Goal: Task Accomplishment & Management: Complete application form

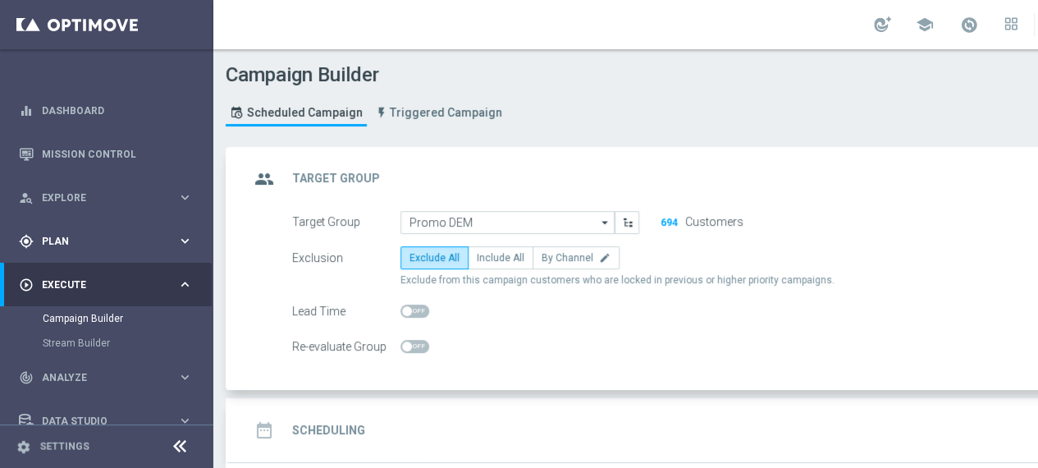
click at [180, 236] on icon "keyboard_arrow_right" at bounding box center [185, 241] width 16 height 16
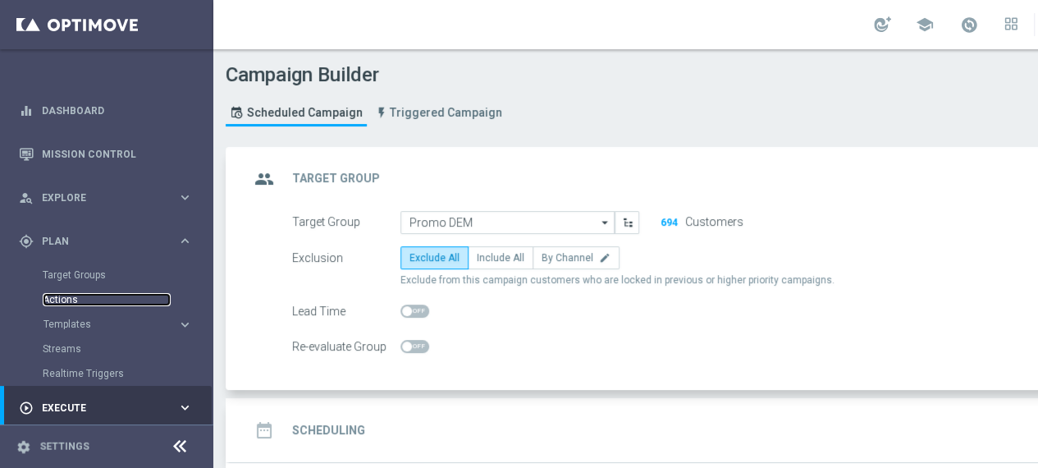
click at [75, 300] on link "Actions" at bounding box center [107, 299] width 128 height 13
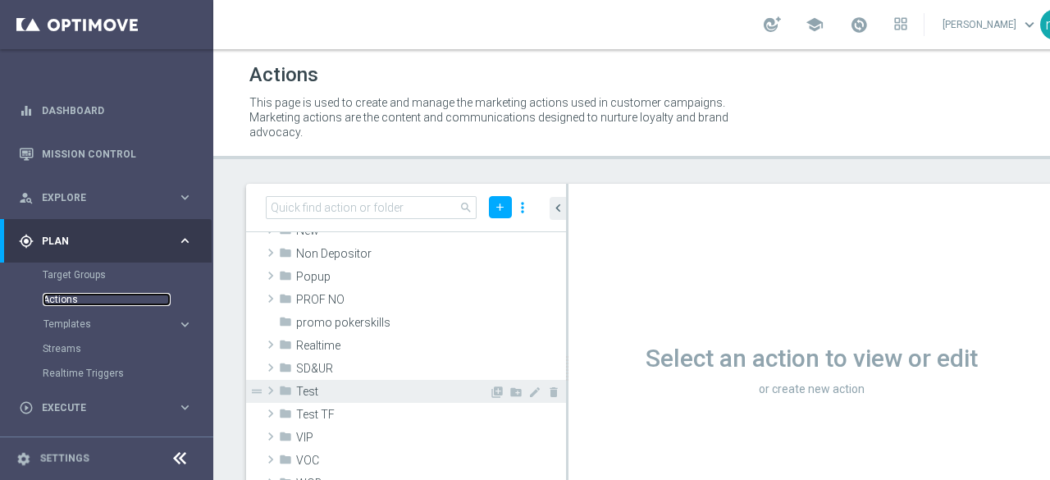
scroll to position [410, 0]
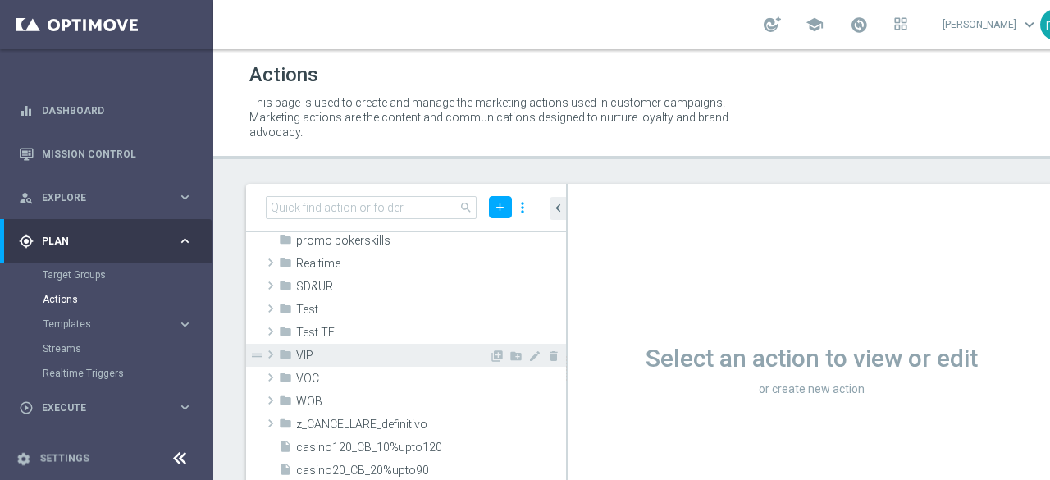
click at [272, 355] on span at bounding box center [271, 355] width 16 height 20
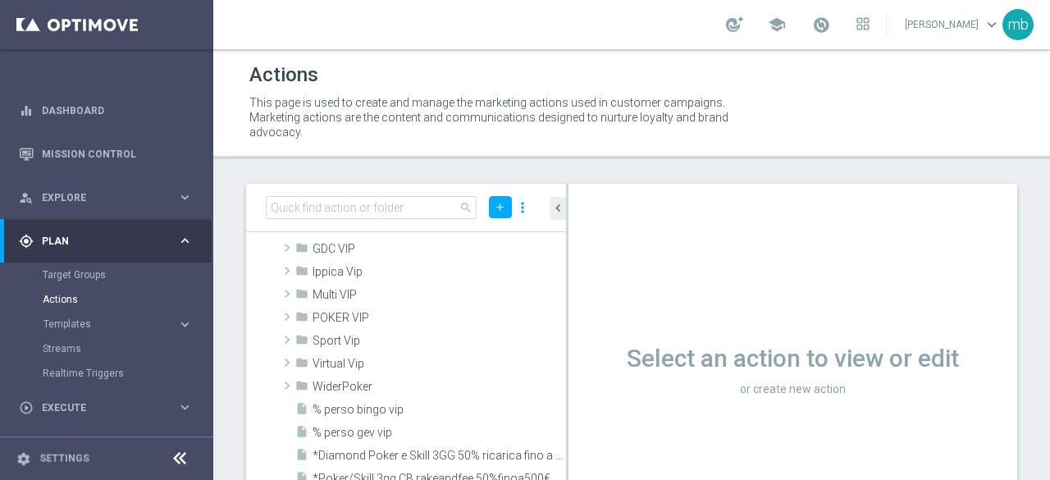
scroll to position [656, 0]
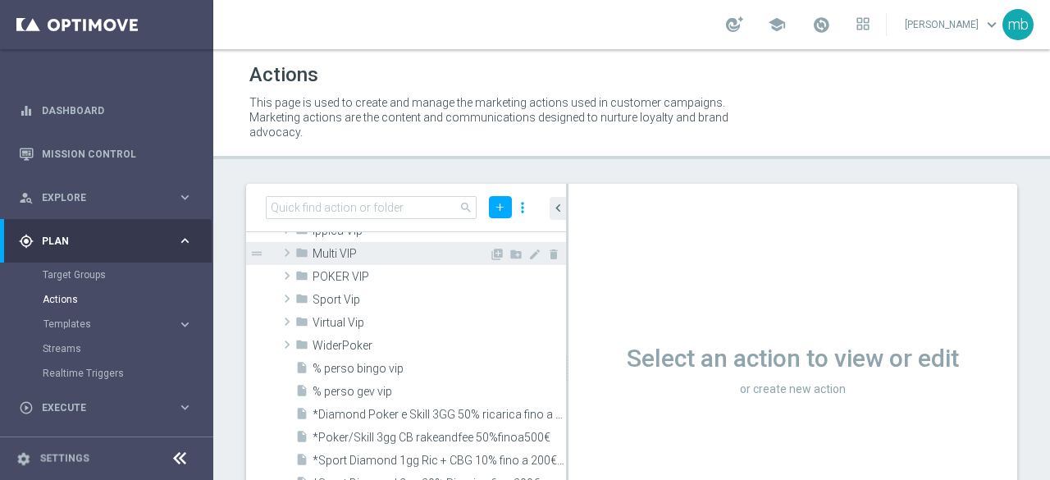
click at [288, 255] on span at bounding box center [287, 253] width 16 height 20
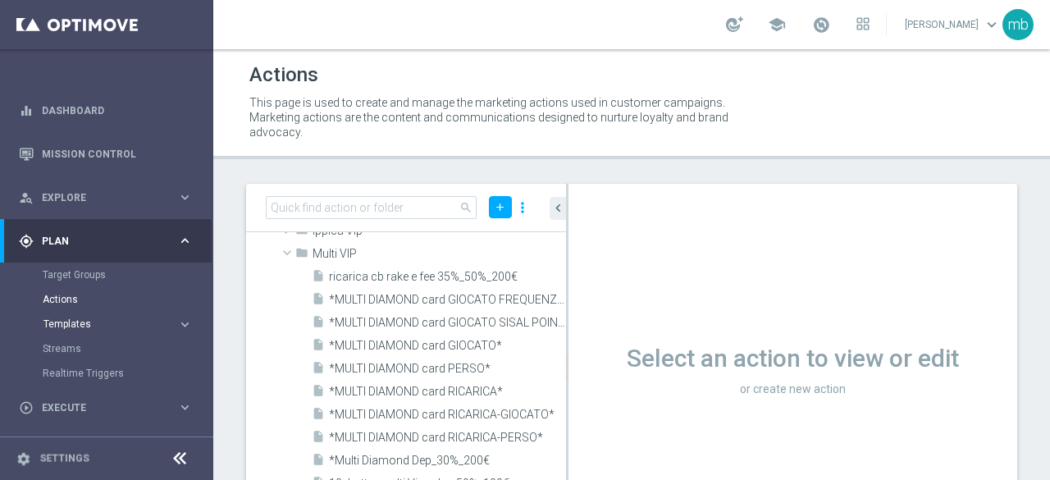
click at [74, 324] on span "Templates" at bounding box center [101, 324] width 117 height 10
click at [79, 350] on link "Optimail" at bounding box center [111, 348] width 120 height 13
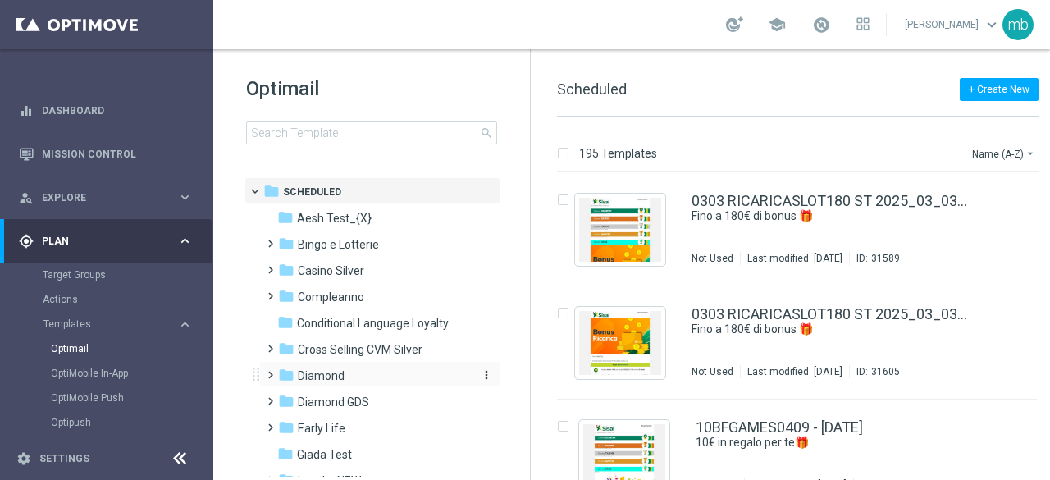
click at [294, 378] on icon "folder" at bounding box center [286, 375] width 16 height 16
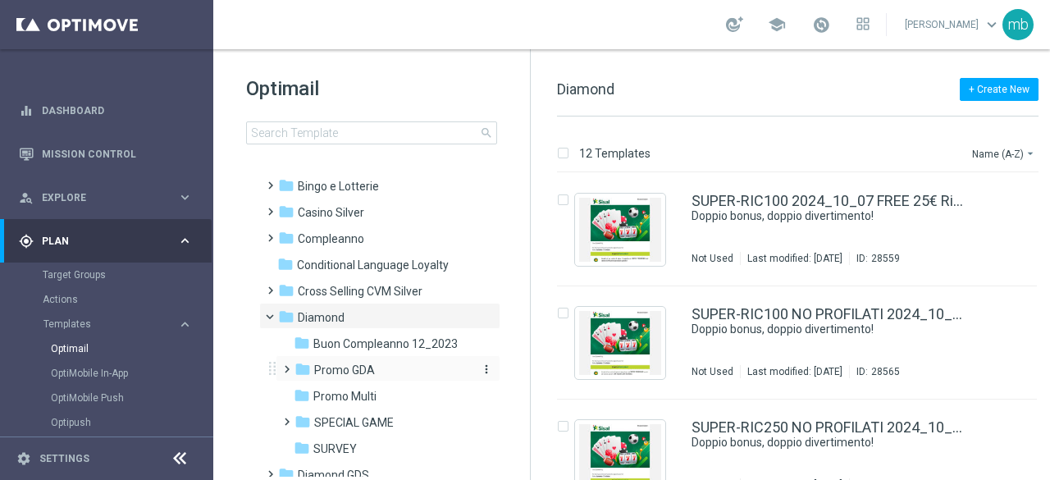
scroll to position [82, 0]
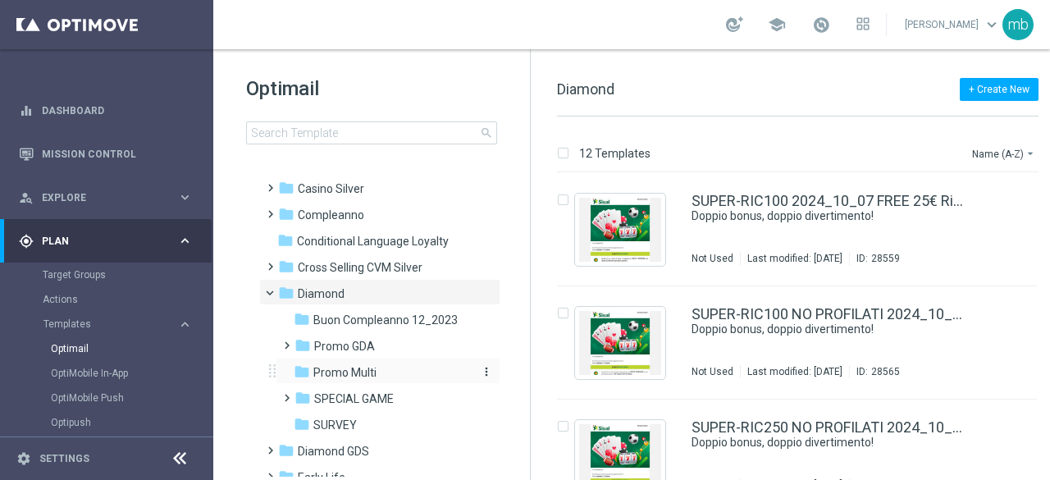
click at [354, 373] on span "Promo Multi" at bounding box center [344, 372] width 63 height 15
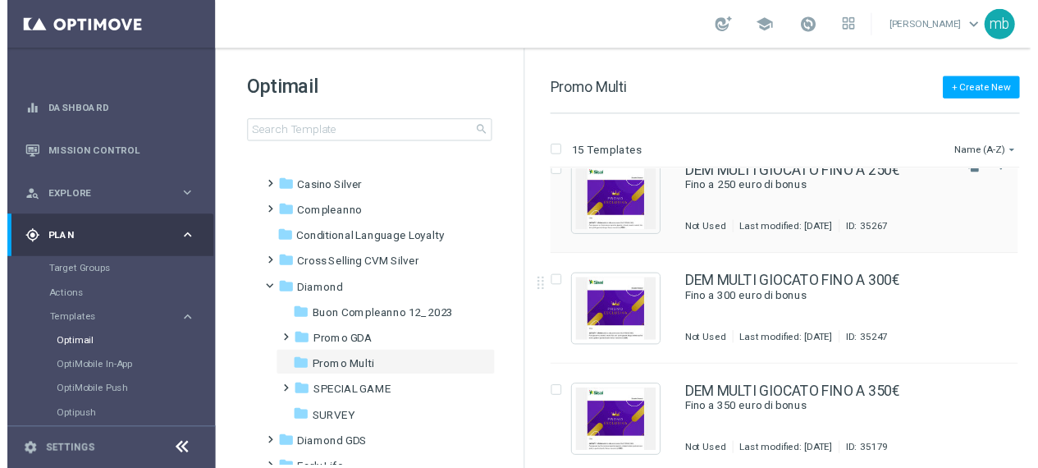
scroll to position [492, 0]
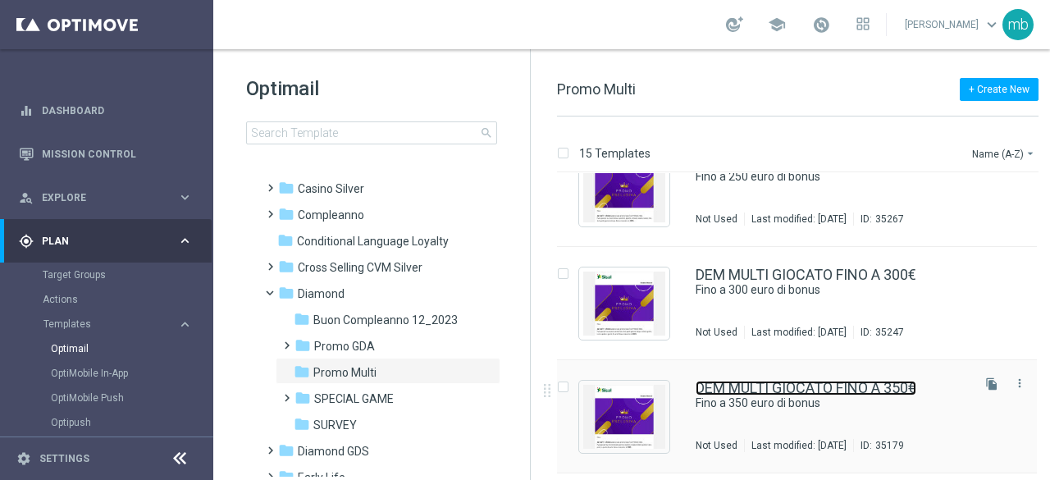
click at [814, 391] on link "DEM MULTI GIOCATO FINO A 350€" at bounding box center [806, 388] width 221 height 15
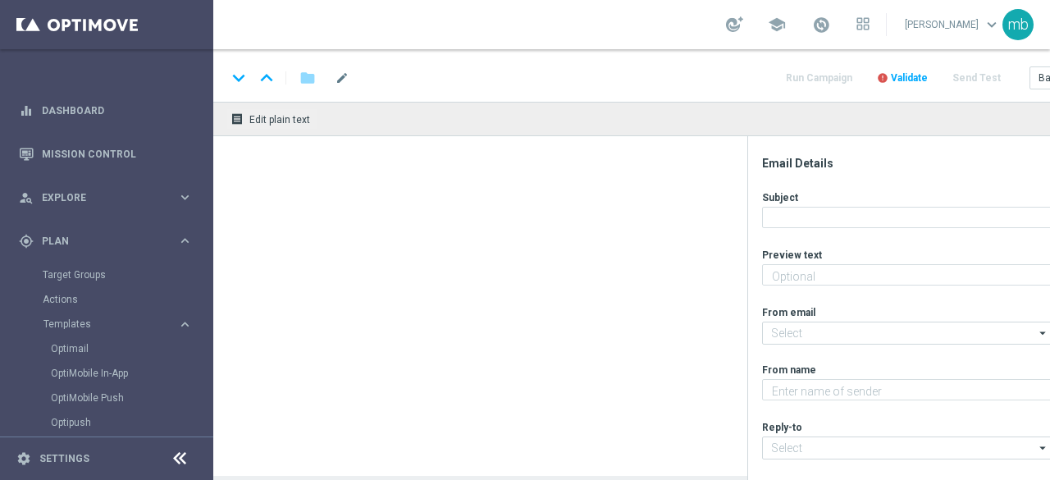
type textarea "Tutti i giochi"
type input "[EMAIL_ADDRESS][DOMAIN_NAME]"
type textarea "Sisal"
type input "[EMAIL_ADDRESS][DOMAIN_NAME]"
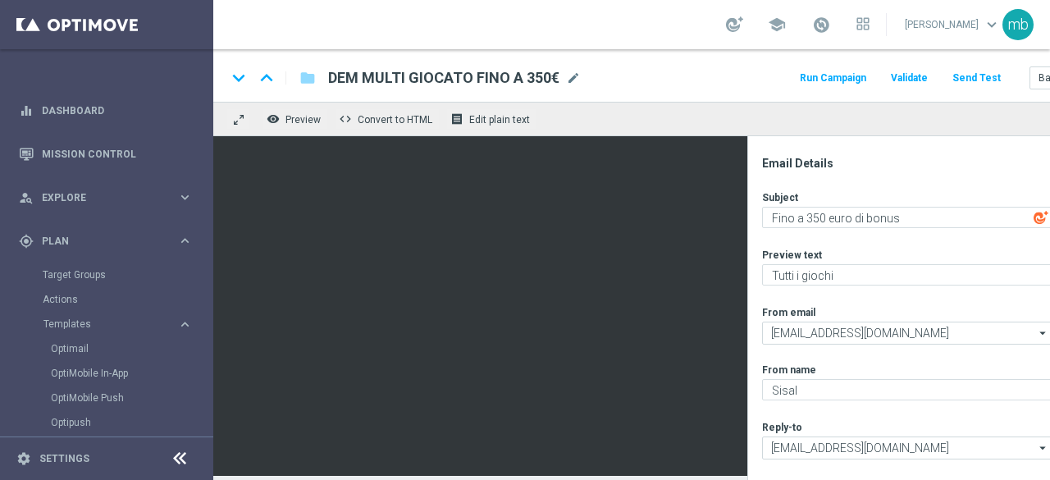
click at [829, 75] on button "Run Campaign" at bounding box center [833, 78] width 71 height 22
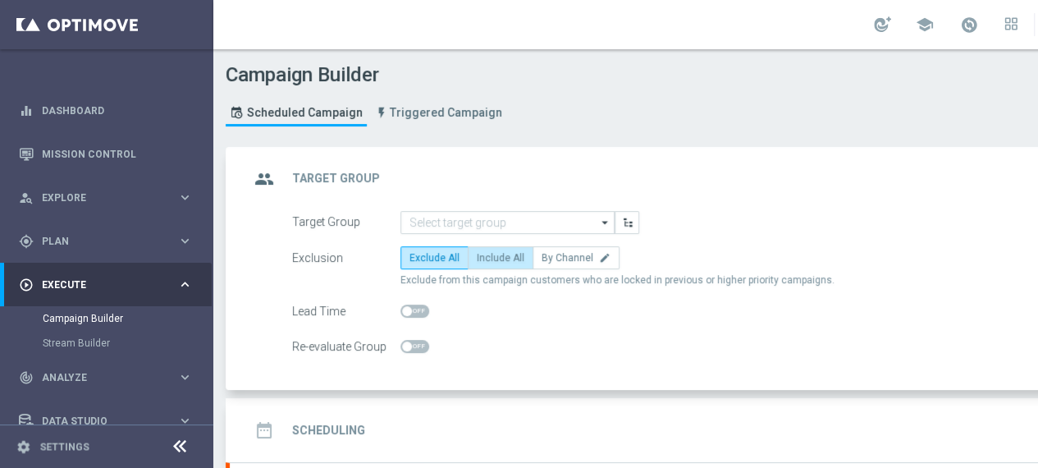
click at [507, 259] on span "Include All" at bounding box center [501, 257] width 48 height 11
click at [487, 259] on input "Include All" at bounding box center [482, 260] width 11 height 11
radio input "true"
click at [601, 222] on icon "arrow_drop_down" at bounding box center [605, 222] width 16 height 21
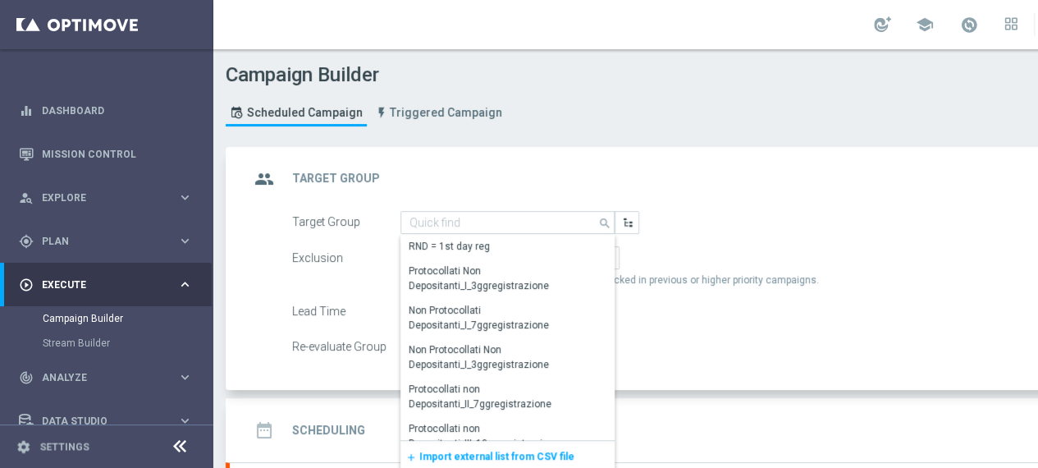
click at [505, 454] on span "Import external list from CSV file" at bounding box center [496, 455] width 155 height 11
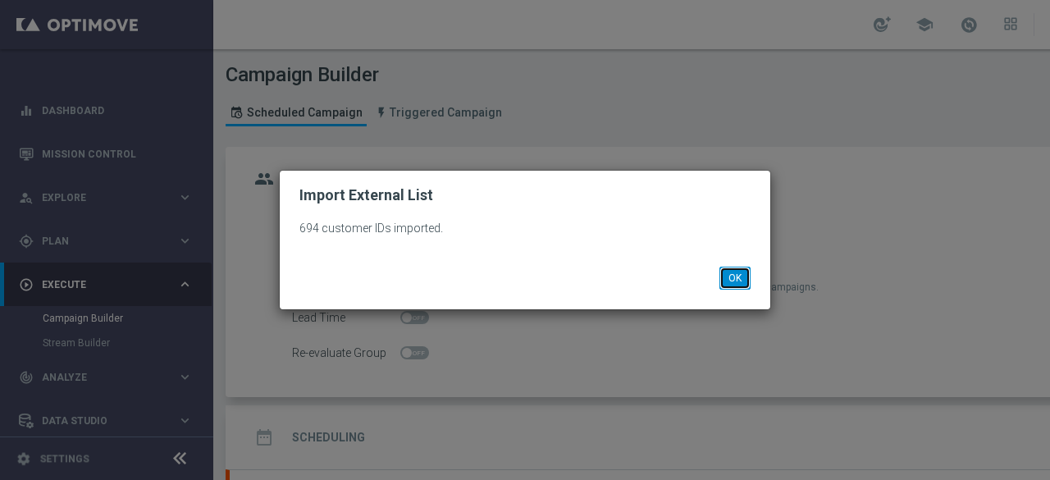
click at [737, 282] on button "OK" at bounding box center [735, 278] width 31 height 23
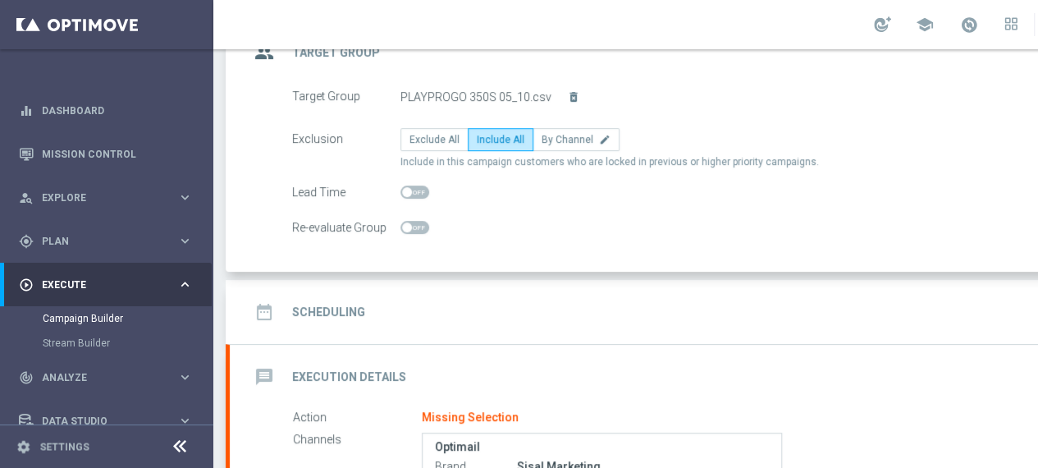
scroll to position [164, 0]
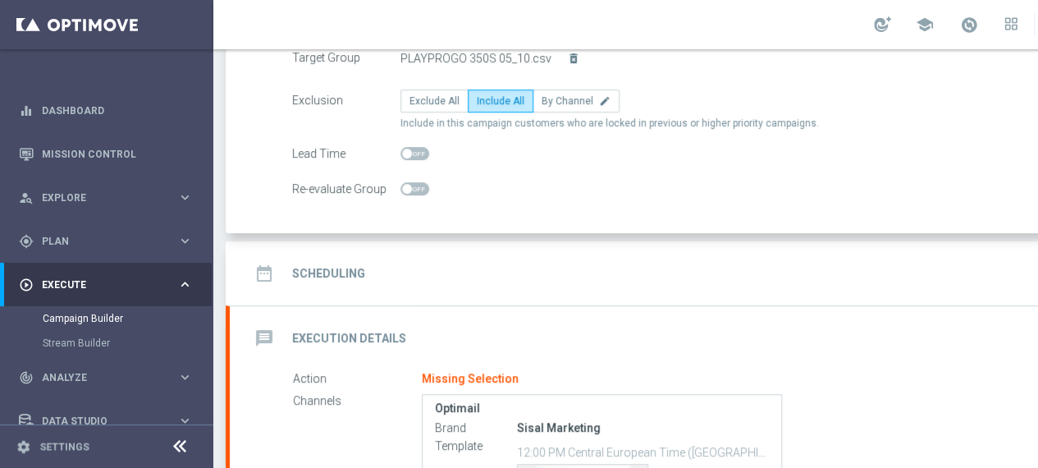
click at [327, 275] on h2 "Scheduling" at bounding box center [328, 274] width 73 height 16
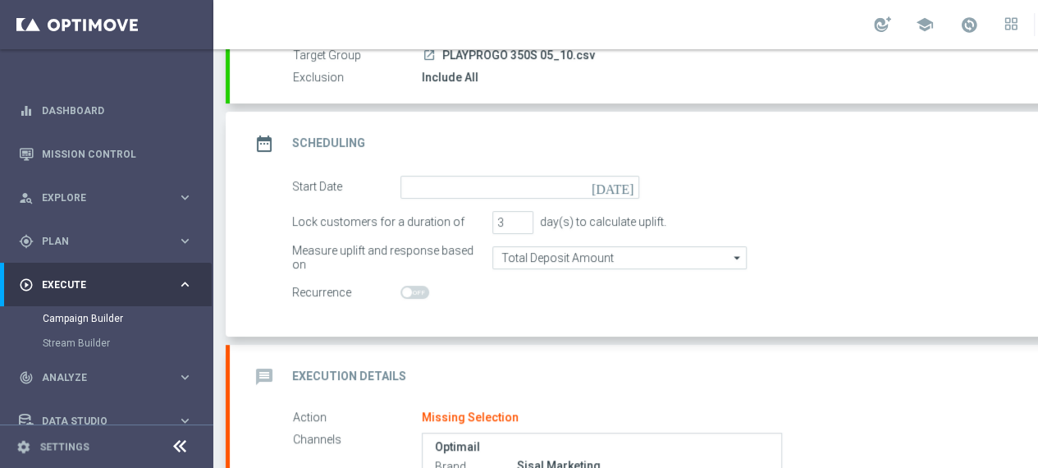
click at [621, 185] on icon "[DATE]" at bounding box center [616, 185] width 48 height 18
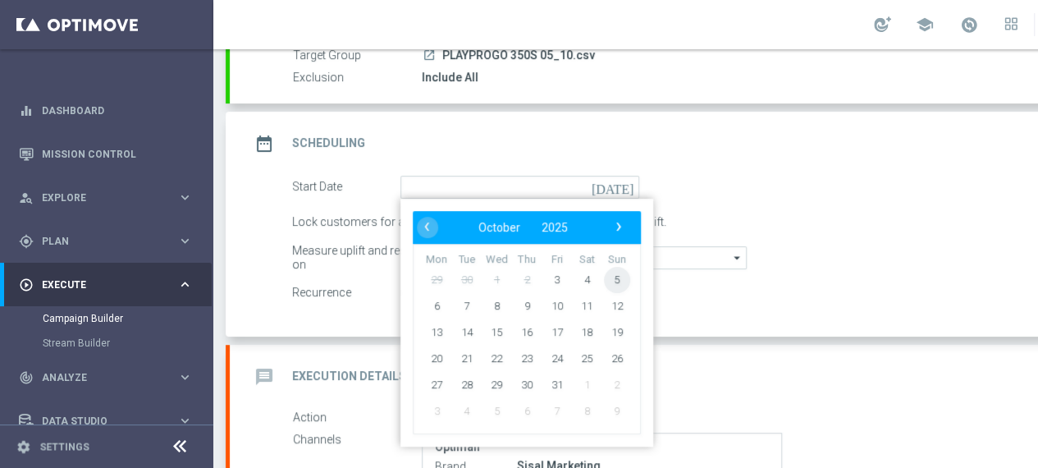
click at [615, 277] on span "5" at bounding box center [617, 279] width 26 height 26
type input "[DATE]"
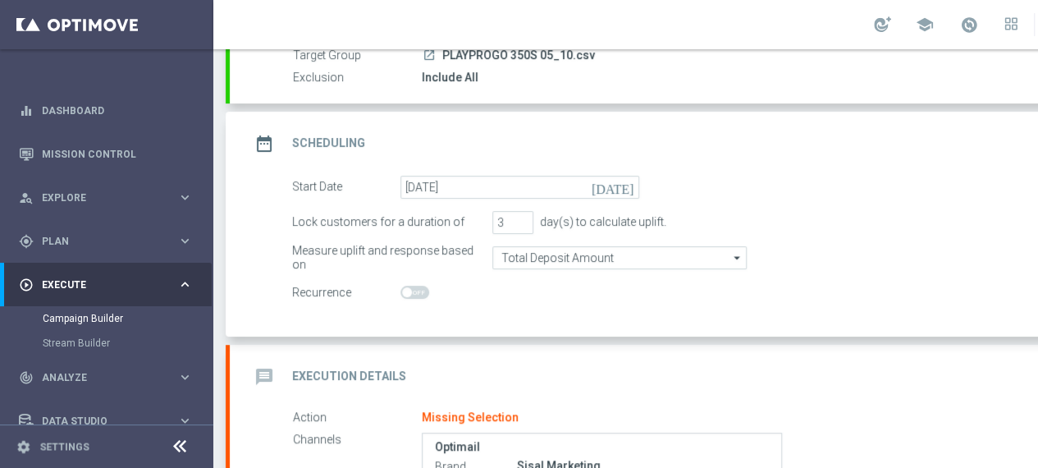
scroll to position [246, 0]
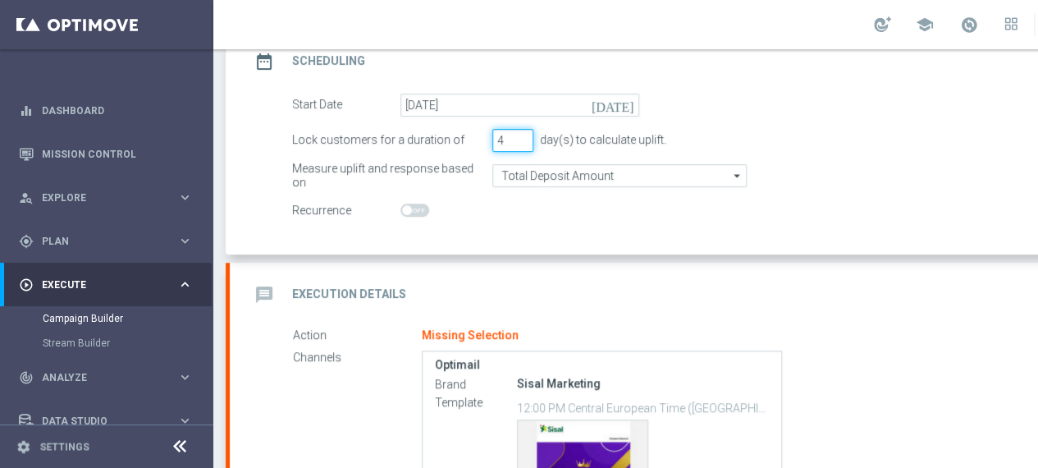
click at [519, 135] on input "4" at bounding box center [512, 140] width 41 height 23
click at [519, 135] on input "5" at bounding box center [512, 140] width 41 height 23
click at [519, 135] on input "6" at bounding box center [512, 140] width 41 height 23
type input "7"
click at [519, 135] on input "7" at bounding box center [512, 140] width 41 height 23
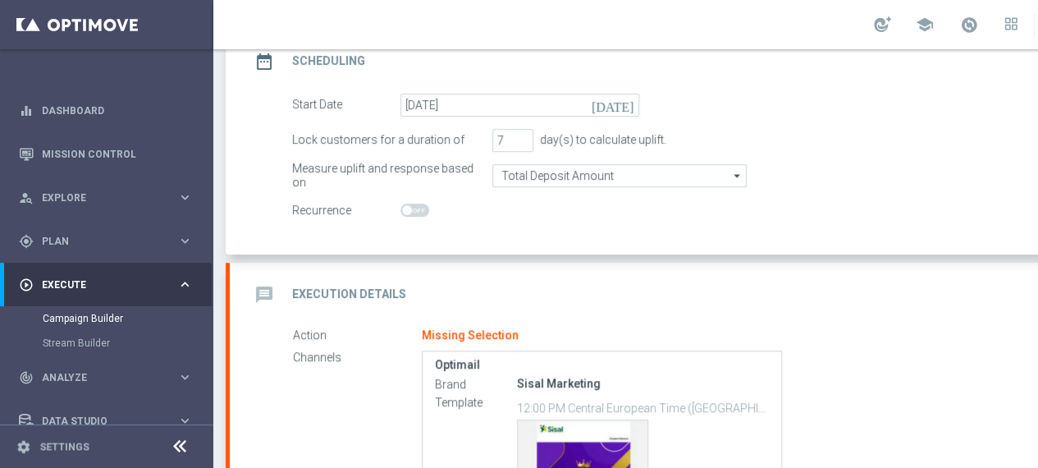
click at [377, 295] on h2 "Execution Details" at bounding box center [349, 294] width 114 height 16
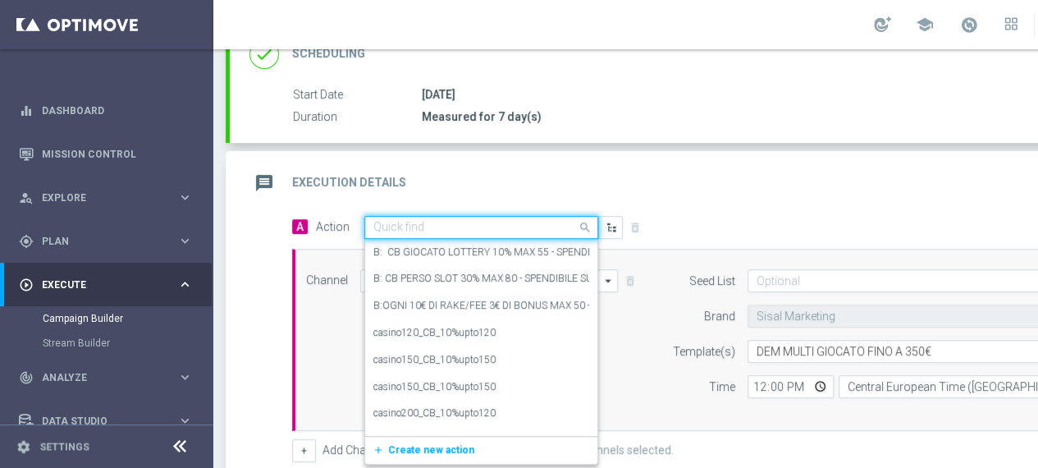
click at [579, 226] on span at bounding box center [587, 227] width 21 height 21
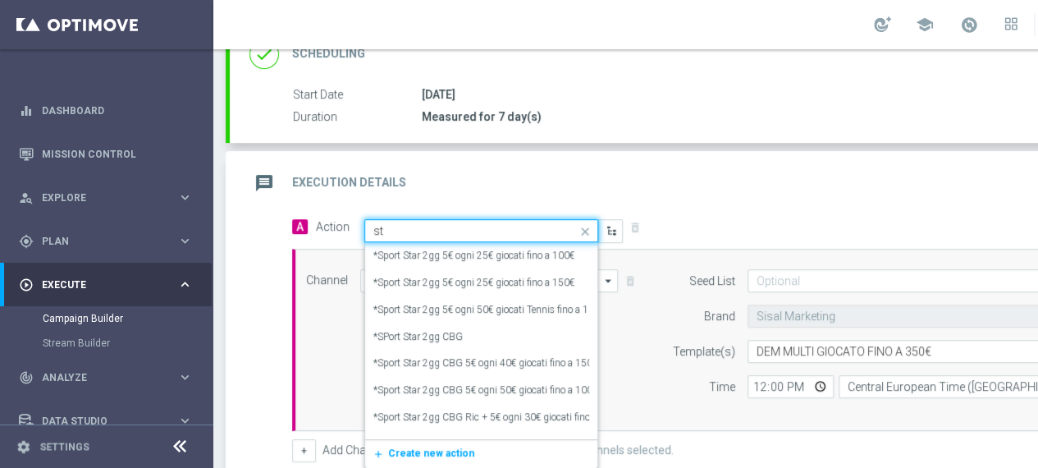
type input "s"
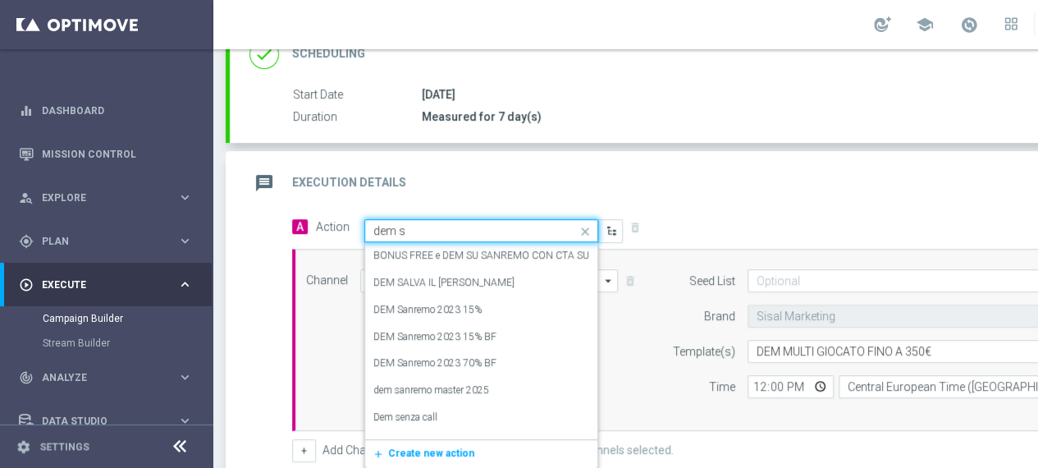
type input "dem st"
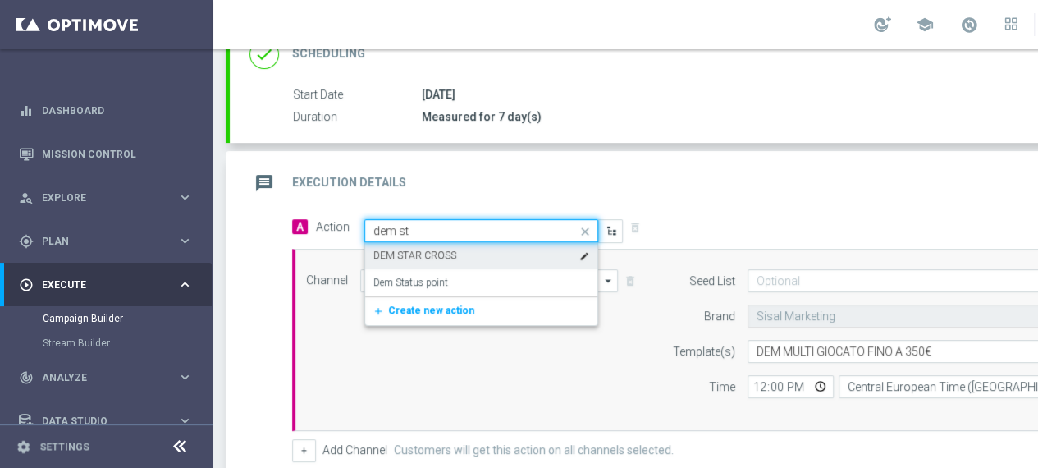
click at [453, 255] on div "DEM STAR CROSS edit" at bounding box center [481, 255] width 216 height 27
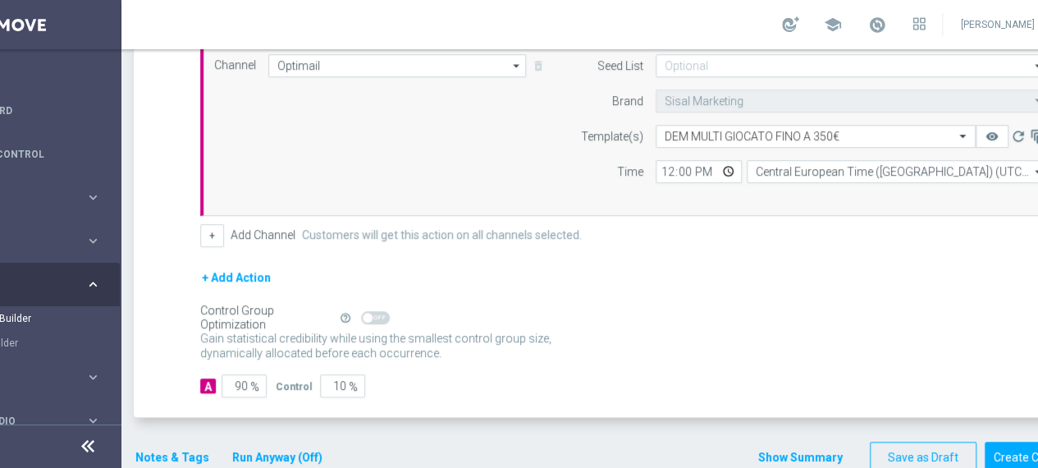
scroll to position [482, 0]
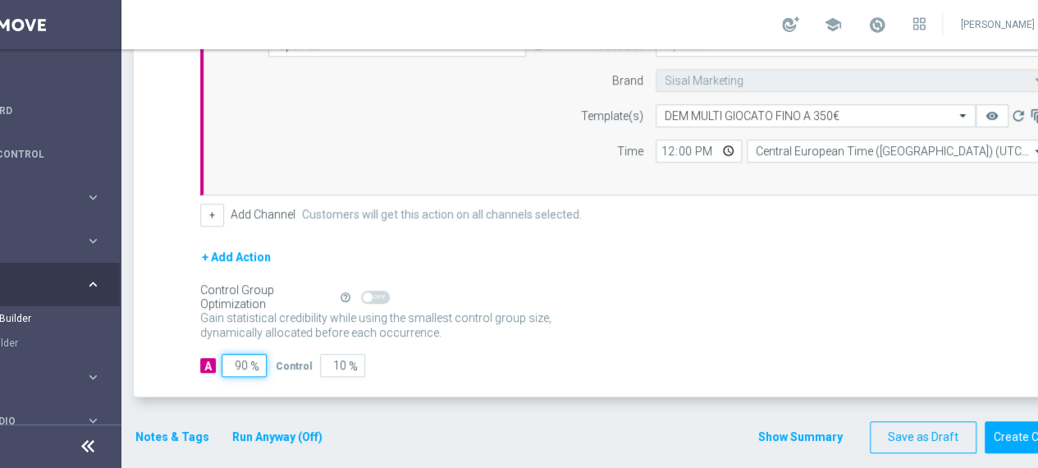
drag, startPoint x: 249, startPoint y: 362, endPoint x: 231, endPoint y: 364, distance: 17.3
click at [231, 364] on input "90" at bounding box center [244, 365] width 45 height 23
type input "1"
type input "99"
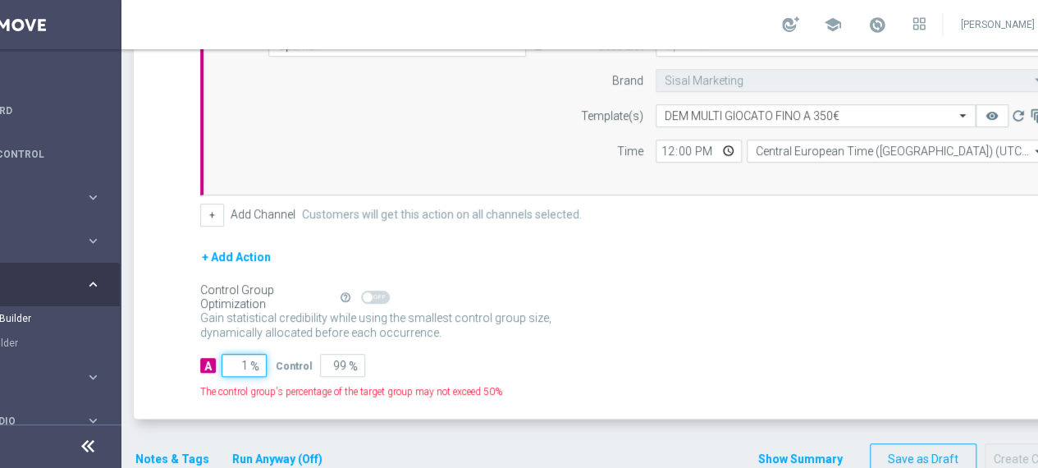
type input "10"
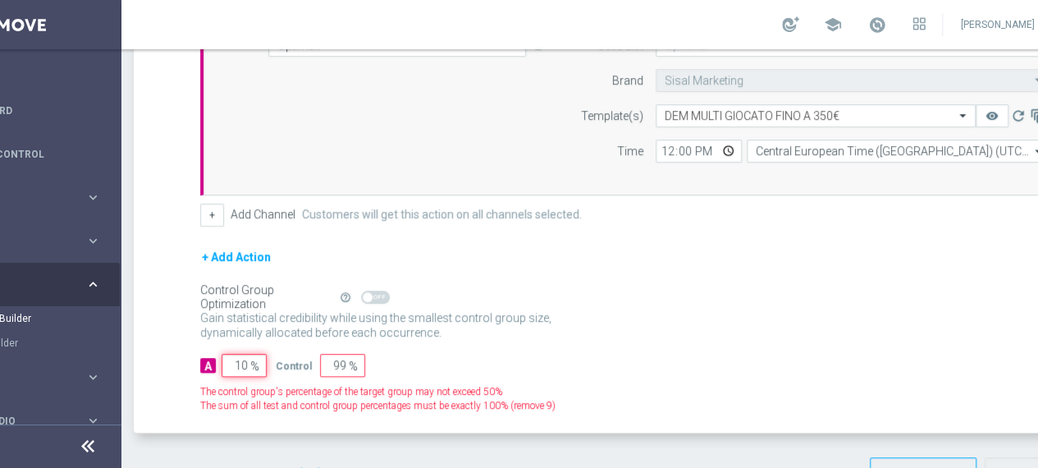
type input "90"
type input "100"
type input "0"
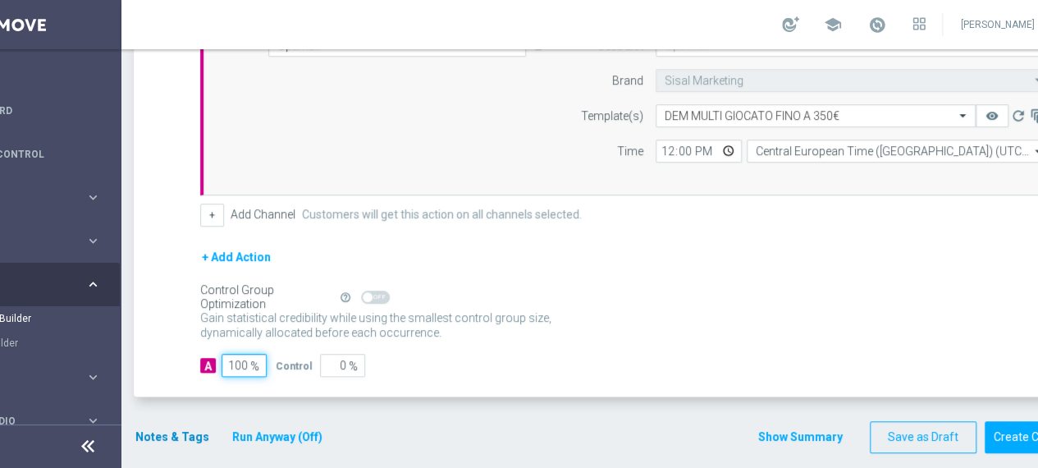
type input "100"
click at [157, 434] on button "Notes & Tags" at bounding box center [172, 437] width 77 height 21
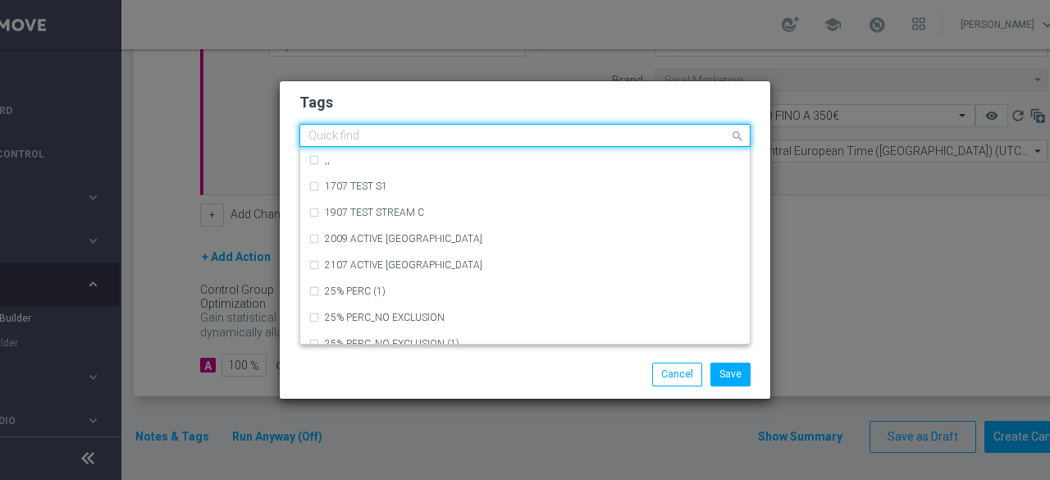
click at [375, 137] on input "text" at bounding box center [519, 137] width 421 height 14
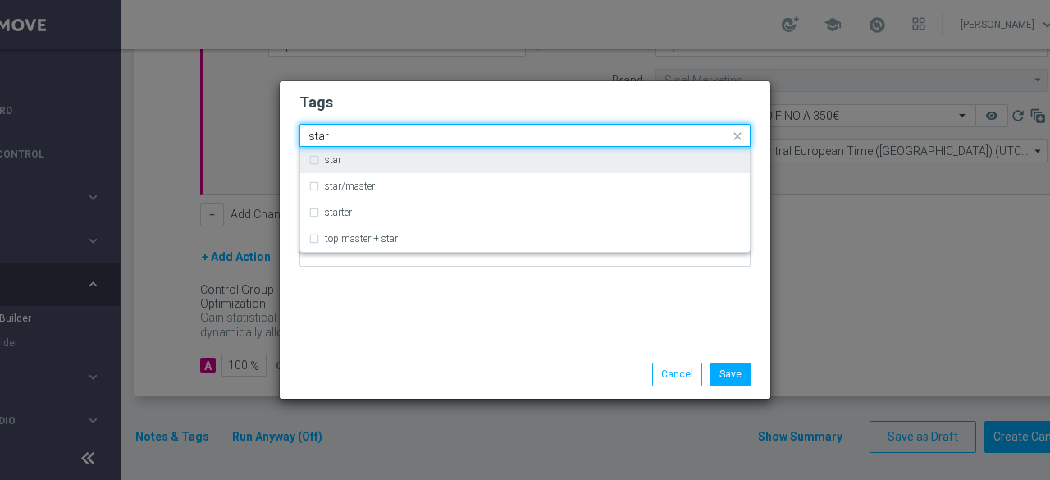
click at [335, 162] on label "star" at bounding box center [333, 160] width 16 height 10
type input "star"
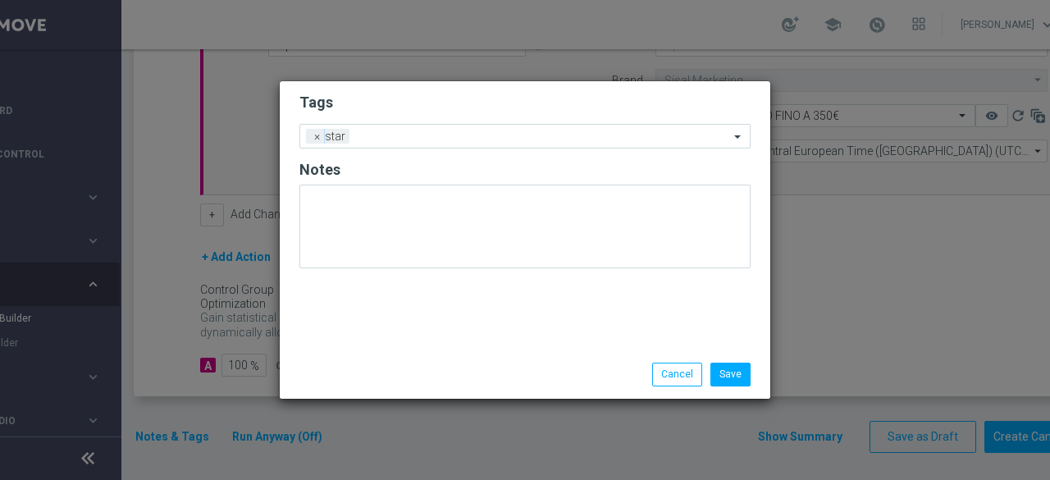
click at [354, 313] on div "Tags Add a new tag × star Notes" at bounding box center [525, 215] width 491 height 269
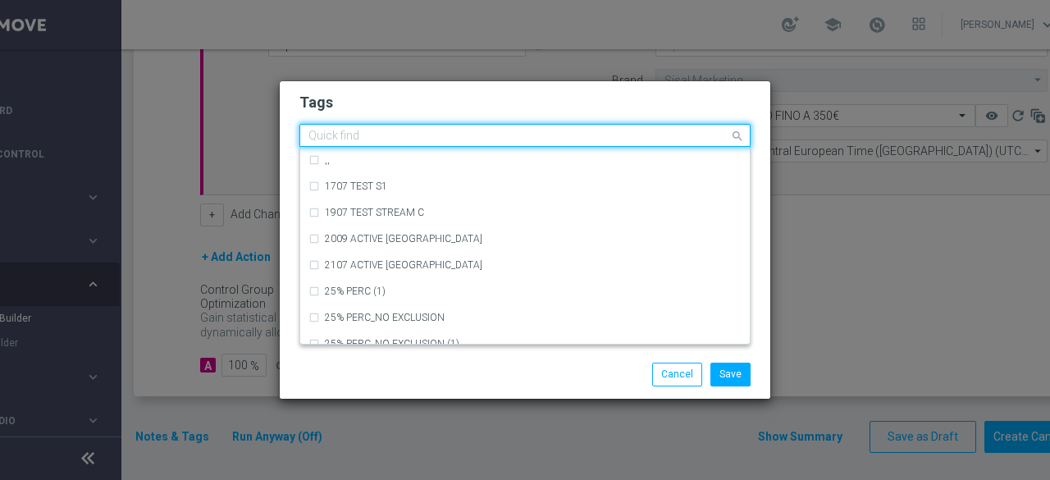
click at [402, 140] on input "text" at bounding box center [519, 137] width 421 height 14
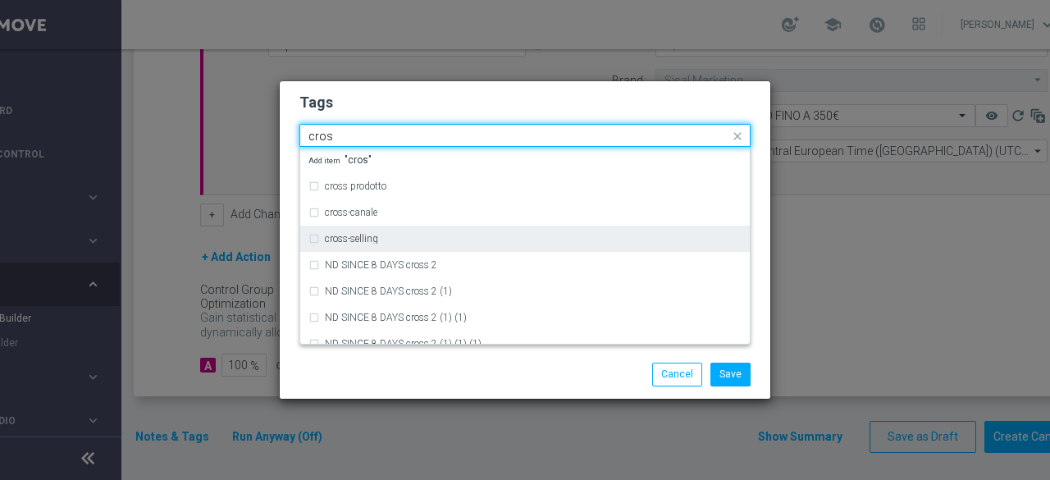
click at [366, 237] on label "cross-selling" at bounding box center [351, 239] width 53 height 10
type input "cros"
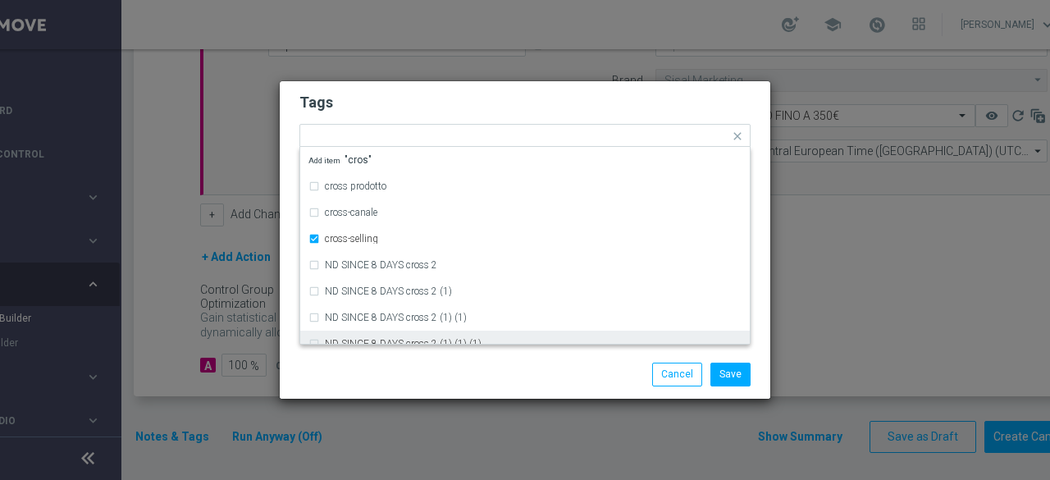
click at [386, 365] on div "Save Cancel" at bounding box center [525, 374] width 476 height 23
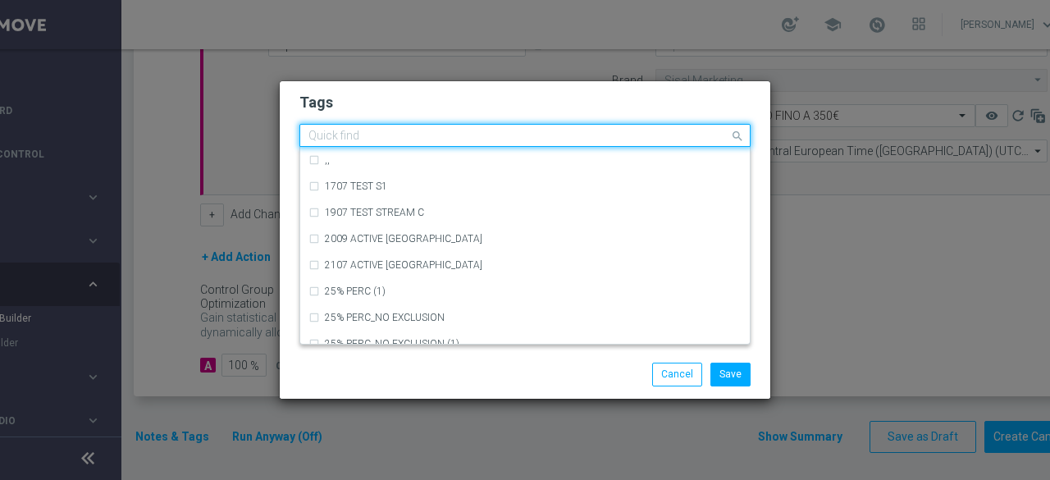
click at [483, 141] on input "text" at bounding box center [519, 137] width 421 height 14
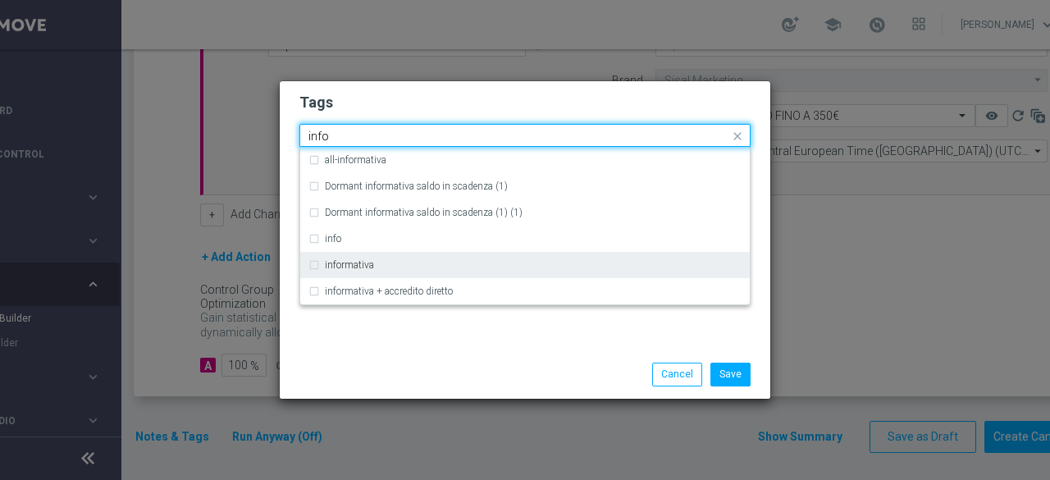
click at [404, 263] on div "informativa" at bounding box center [533, 265] width 417 height 10
type input "info"
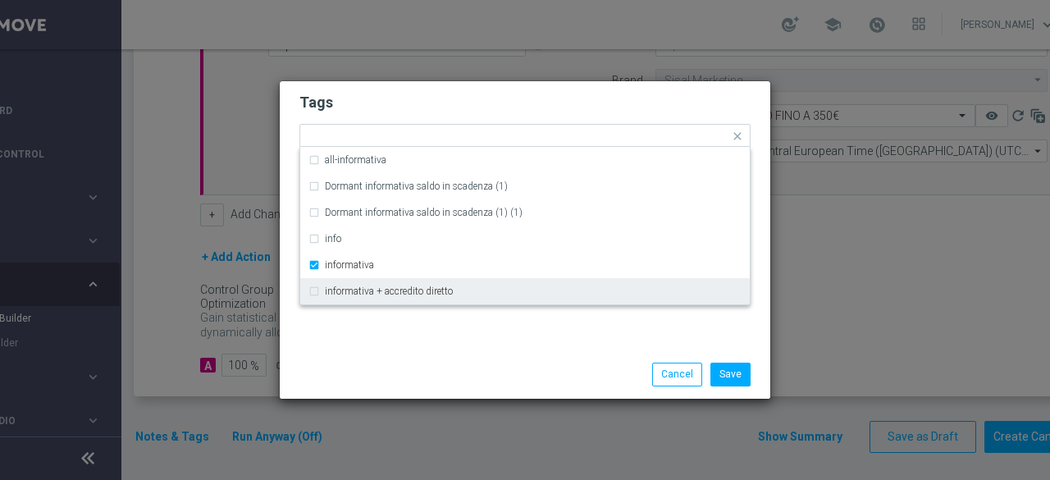
click at [405, 345] on div "Tags Quick find × star × cross-selling × informativa all-informativa Dormant in…" at bounding box center [525, 215] width 491 height 269
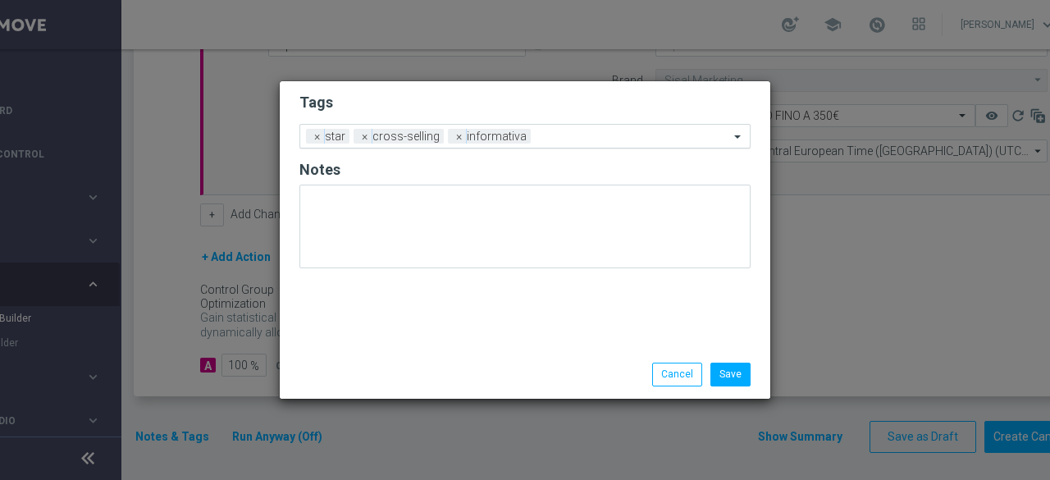
click at [561, 137] on input "text" at bounding box center [633, 137] width 192 height 14
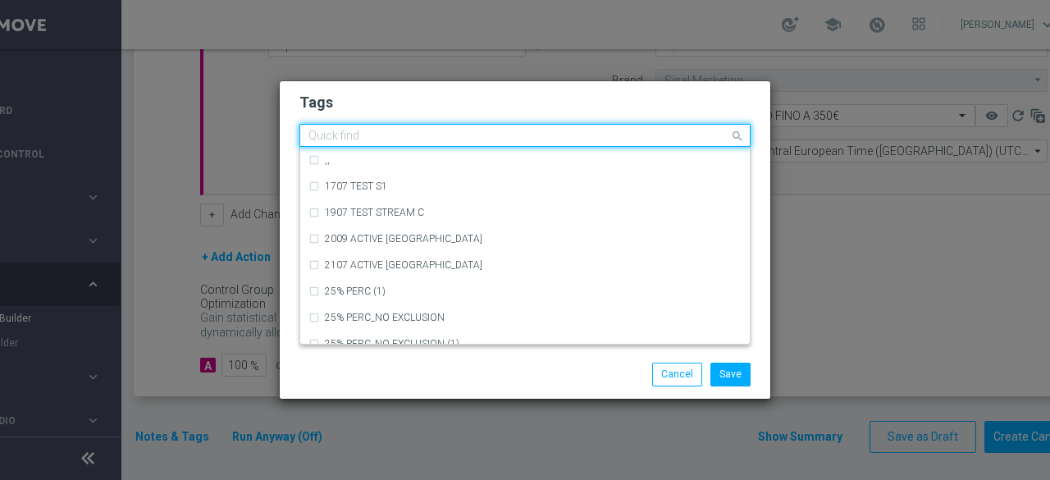
type input "c"
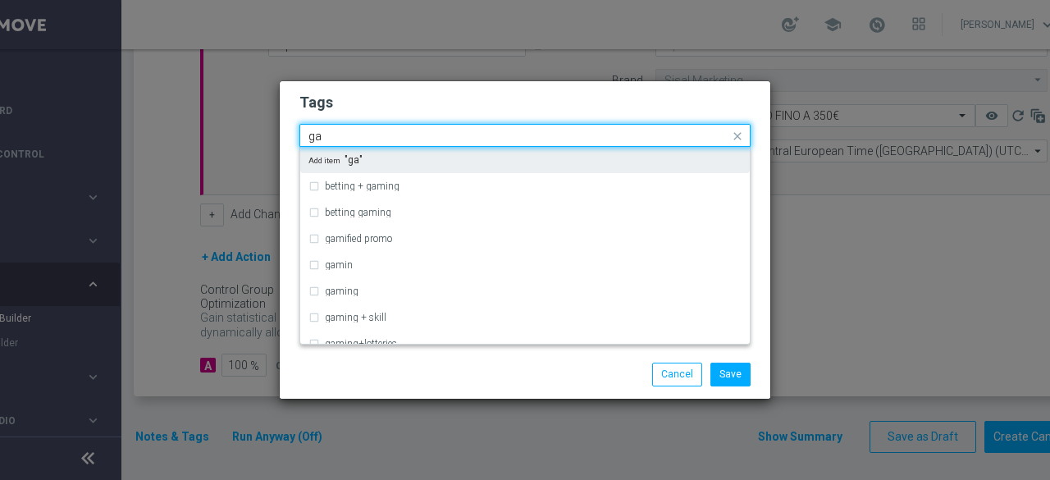
type input "g"
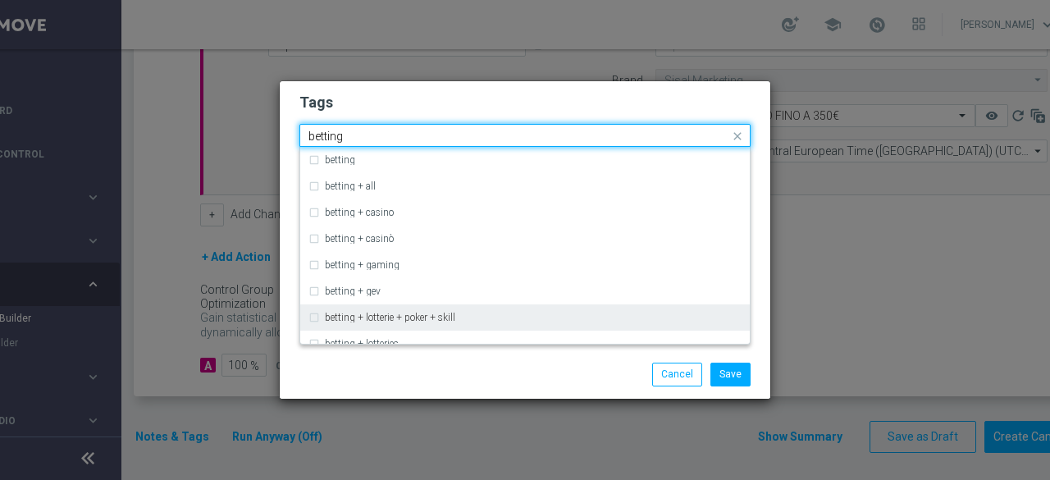
click at [443, 315] on label "betting + lotterie + poker + skill" at bounding box center [390, 318] width 130 height 10
type input "betting"
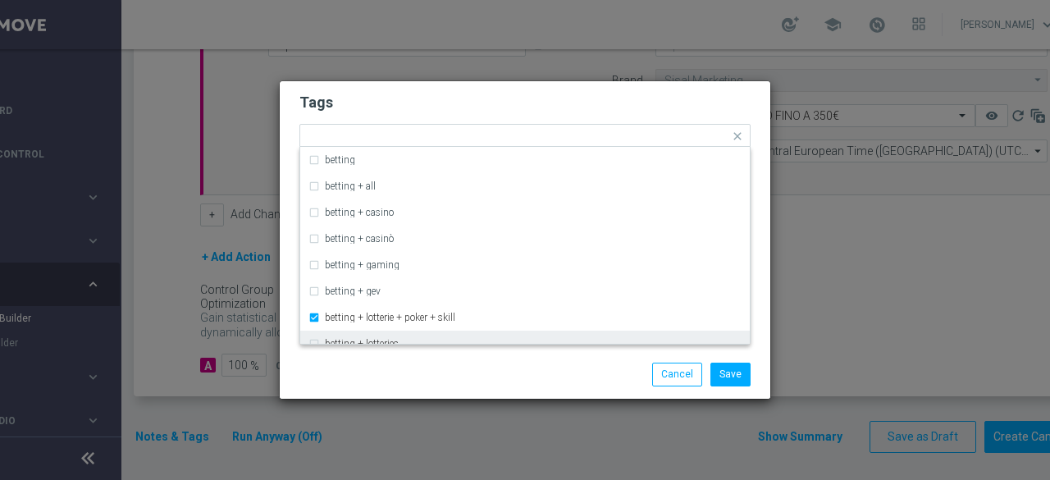
click at [443, 373] on div "Save Cancel" at bounding box center [525, 374] width 476 height 23
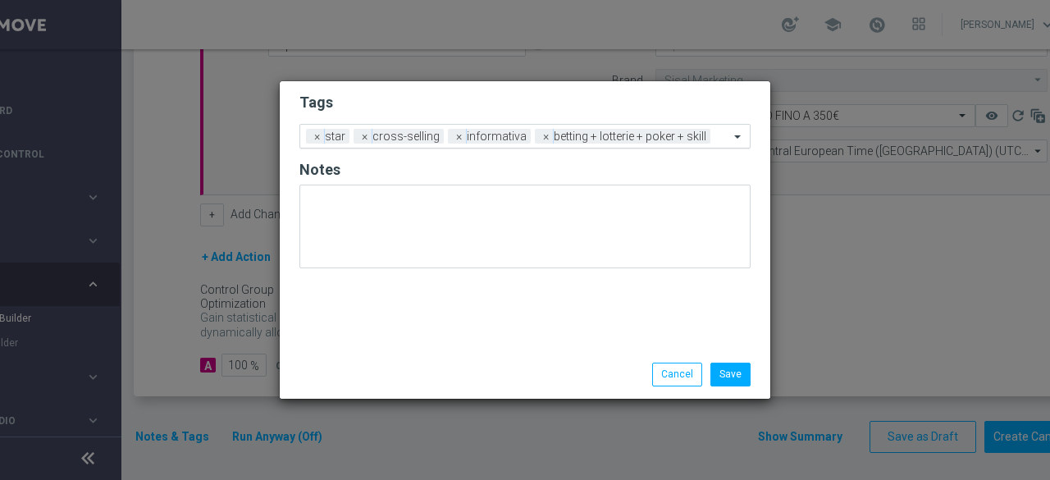
click at [715, 139] on div at bounding box center [722, 138] width 15 height 16
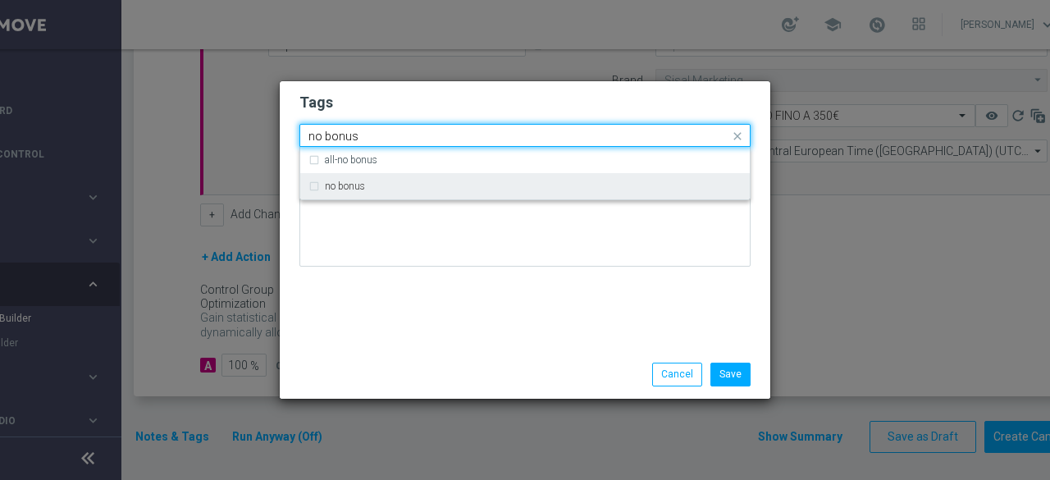
click at [432, 190] on div "no bonus" at bounding box center [533, 186] width 417 height 10
type input "no bonus"
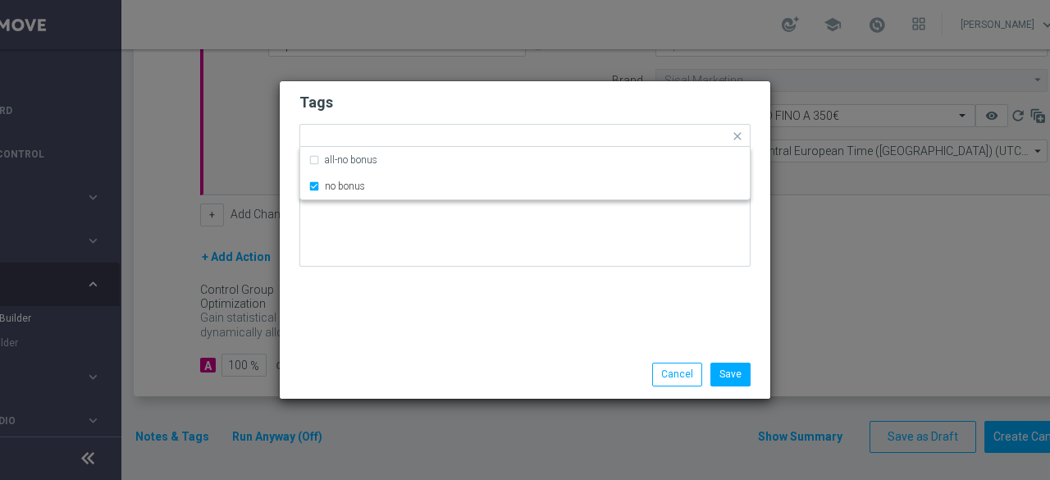
click at [429, 310] on div "Tags Quick find × star × cross-selling × informativa × betting + lotterie + pok…" at bounding box center [525, 215] width 491 height 269
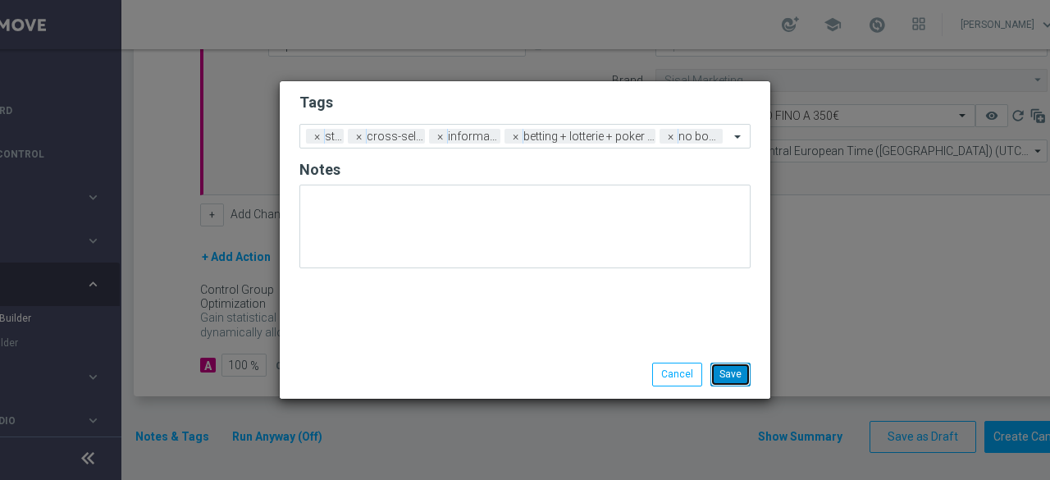
click at [732, 375] on button "Save" at bounding box center [731, 374] width 40 height 23
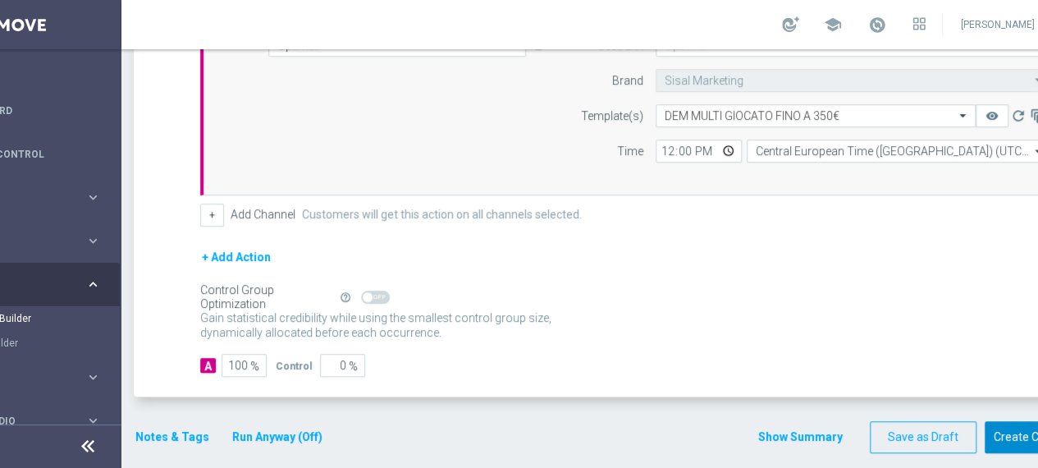
click at [1024, 429] on button "Create Campaign" at bounding box center [1039, 437] width 109 height 32
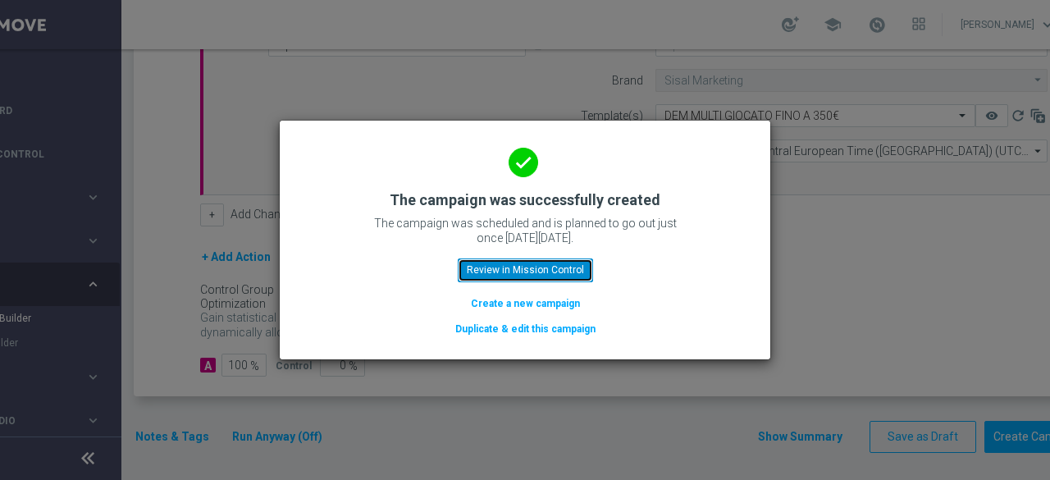
click at [541, 275] on button "Review in Mission Control" at bounding box center [525, 269] width 135 height 23
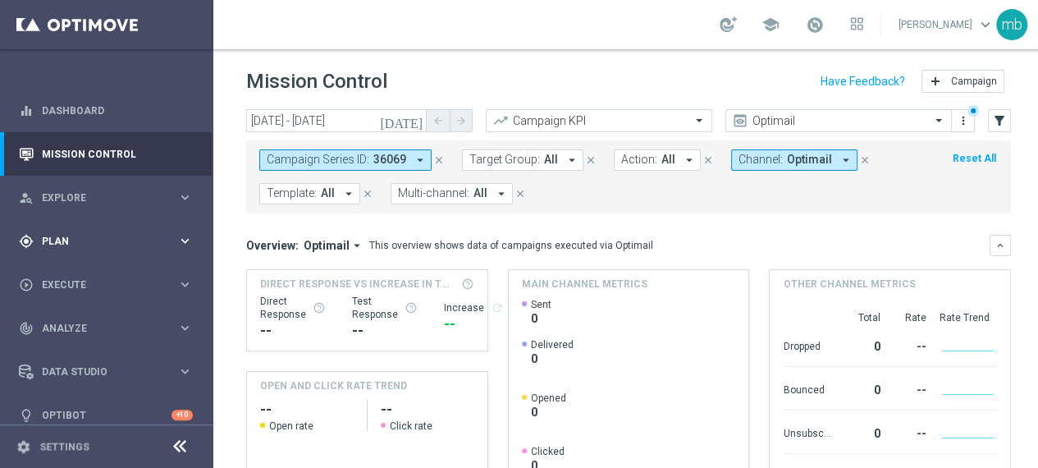
click at [184, 235] on icon "keyboard_arrow_right" at bounding box center [185, 241] width 16 height 16
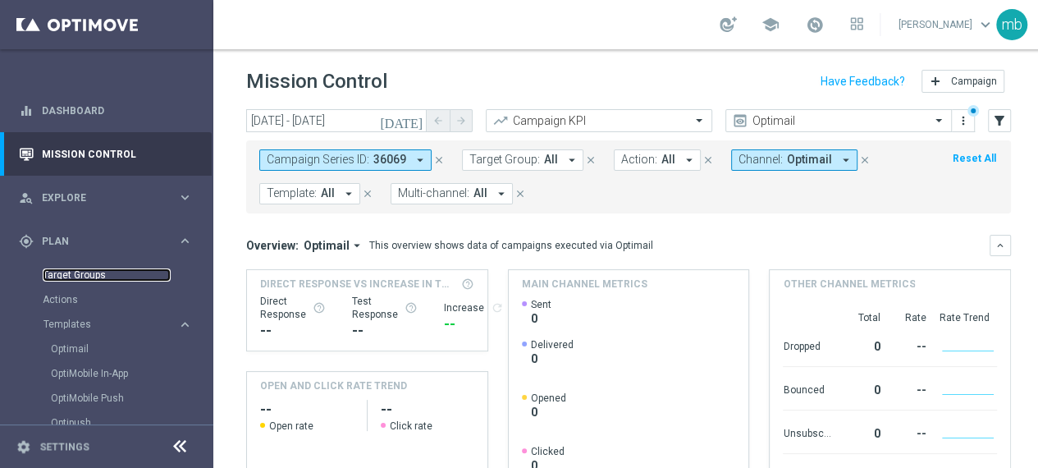
click at [73, 277] on link "Target Groups" at bounding box center [107, 274] width 128 height 13
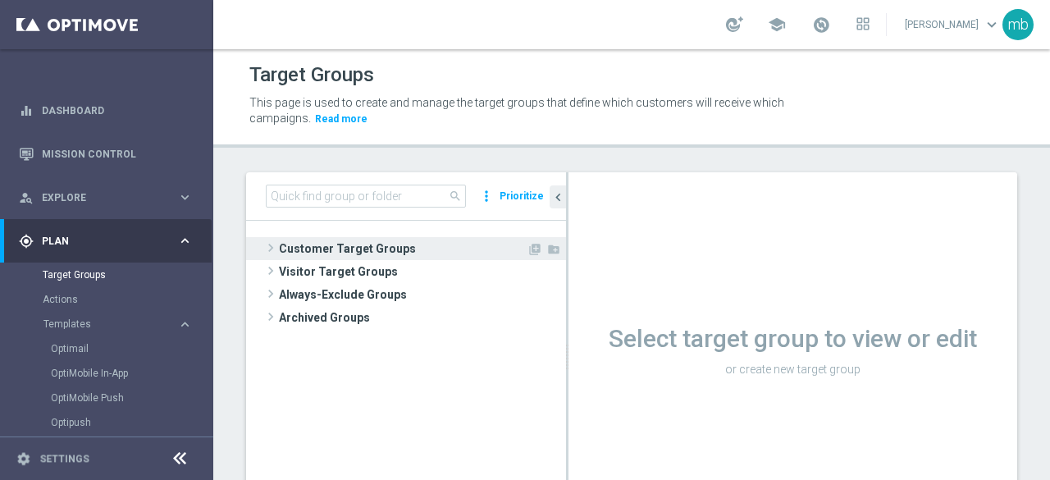
click at [272, 245] on span at bounding box center [271, 248] width 16 height 20
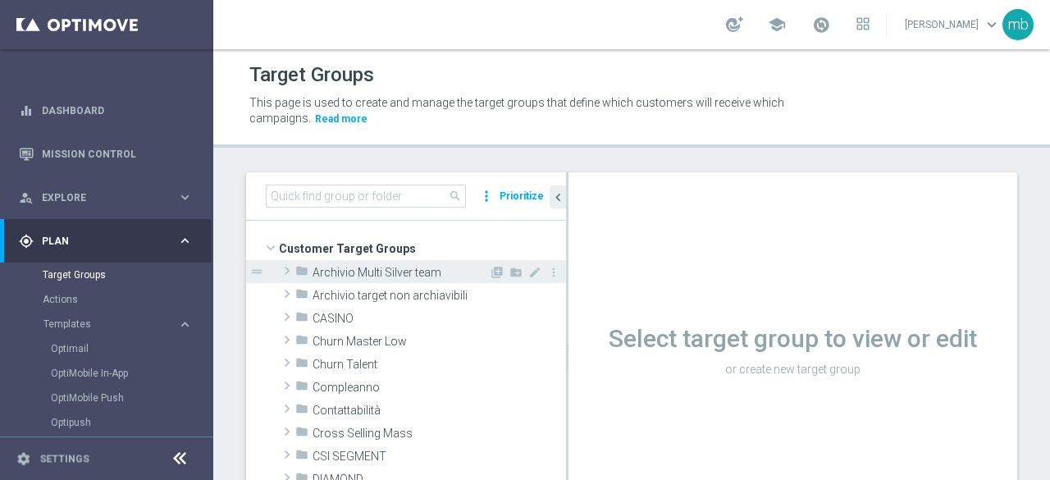
scroll to position [82, 0]
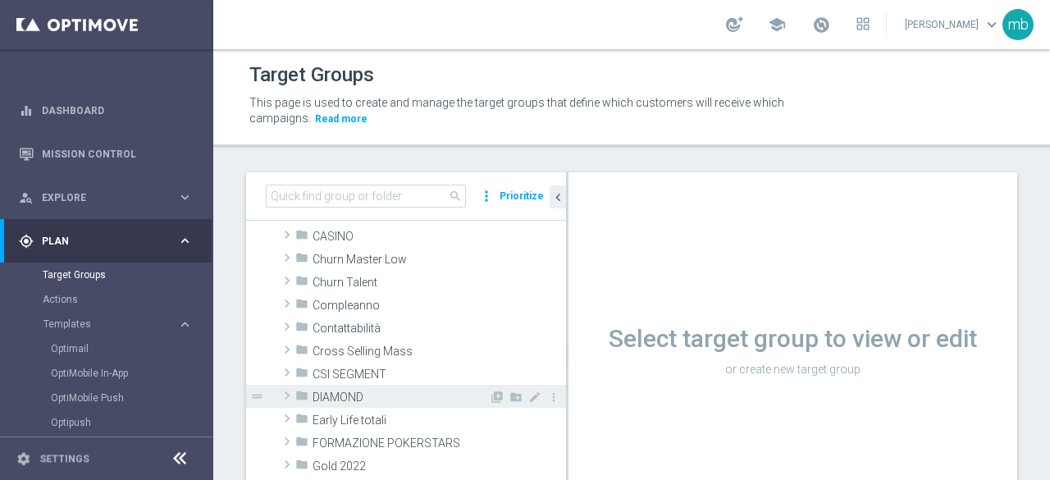
click at [287, 398] on span at bounding box center [287, 396] width 16 height 20
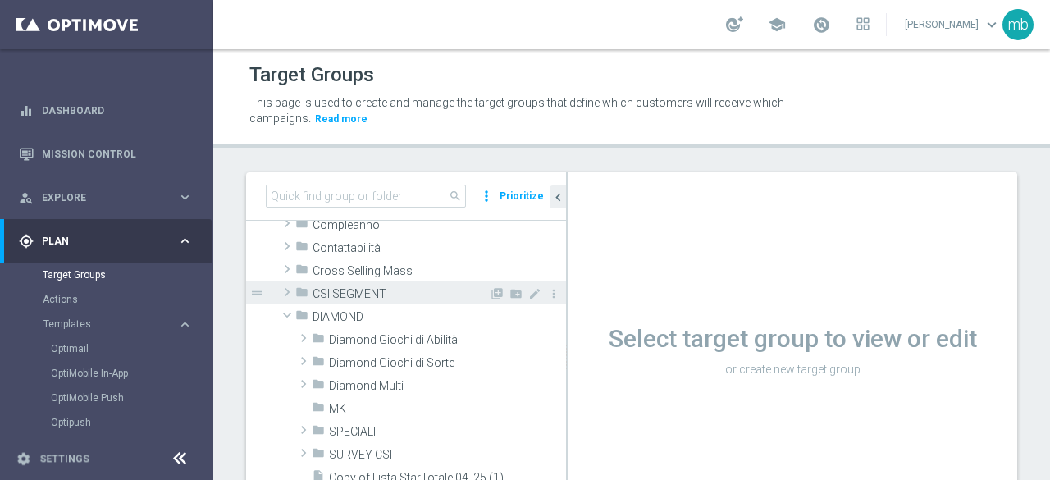
scroll to position [164, 0]
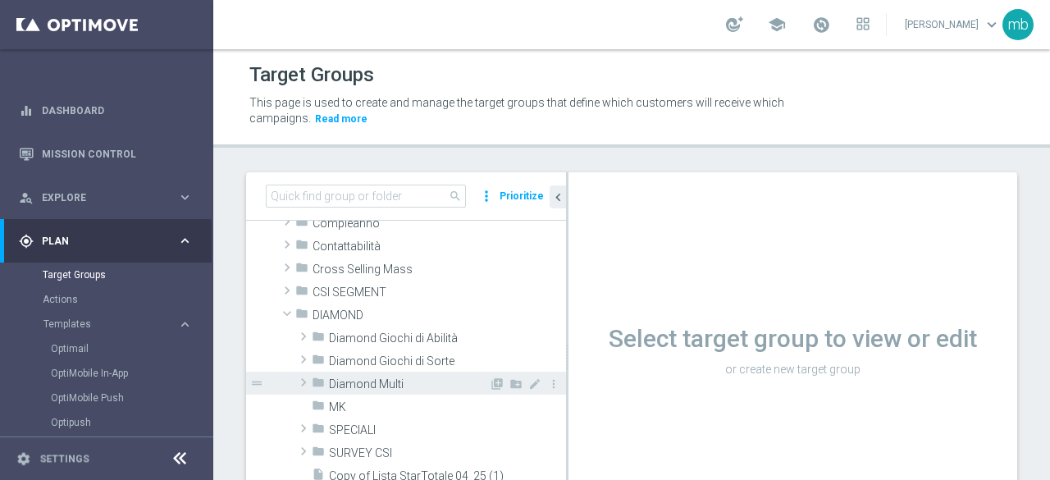
click at [300, 382] on span at bounding box center [303, 383] width 16 height 20
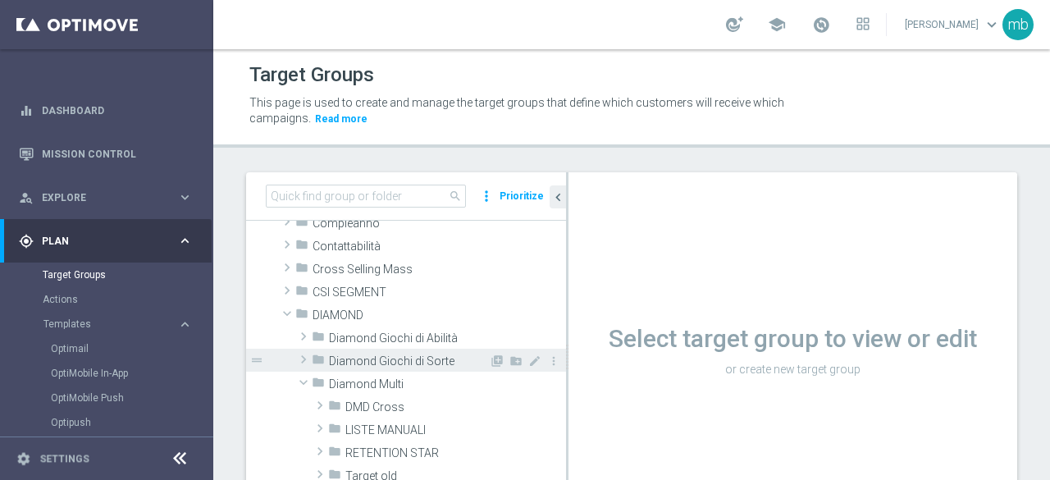
scroll to position [246, 0]
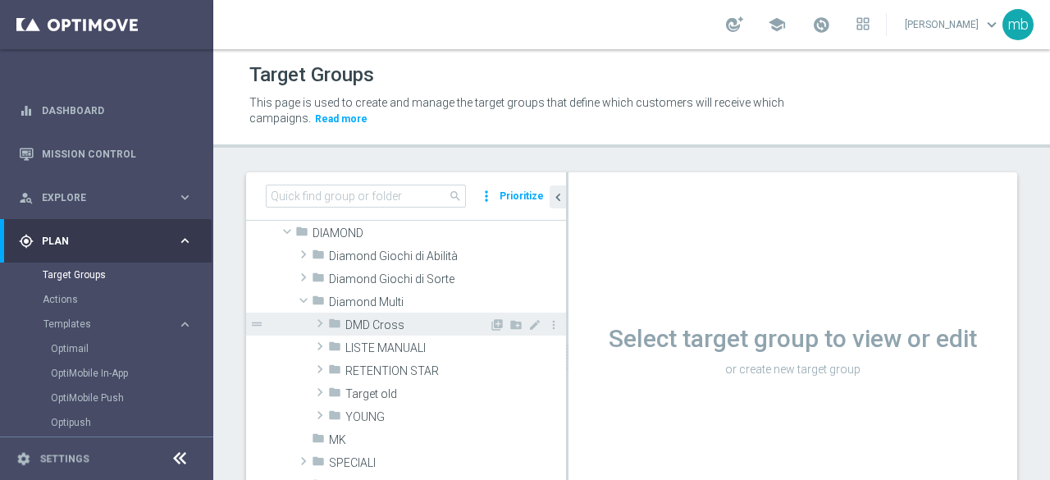
click at [318, 322] on span at bounding box center [320, 323] width 16 height 20
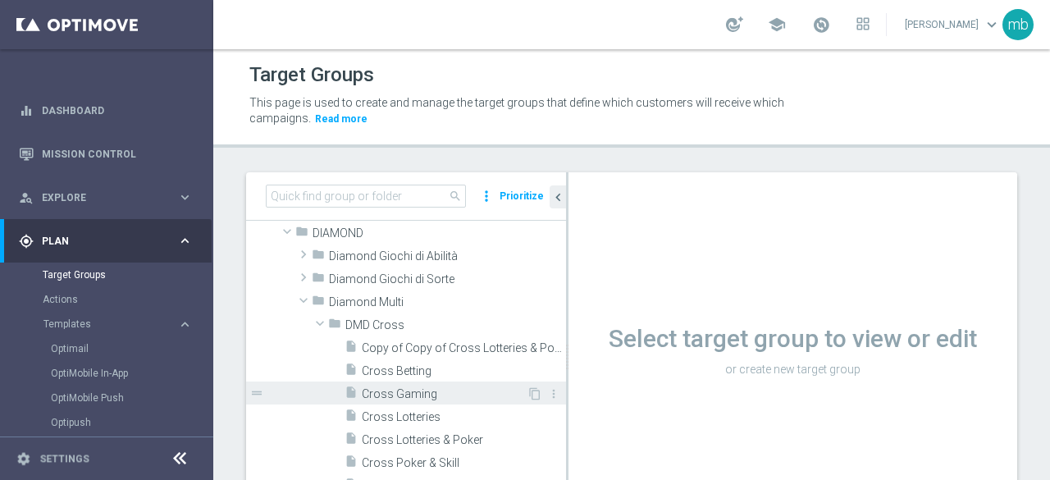
click at [414, 396] on span "Cross Gaming" at bounding box center [444, 394] width 165 height 14
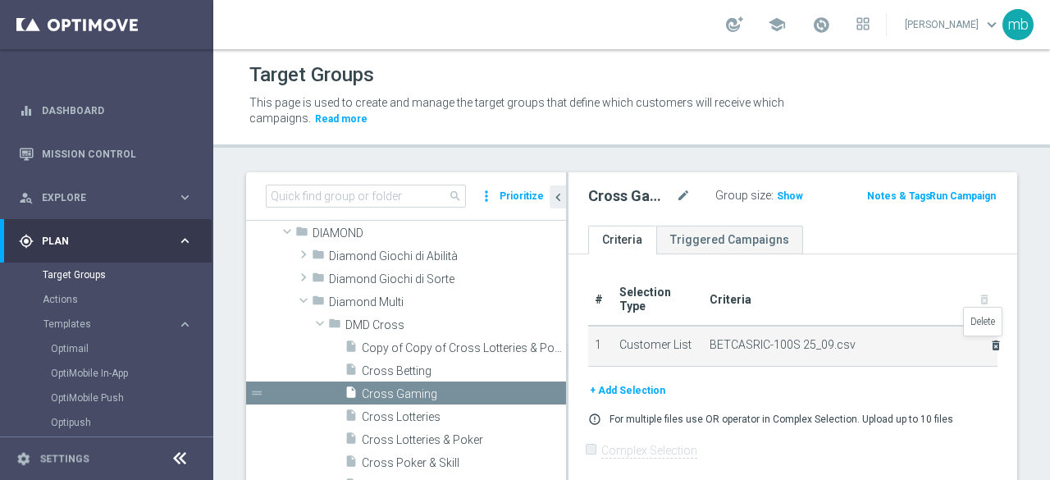
click at [990, 343] on icon "delete_forever" at bounding box center [996, 345] width 13 height 13
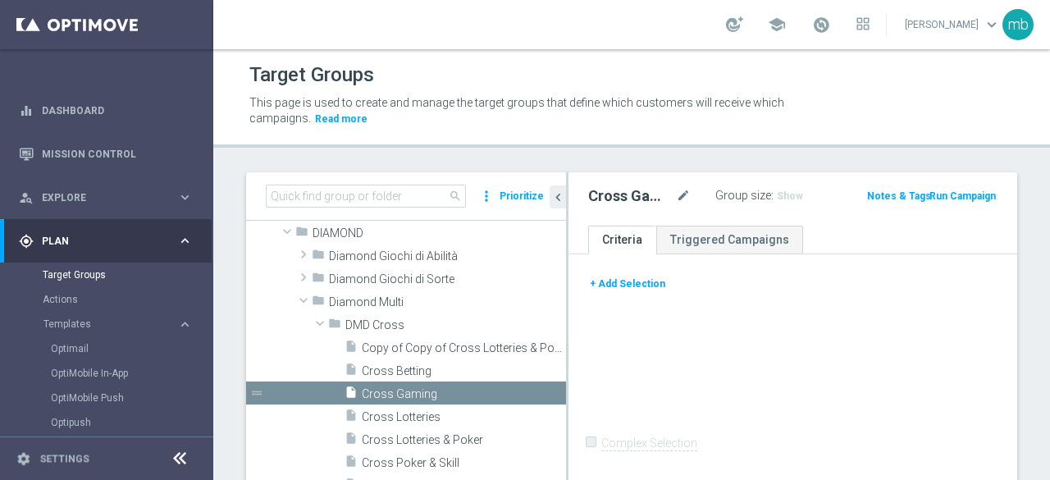
click at [636, 286] on button "+ Add Selection" at bounding box center [627, 284] width 79 height 18
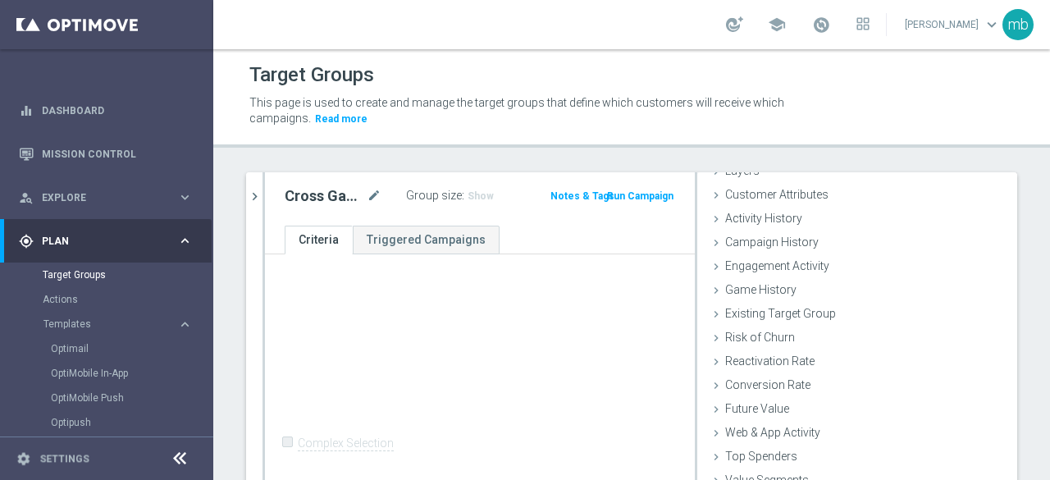
scroll to position [117, 0]
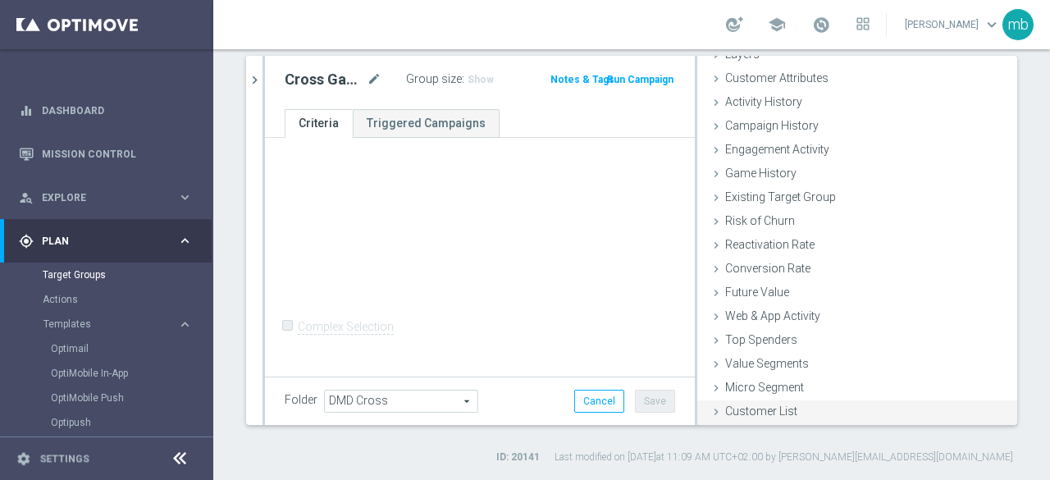
click at [755, 412] on span "Customer List" at bounding box center [761, 411] width 72 height 13
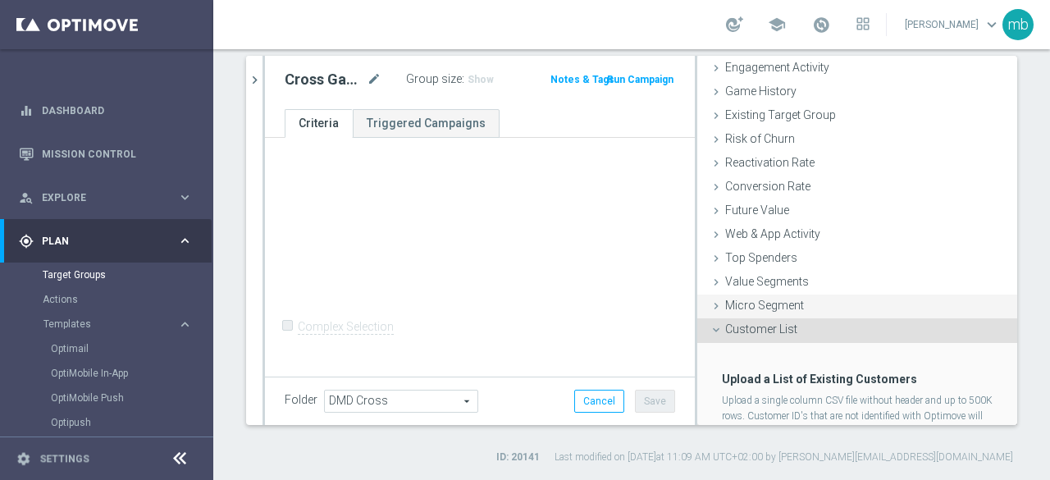
scroll to position [225, 0]
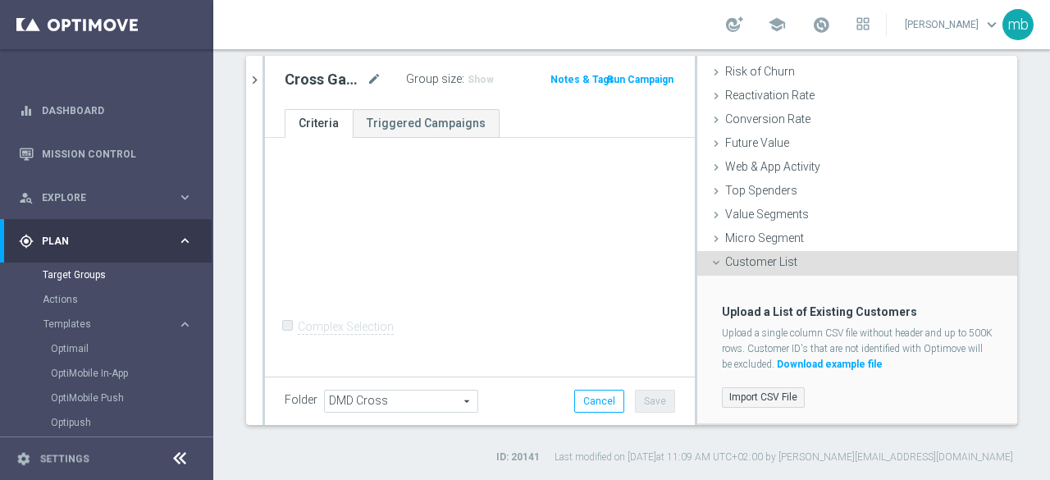
click at [742, 400] on label "Import CSV File" at bounding box center [763, 397] width 83 height 21
click at [0, 0] on input "Import CSV File" at bounding box center [0, 0] width 0 height 0
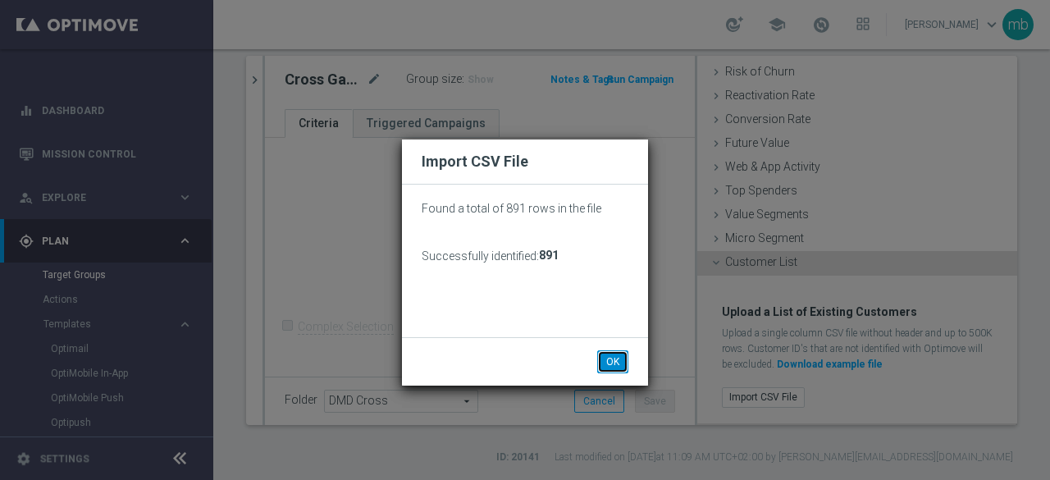
click at [617, 362] on button "OK" at bounding box center [612, 361] width 31 height 23
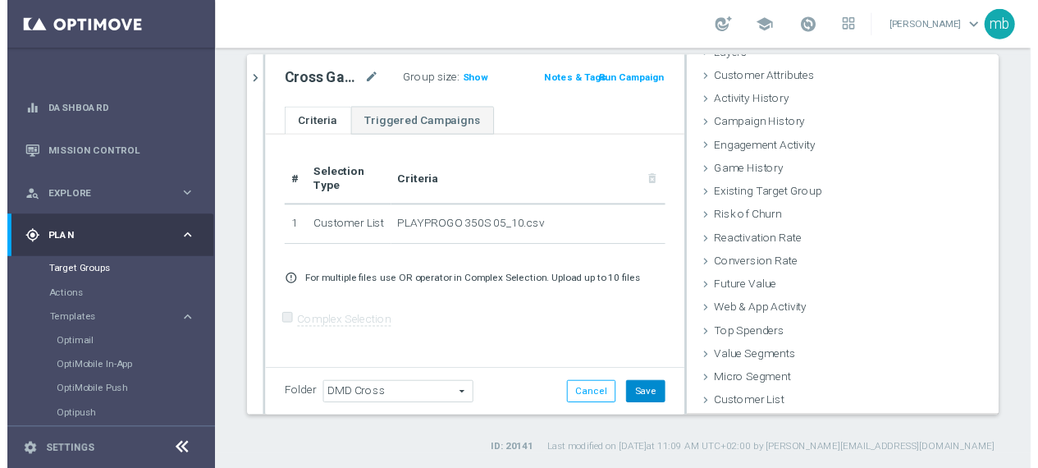
scroll to position [75, 0]
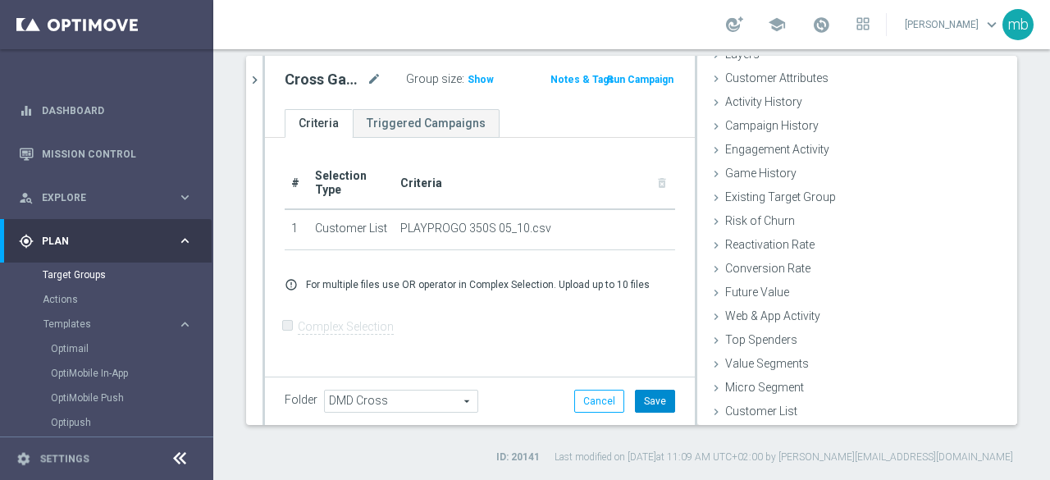
click at [641, 400] on button "Save" at bounding box center [655, 401] width 40 height 23
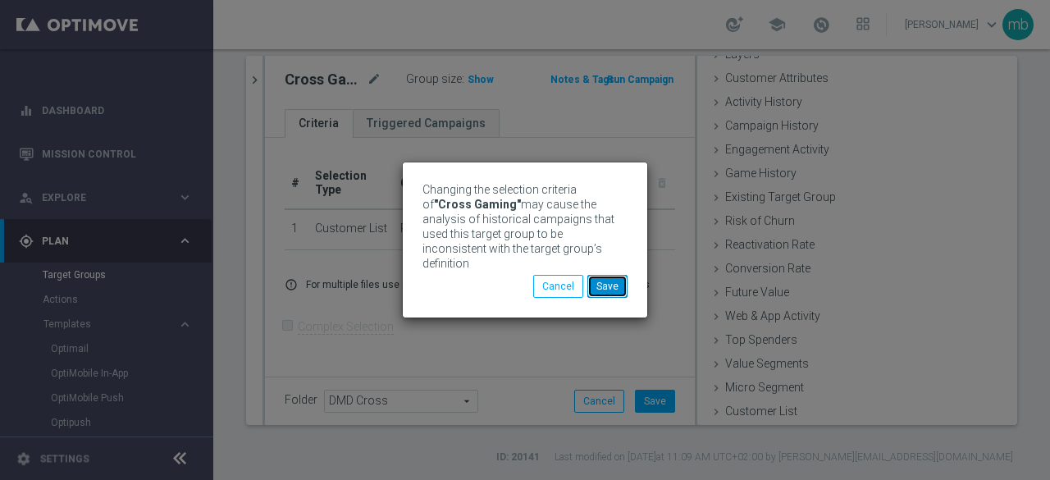
click at [611, 290] on button "Save" at bounding box center [608, 286] width 40 height 23
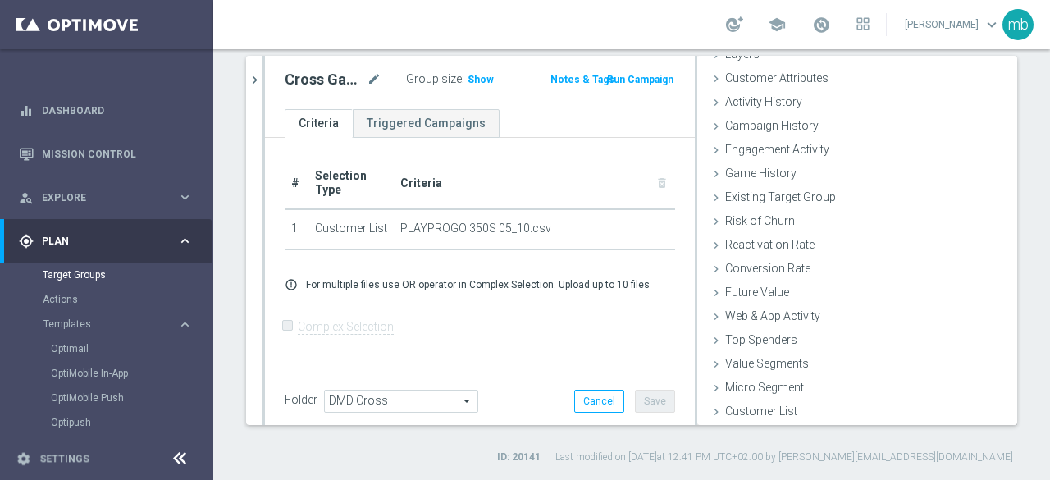
click at [647, 76] on button "Run Campaign" at bounding box center [641, 80] width 70 height 18
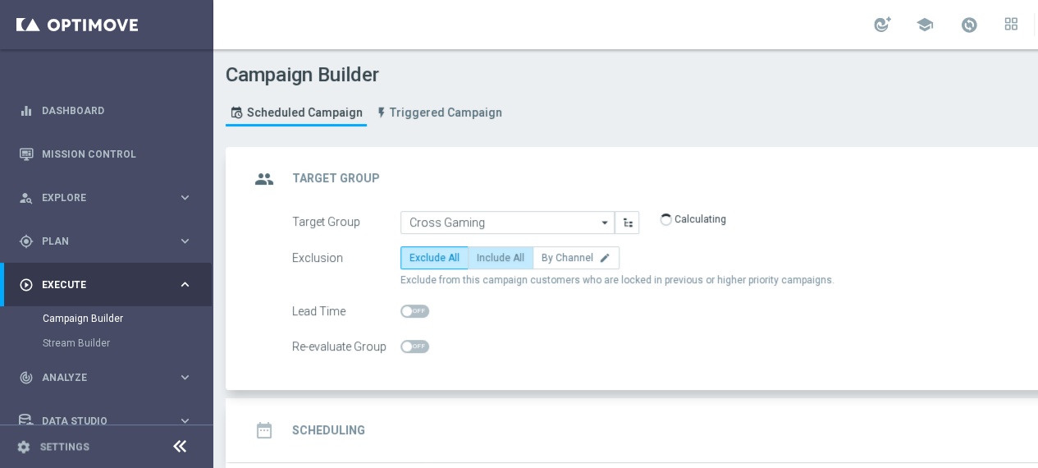
click at [502, 263] on label "Include All" at bounding box center [501, 257] width 66 height 23
click at [487, 263] on input "Include All" at bounding box center [482, 260] width 11 height 11
radio input "true"
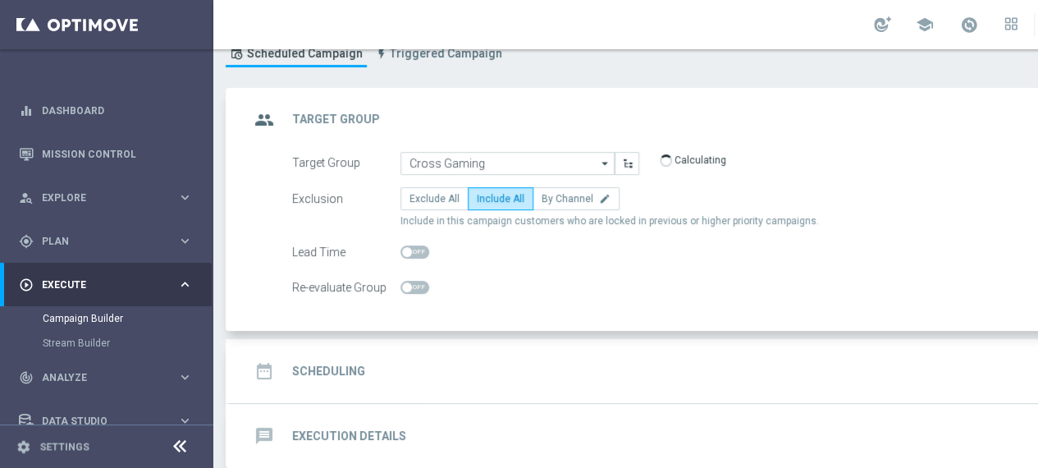
scroll to position [132, 0]
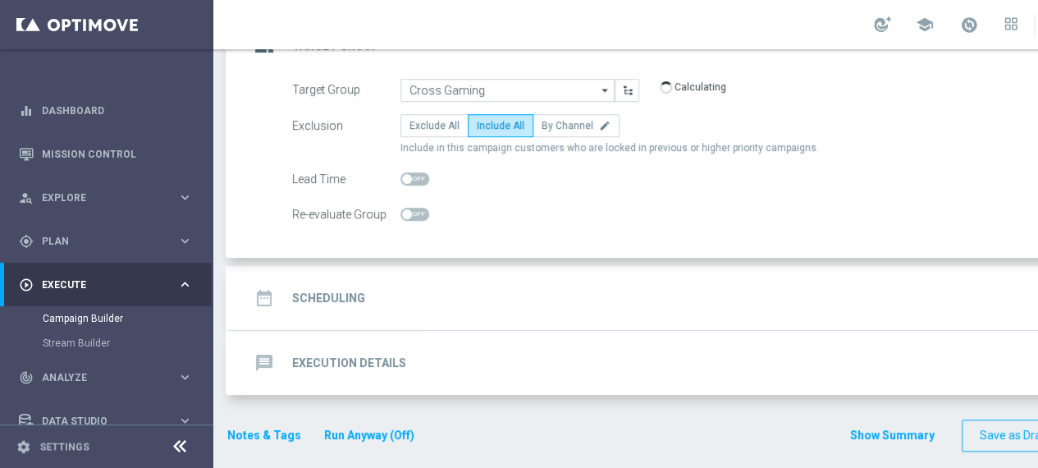
click at [342, 291] on h2 "Scheduling" at bounding box center [328, 298] width 73 height 16
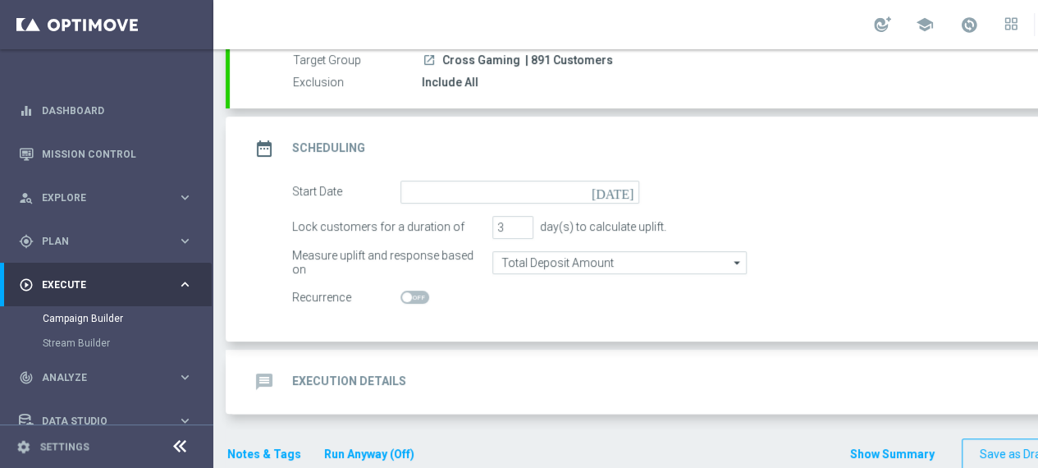
scroll to position [164, 0]
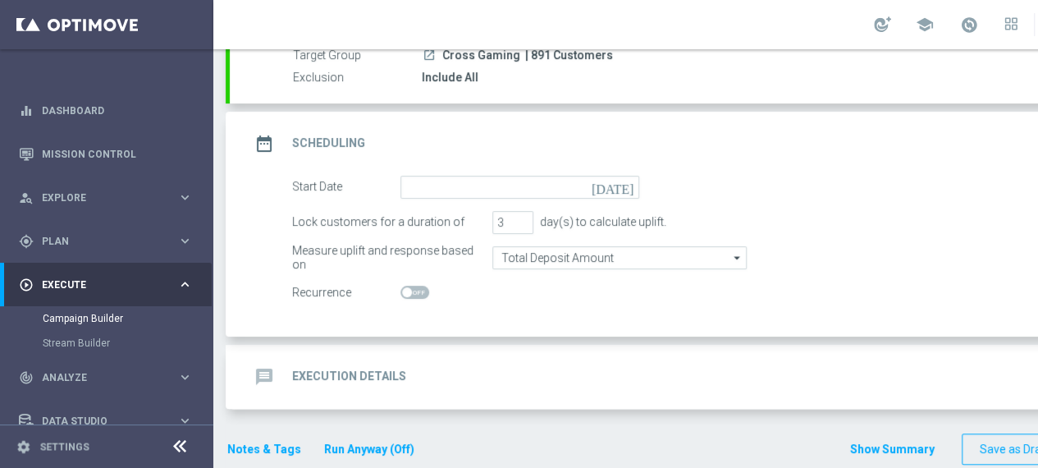
click at [629, 180] on icon "[DATE]" at bounding box center [616, 185] width 48 height 18
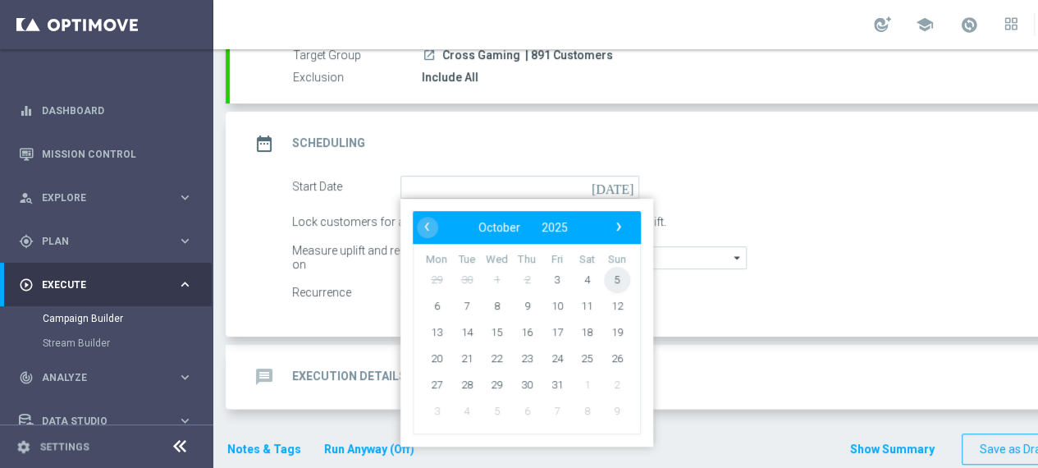
click at [620, 277] on span "5" at bounding box center [617, 279] width 26 height 26
type input "[DATE]"
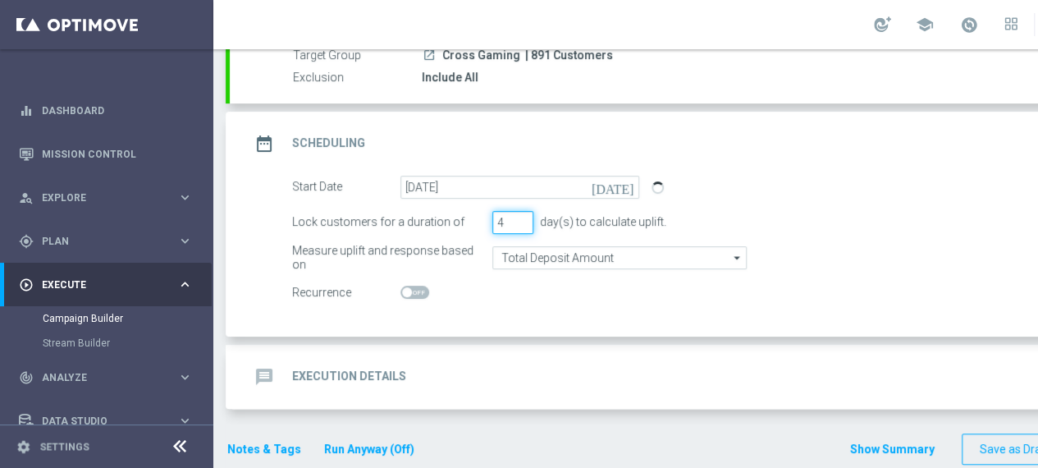
click at [524, 217] on input "4" at bounding box center [512, 222] width 41 height 23
click at [524, 217] on input "5" at bounding box center [512, 222] width 41 height 23
click at [524, 217] on input "6" at bounding box center [512, 222] width 41 height 23
type input "7"
click at [524, 217] on input "7" at bounding box center [512, 222] width 41 height 23
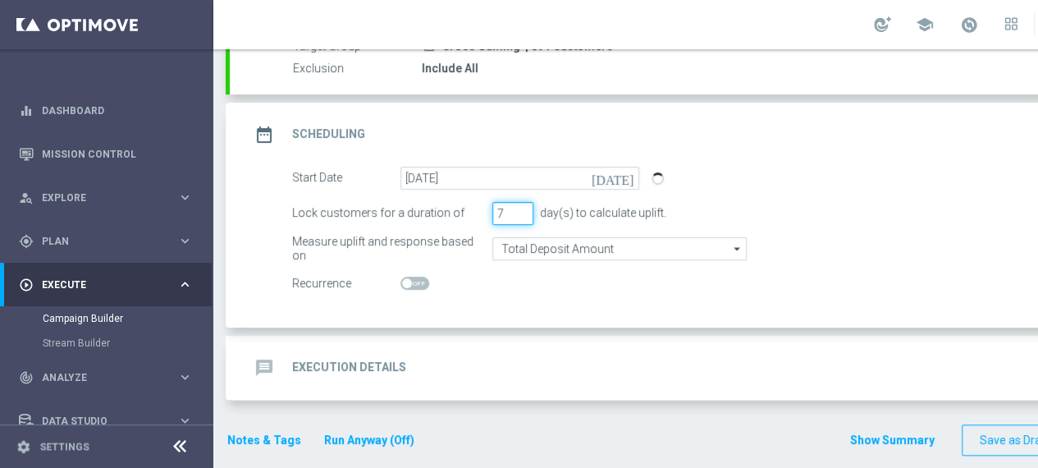
scroll to position [179, 0]
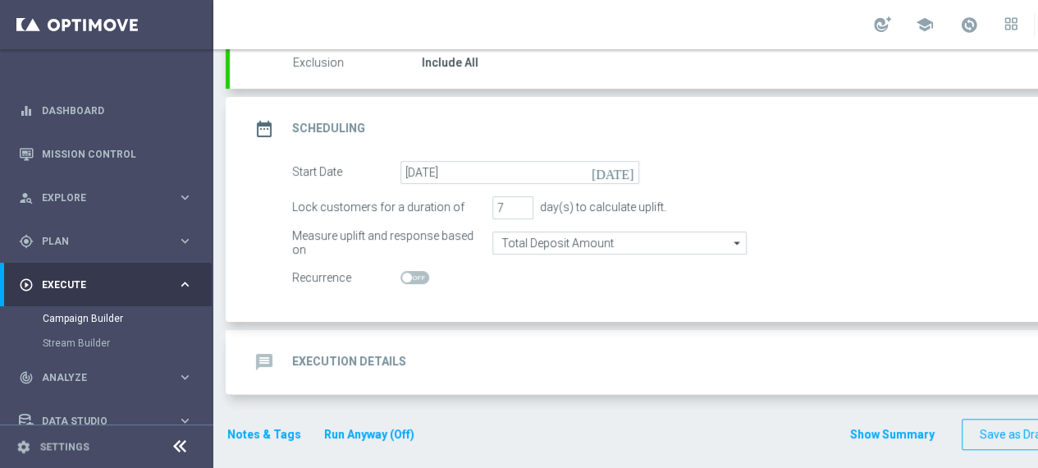
click at [369, 364] on h2 "Execution Details" at bounding box center [349, 362] width 114 height 16
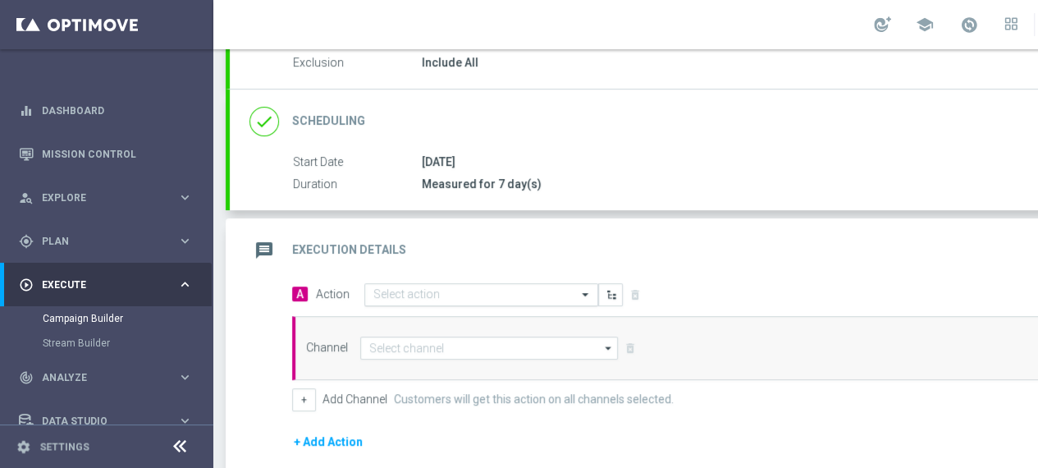
click at [547, 293] on input "text" at bounding box center [464, 295] width 183 height 14
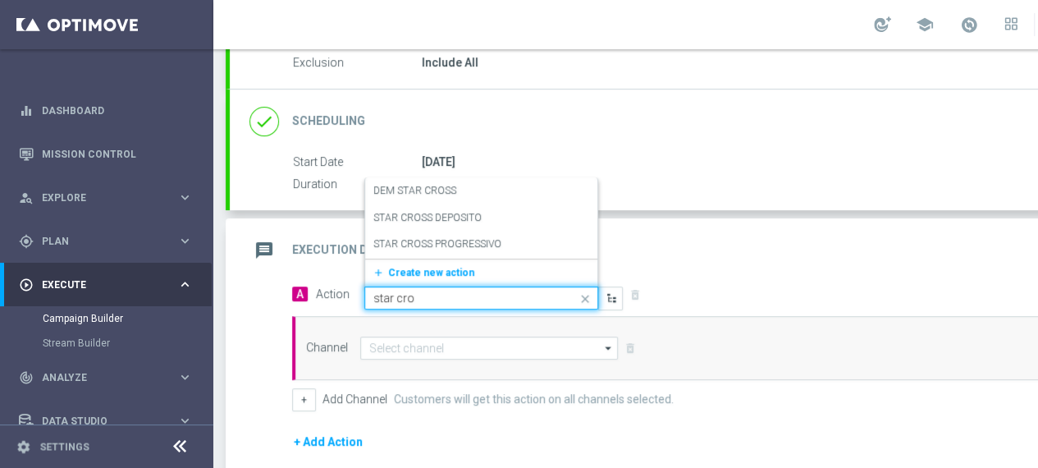
type input "star cros"
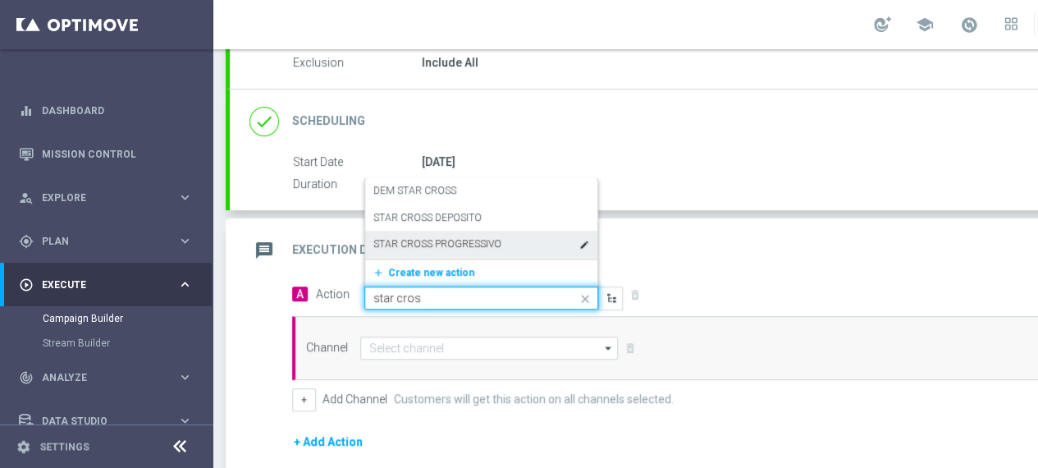
click at [460, 237] on label "STAR CROSS PROGRESSIVO" at bounding box center [437, 244] width 128 height 14
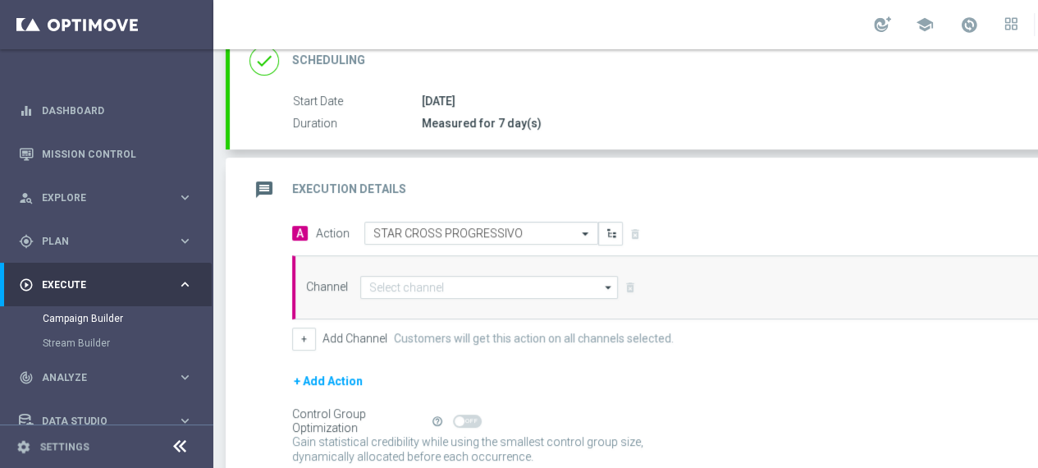
scroll to position [261, 0]
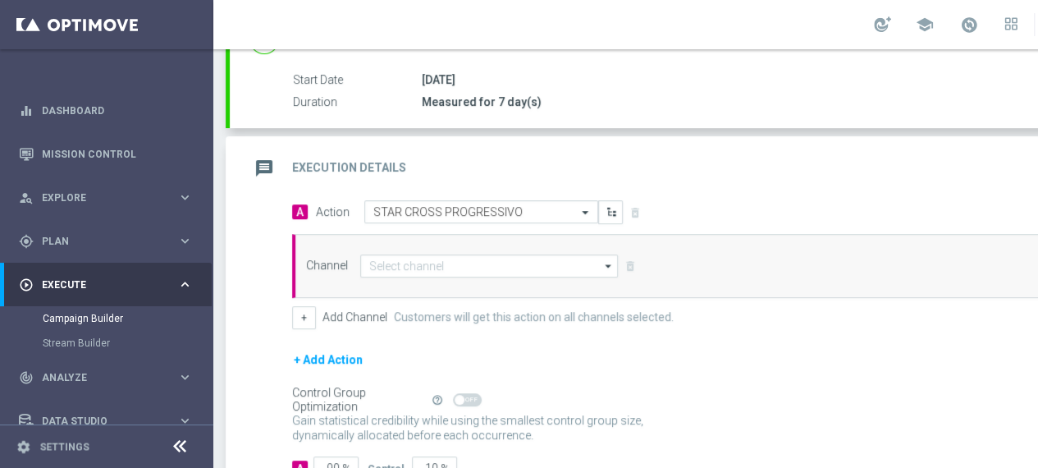
click at [606, 262] on icon "arrow_drop_down" at bounding box center [609, 265] width 16 height 21
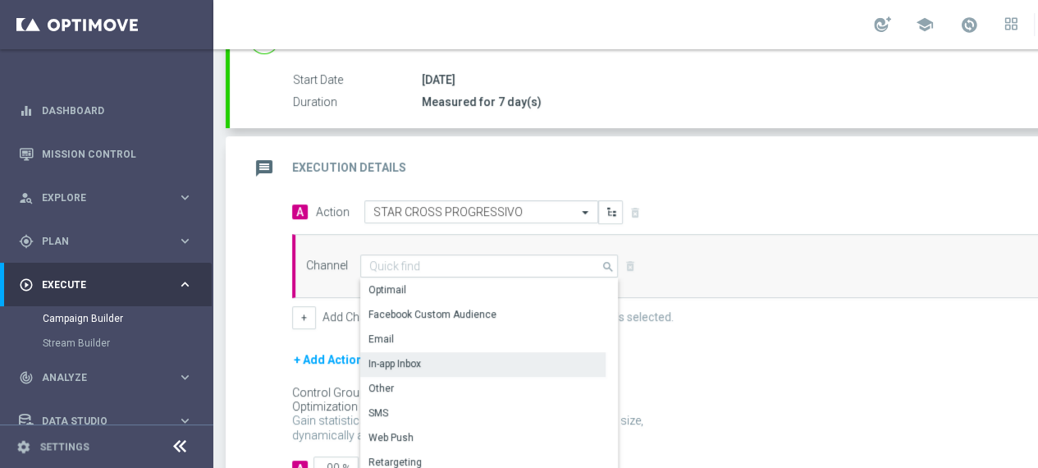
click at [405, 364] on div "In-app Inbox" at bounding box center [394, 363] width 53 height 15
type input "In-app Inbox"
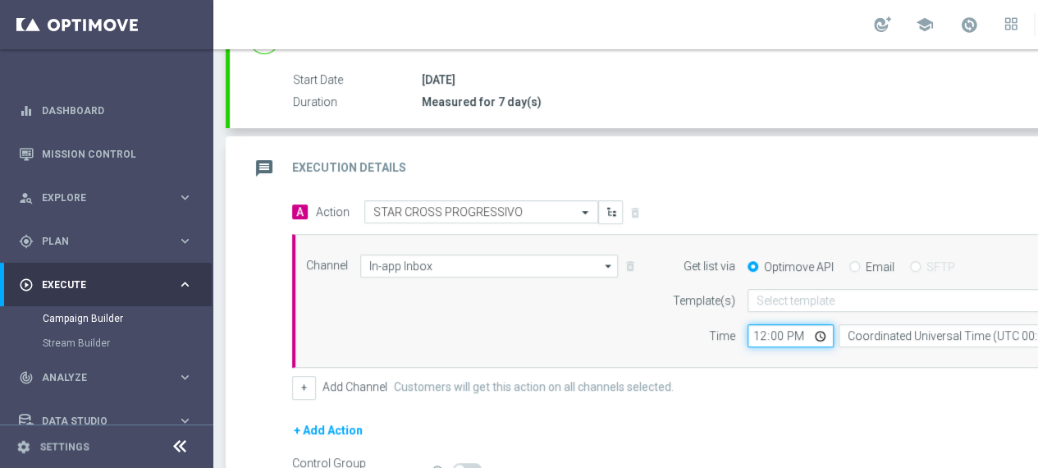
click at [819, 336] on input "12:00" at bounding box center [791, 335] width 86 height 23
type input "08:00"
click at [789, 386] on div "+ Add Channel Customers will get this action on all channels selected." at bounding box center [726, 387] width 868 height 23
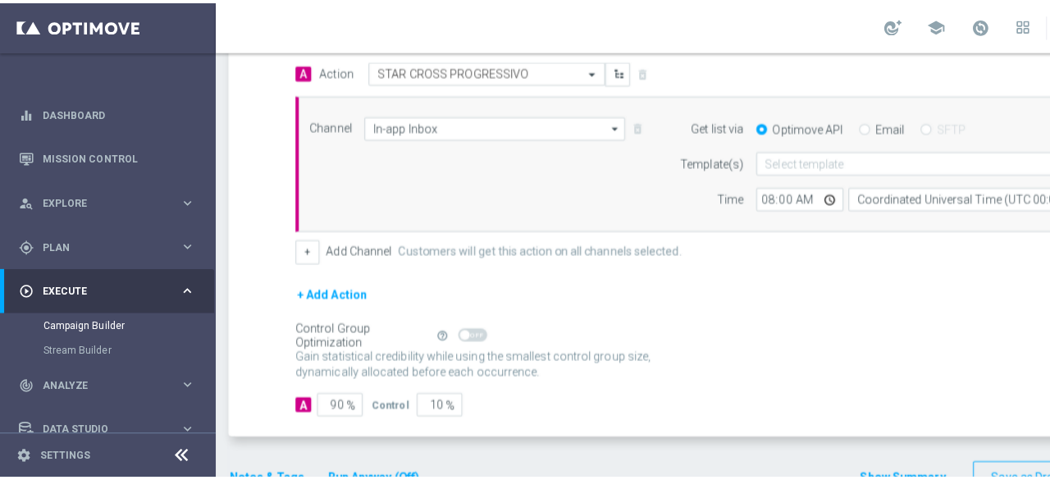
scroll to position [425, 0]
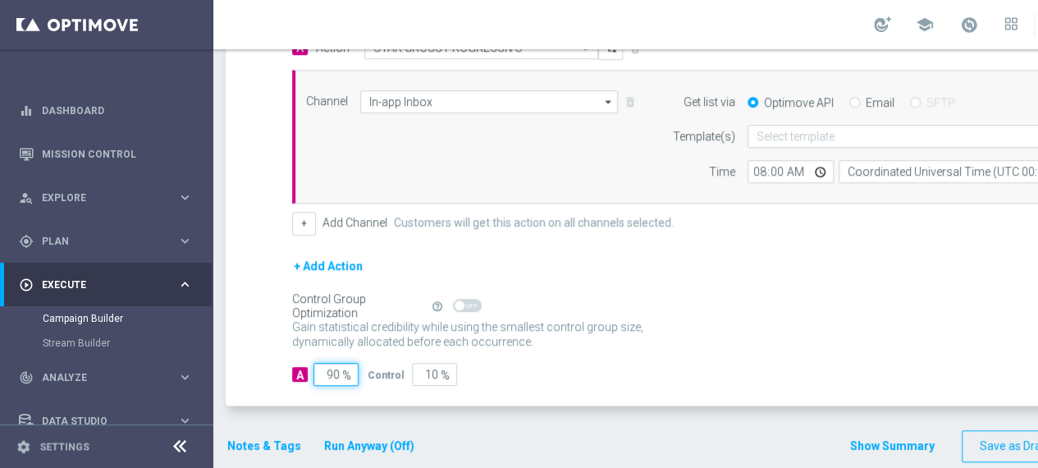
drag, startPoint x: 341, startPoint y: 369, endPoint x: 313, endPoint y: 370, distance: 27.1
click at [313, 370] on input "90" at bounding box center [335, 374] width 45 height 23
type input "1"
type input "99"
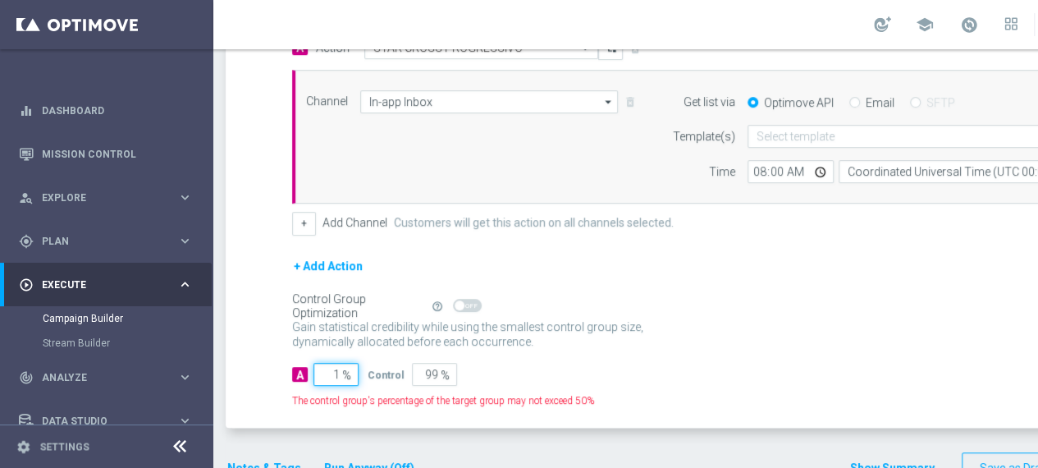
type input "10"
type input "90"
type input "100"
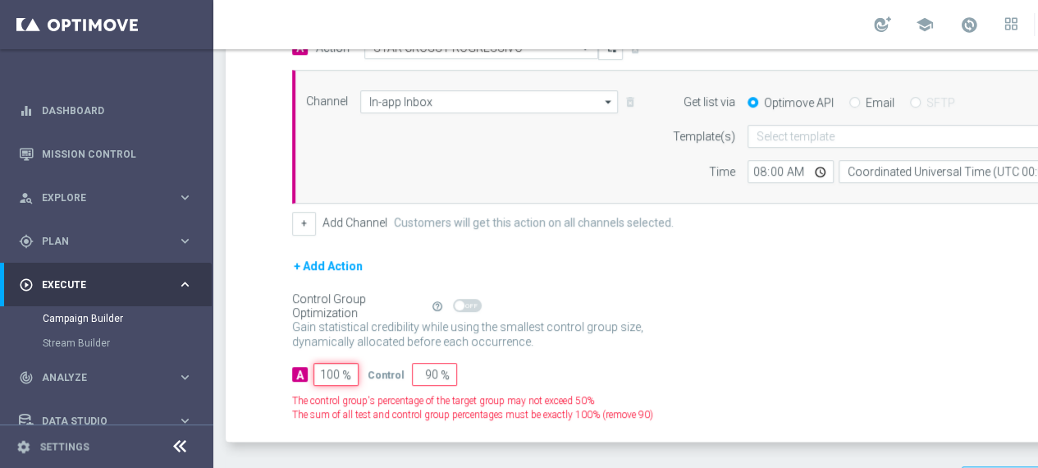
type input "0"
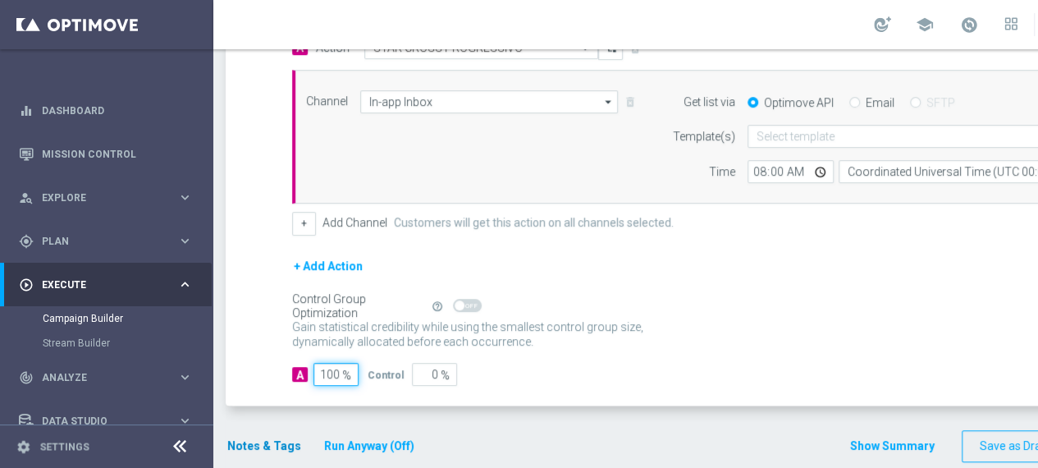
type input "100"
click at [240, 441] on button "Notes & Tags" at bounding box center [264, 446] width 77 height 21
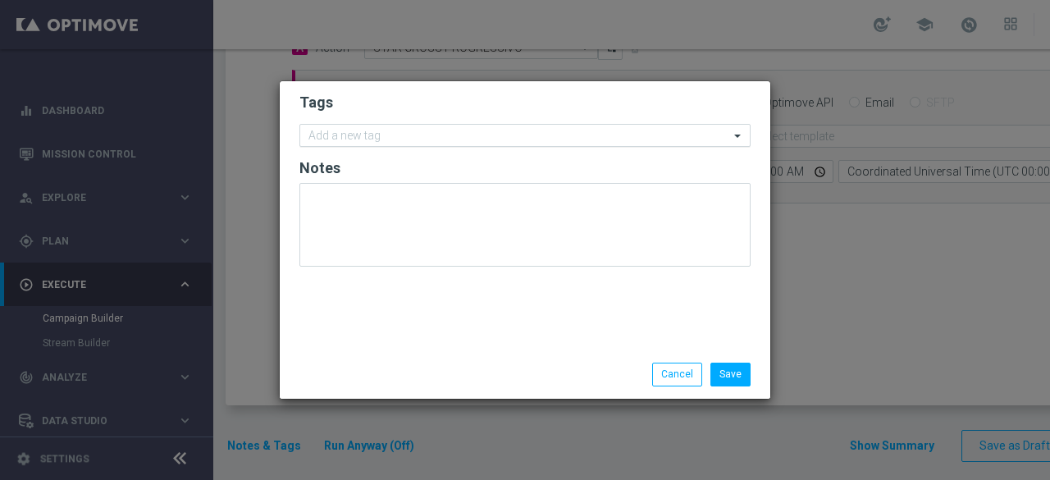
click at [377, 137] on input "text" at bounding box center [519, 137] width 421 height 14
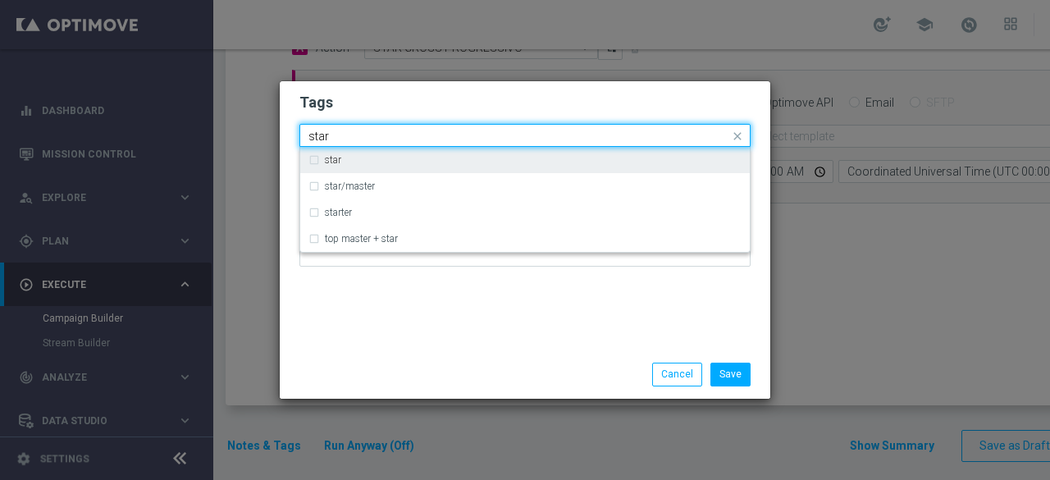
click at [322, 163] on div "star" at bounding box center [525, 160] width 433 height 26
type input "star"
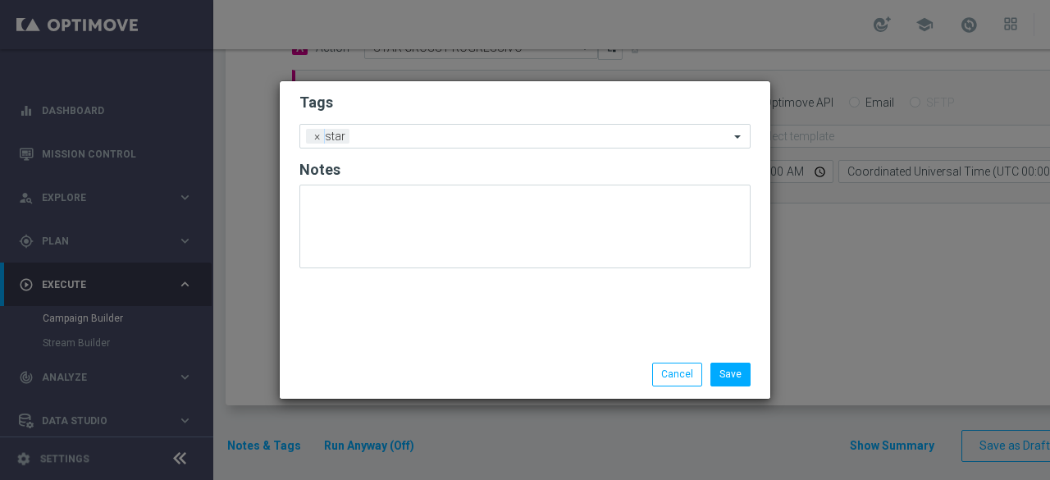
click at [373, 324] on div "Tags Add a new tag × star Notes" at bounding box center [525, 215] width 491 height 269
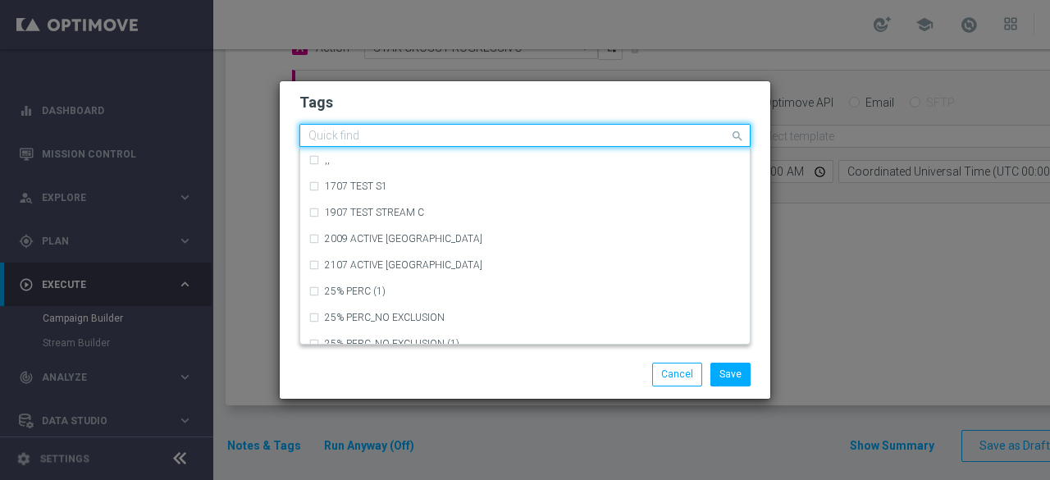
click at [420, 132] on input "text" at bounding box center [519, 137] width 421 height 14
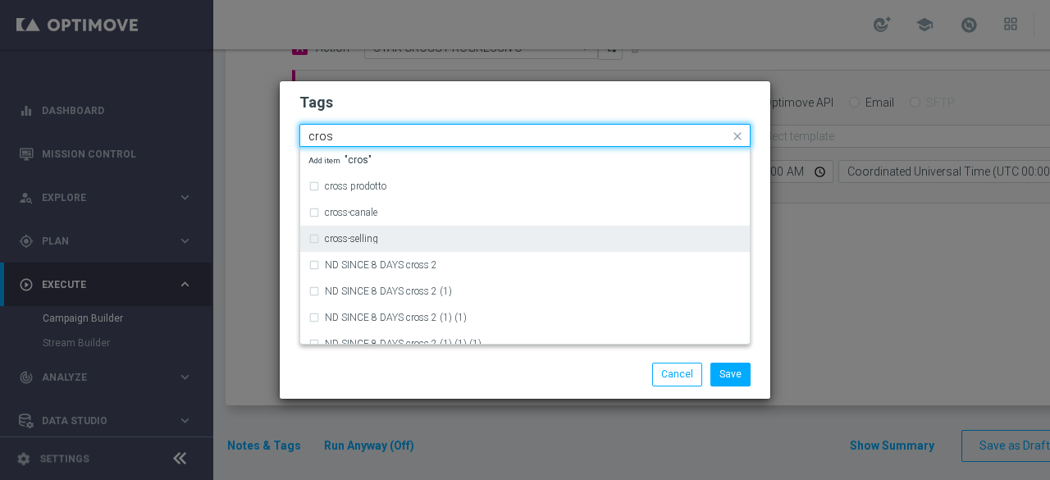
click at [382, 234] on div "cross-selling" at bounding box center [525, 239] width 433 height 26
type input "cros"
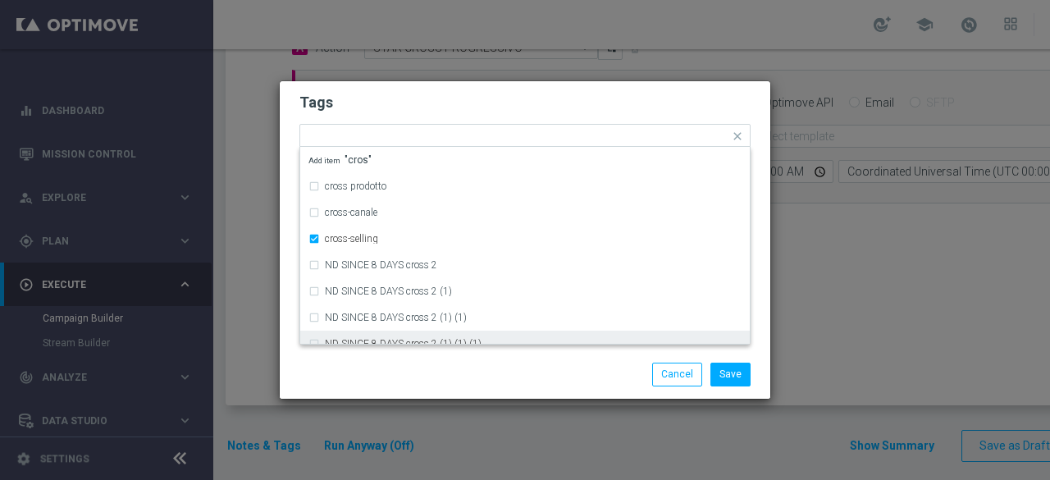
click at [418, 362] on div "Save Cancel" at bounding box center [525, 374] width 491 height 48
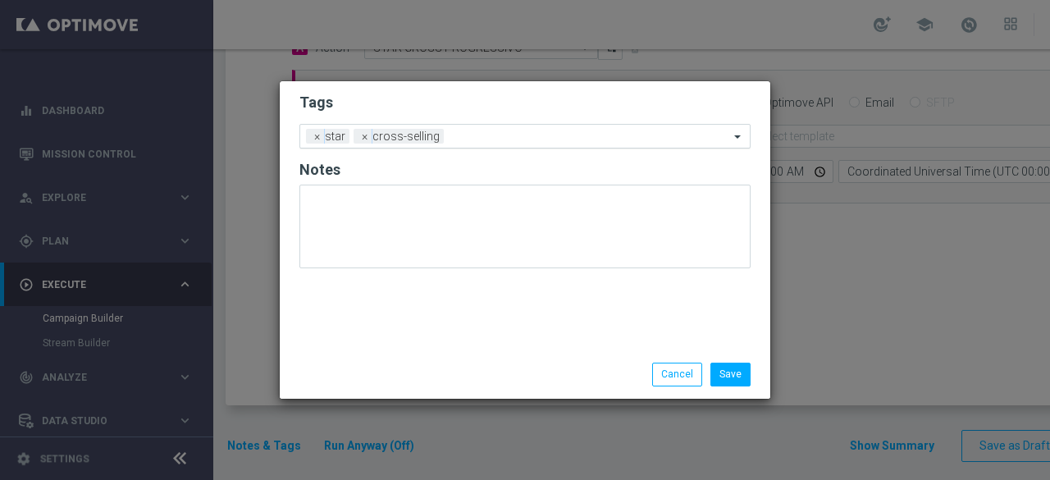
click at [507, 140] on input "text" at bounding box center [589, 137] width 279 height 14
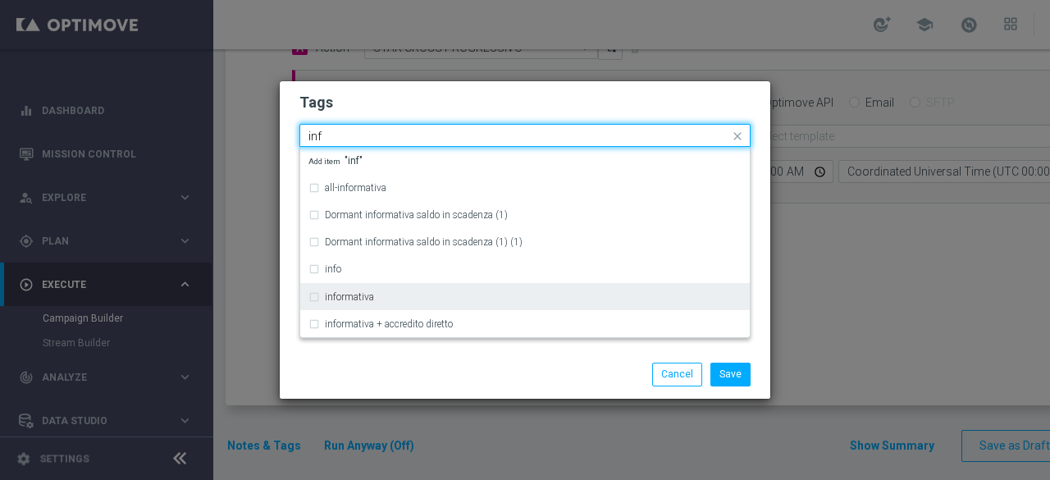
click at [396, 298] on div "informativa" at bounding box center [533, 297] width 417 height 10
type input "inf"
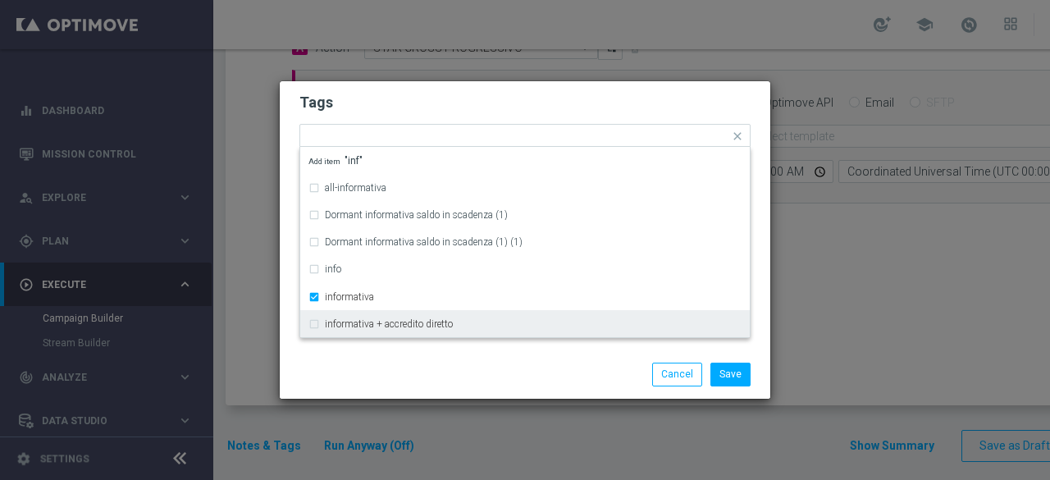
click at [397, 378] on div "Save Cancel" at bounding box center [525, 374] width 476 height 23
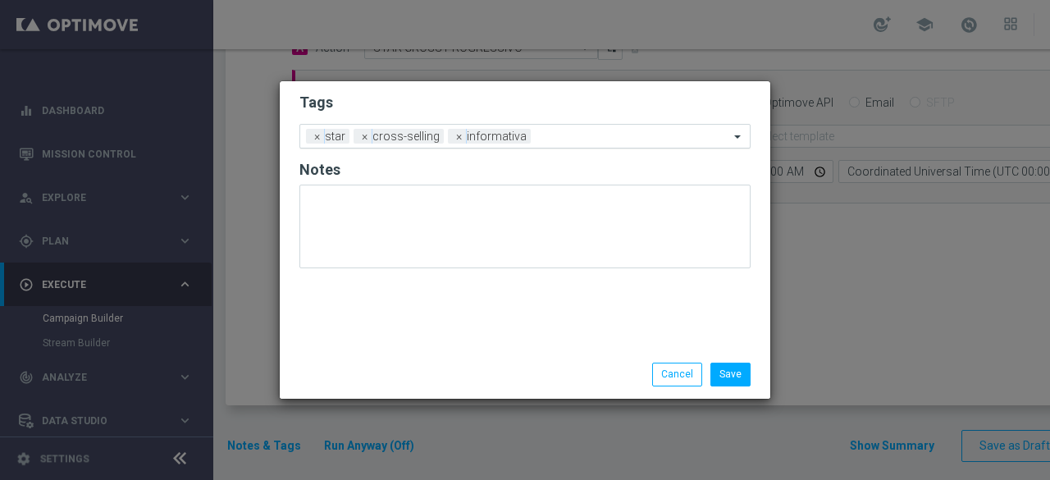
click at [567, 142] on input "text" at bounding box center [633, 137] width 192 height 14
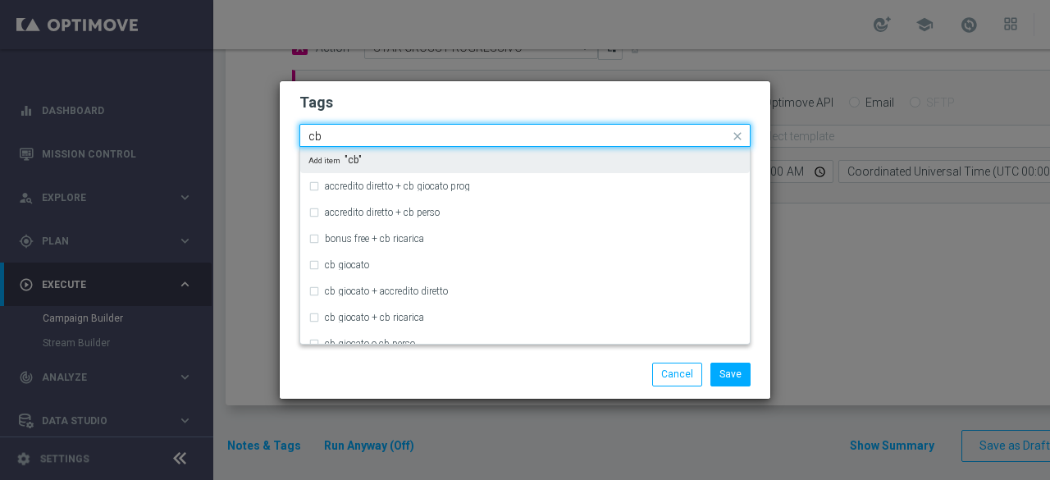
type input "c"
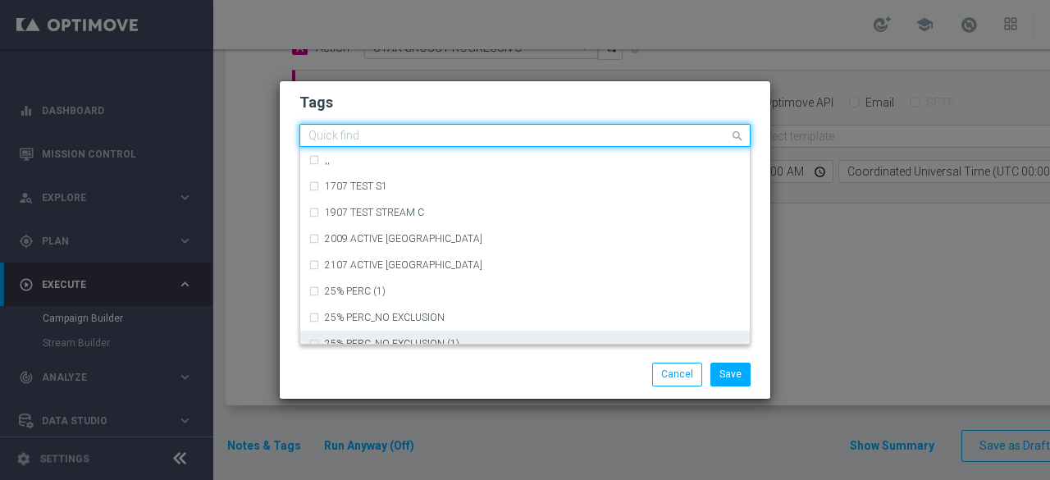
click at [473, 364] on div "Save Cancel" at bounding box center [605, 374] width 318 height 23
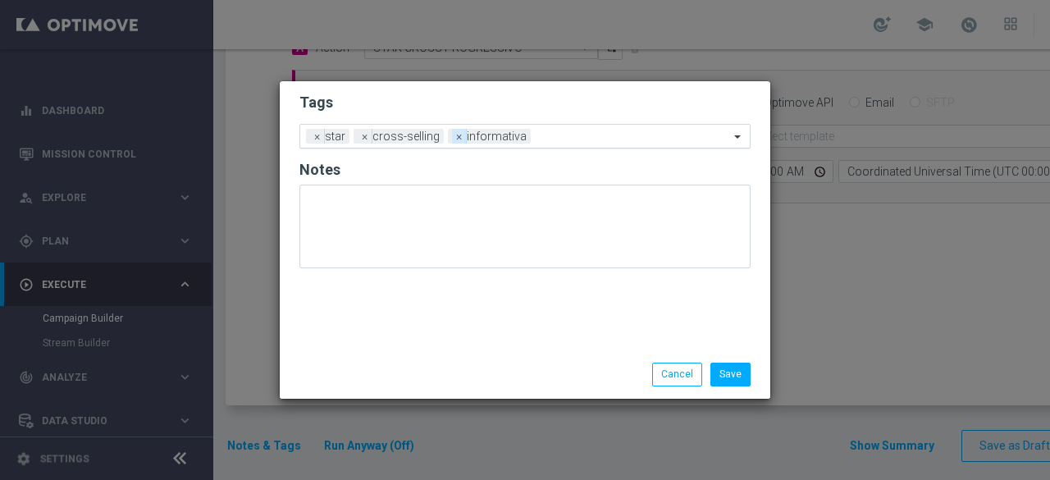
click at [452, 140] on span "×" at bounding box center [459, 136] width 15 height 15
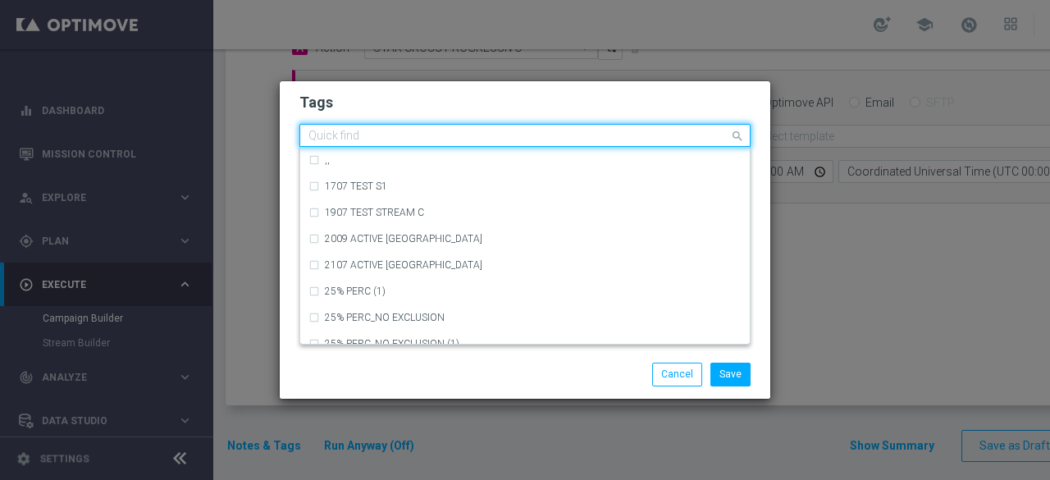
click at [461, 139] on input "text" at bounding box center [519, 137] width 421 height 14
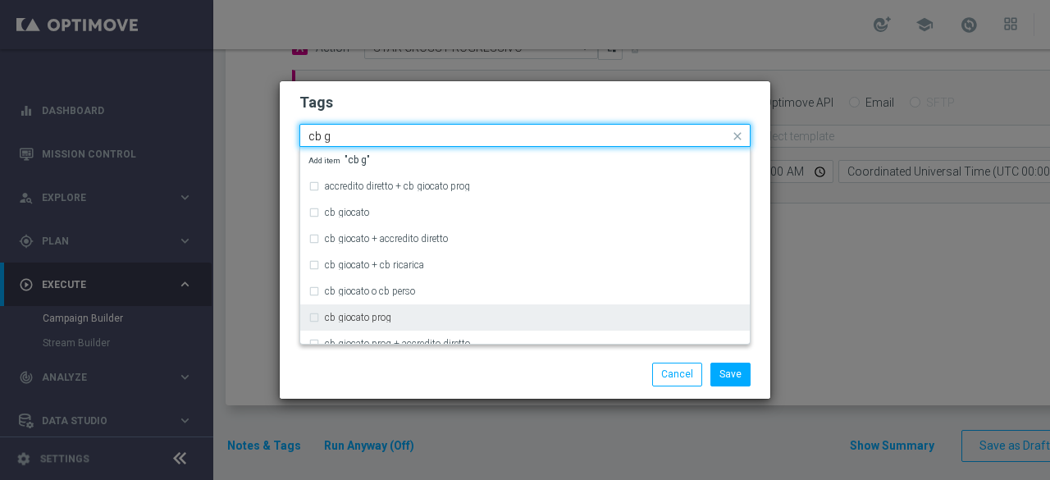
click at [373, 310] on div "cb giocato prog" at bounding box center [525, 317] width 433 height 26
type input "cb g"
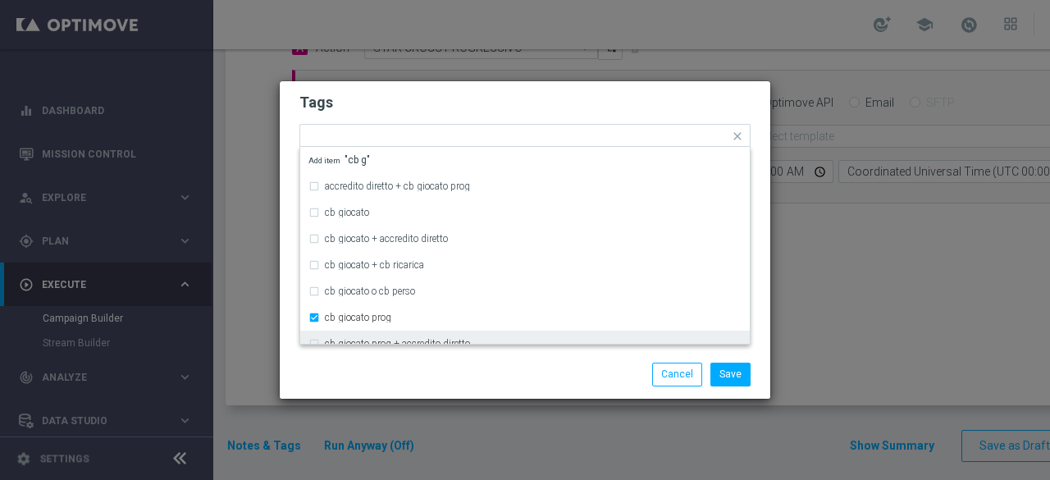
click at [398, 377] on div "Save Cancel" at bounding box center [525, 374] width 476 height 23
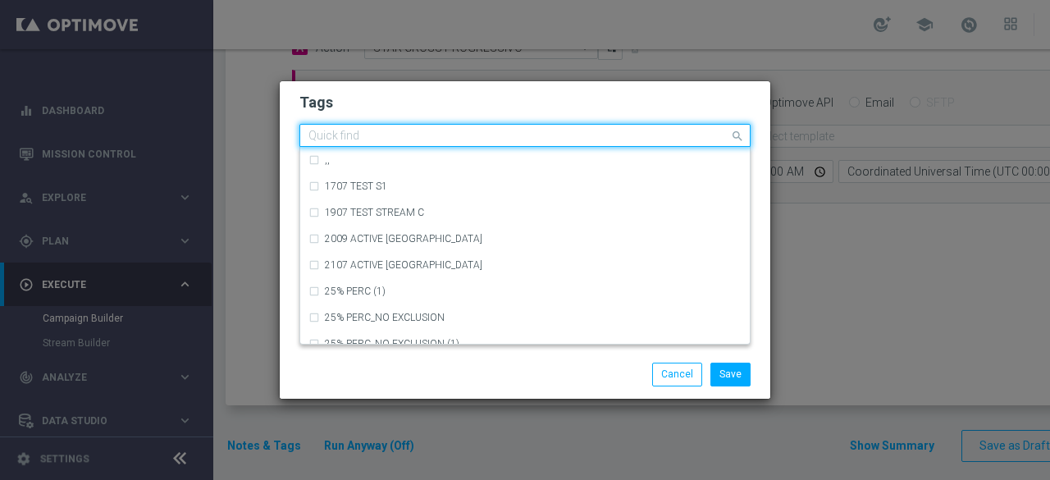
click at [568, 142] on input "text" at bounding box center [519, 137] width 421 height 14
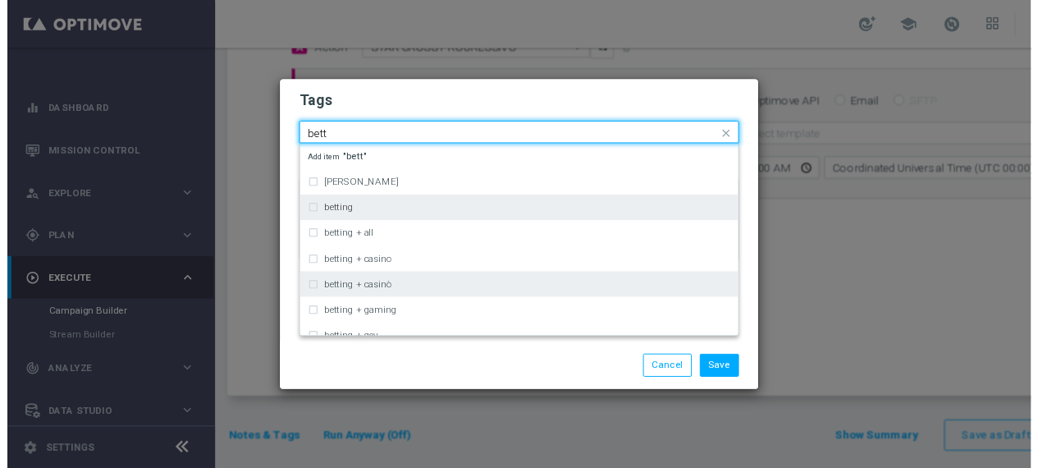
scroll to position [82, 0]
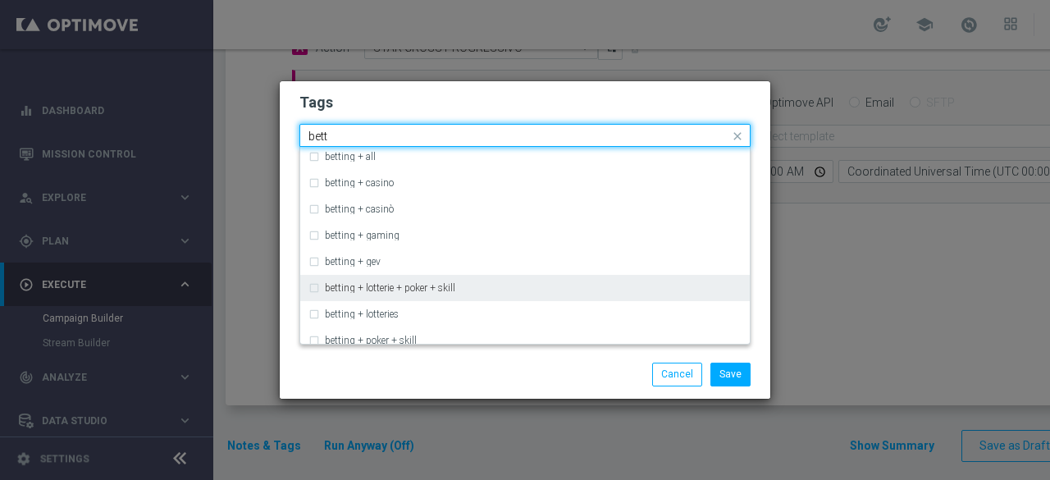
click at [480, 284] on div "betting + lotterie + poker + skill" at bounding box center [533, 288] width 417 height 10
type input "bett"
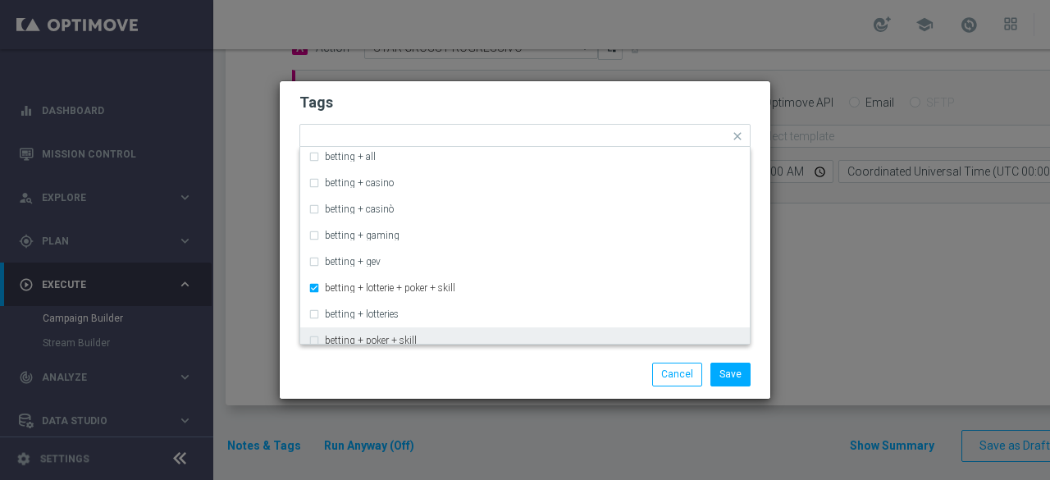
click at [494, 377] on div "Save Cancel" at bounding box center [605, 374] width 318 height 23
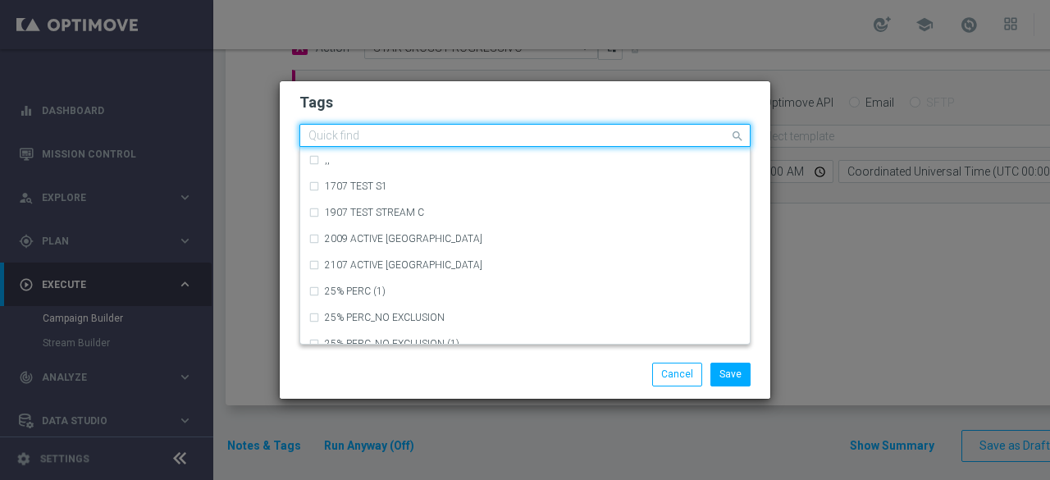
click at [730, 136] on span at bounding box center [739, 136] width 21 height 21
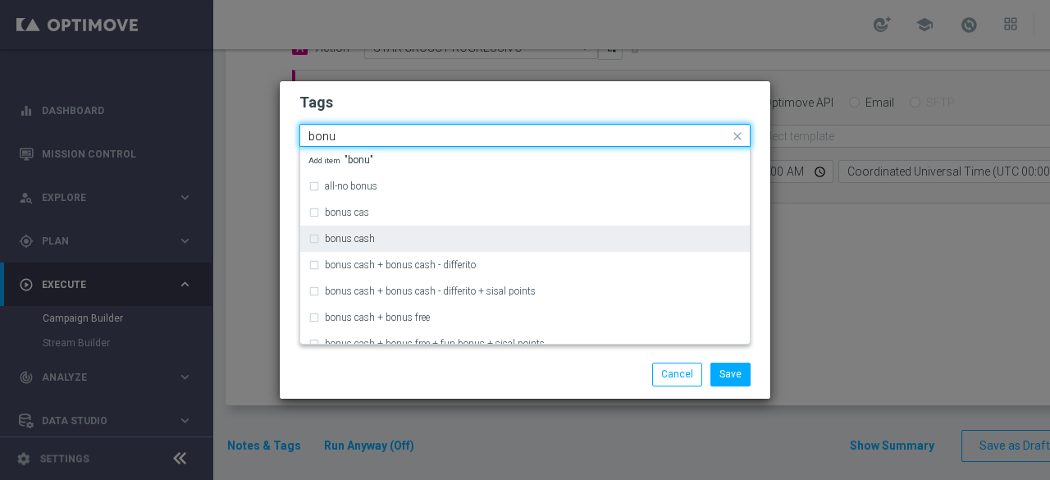
click at [465, 239] on div "bonus cash" at bounding box center [533, 239] width 417 height 10
type input "bonu"
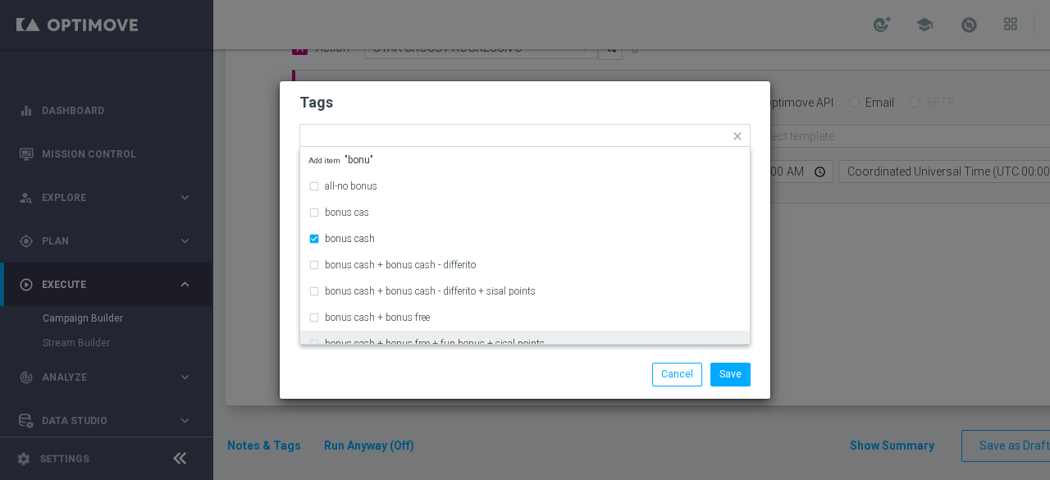
click at [484, 378] on div "Save Cancel" at bounding box center [605, 374] width 318 height 23
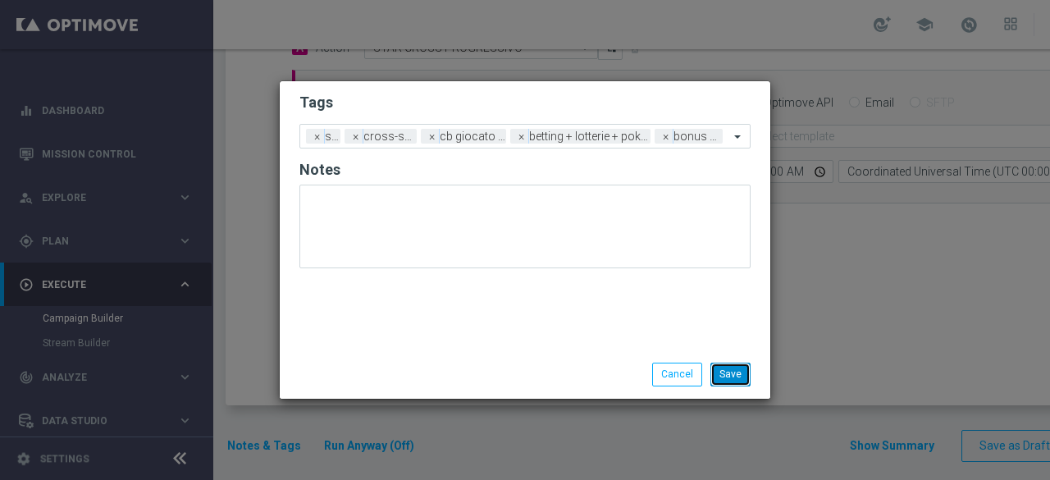
click at [739, 373] on button "Save" at bounding box center [731, 374] width 40 height 23
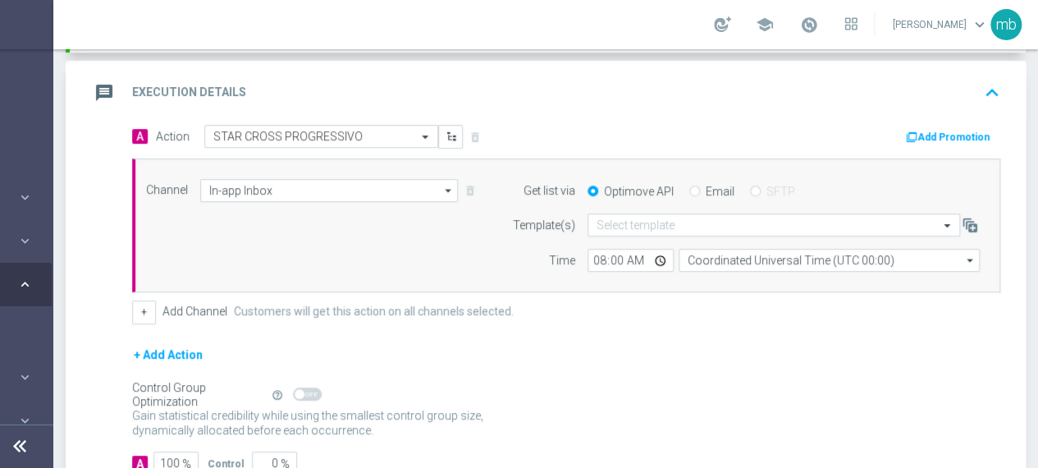
scroll to position [179, 0]
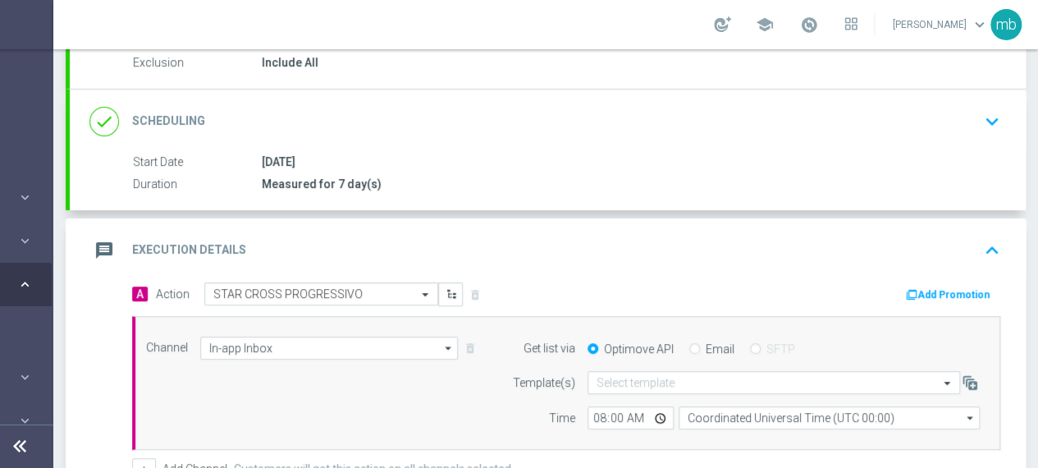
click at [931, 293] on button "Add Promotion" at bounding box center [949, 295] width 91 height 18
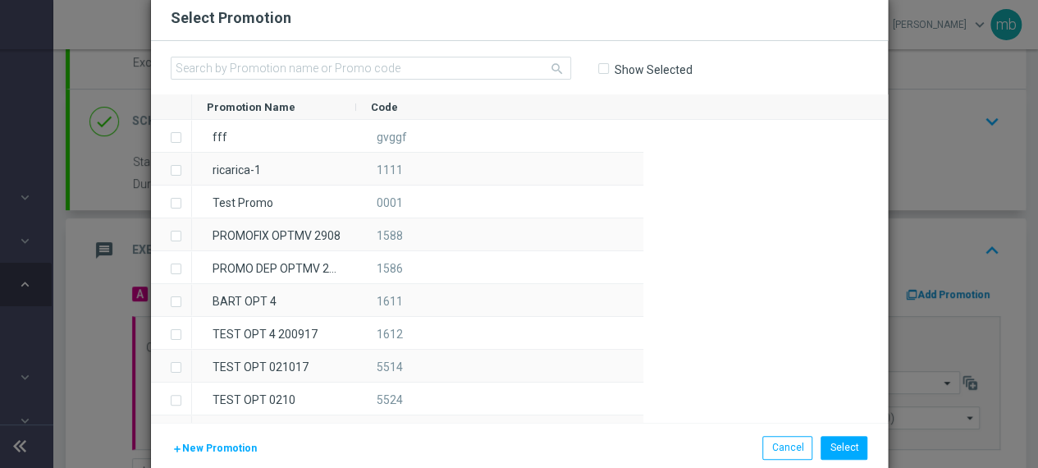
scroll to position [0, 160]
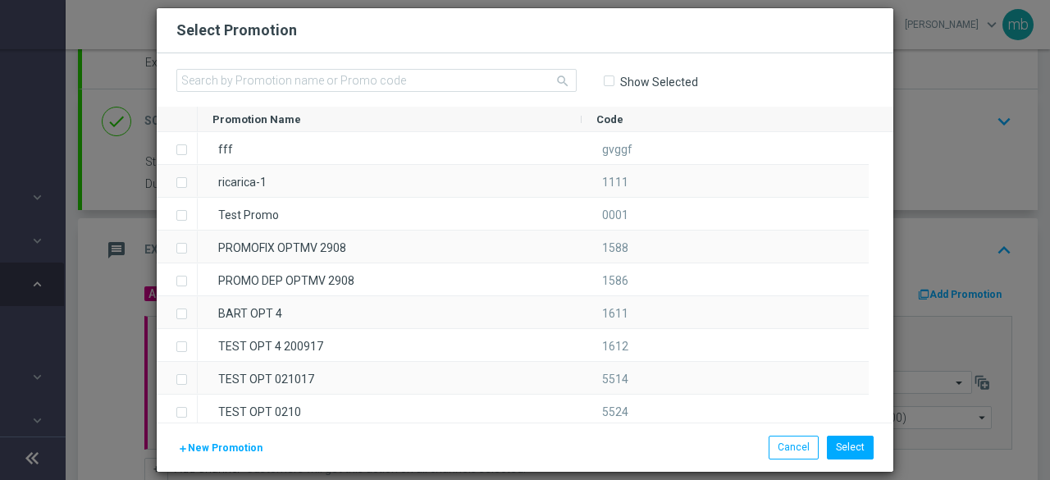
click at [206, 449] on span "New Promotion" at bounding box center [225, 447] width 75 height 11
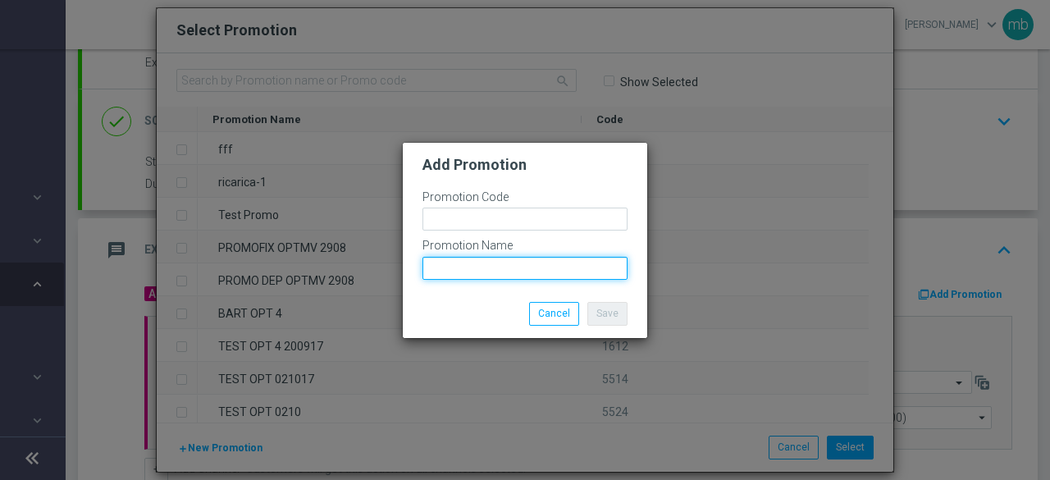
click at [528, 265] on input "text" at bounding box center [525, 268] width 205 height 23
paste input "PLAYPROGO 350S"
type input "PLAYPROGO 350S"
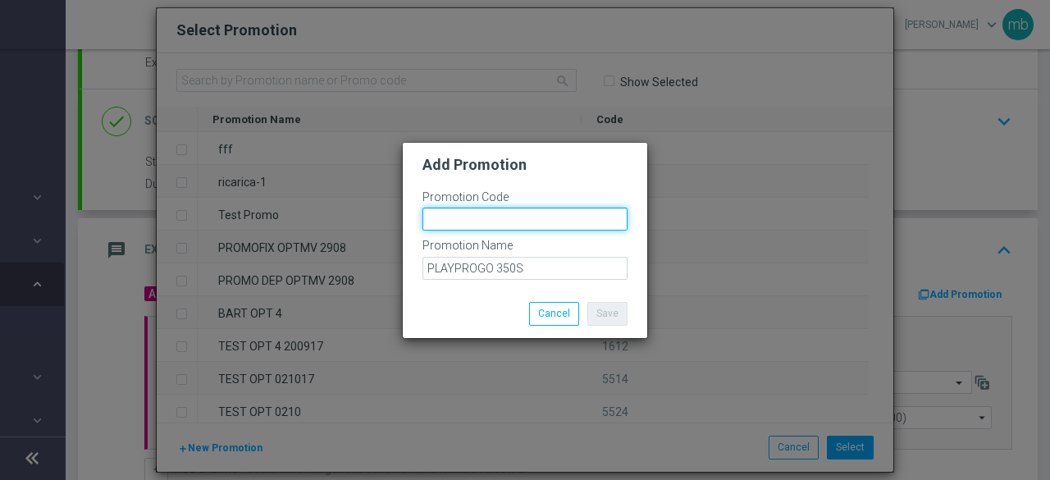
click at [452, 221] on input "text" at bounding box center [525, 219] width 205 height 23
paste input "335883"
type input "335883"
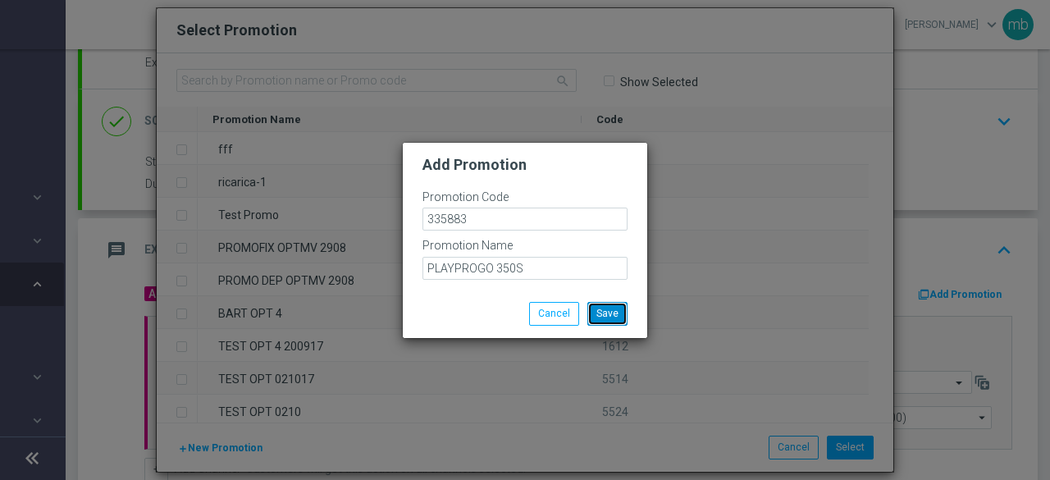
click at [620, 316] on button "Save" at bounding box center [608, 313] width 40 height 23
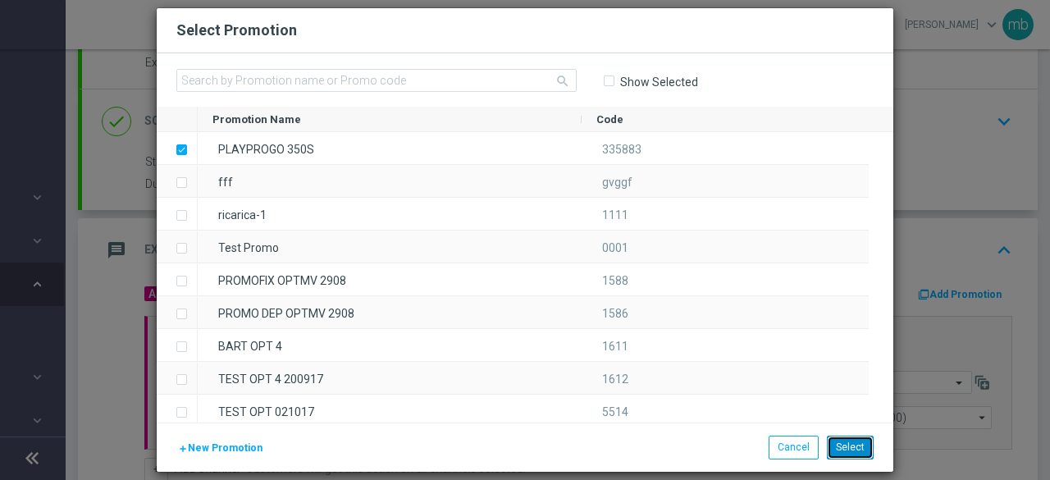
click at [849, 447] on button "Select" at bounding box center [850, 447] width 47 height 23
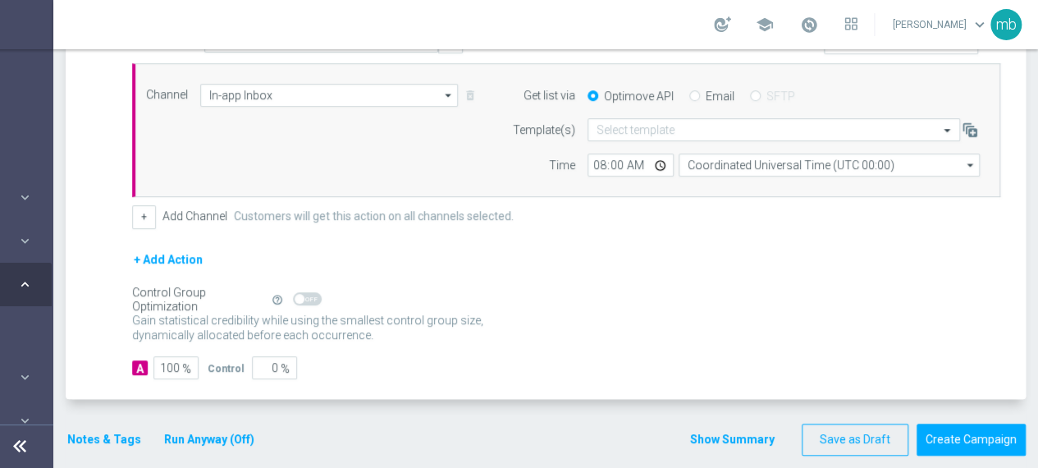
scroll to position [434, 0]
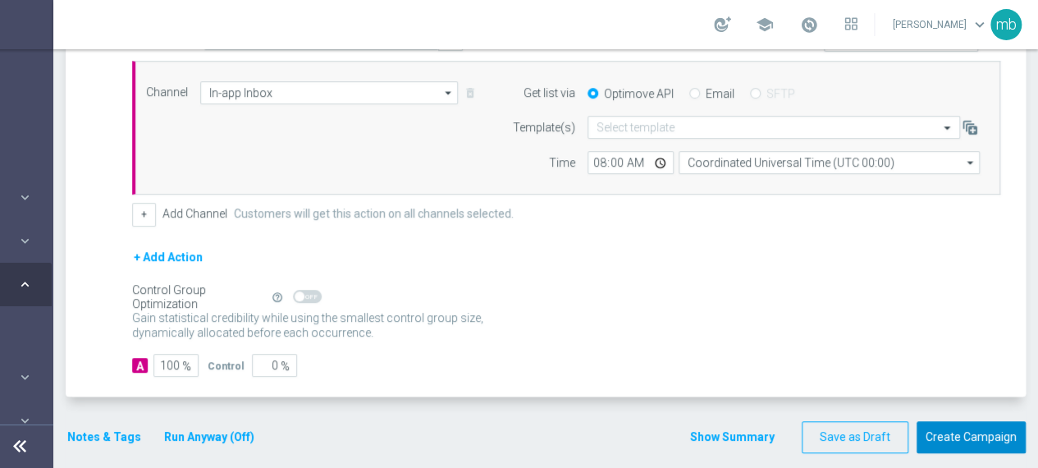
drag, startPoint x: 961, startPoint y: 431, endPoint x: 822, endPoint y: 336, distance: 168.2
click at [831, 338] on form "done Target Group keyboard_arrow_down Target Group launch Cross Gaming | 891 Cu…" at bounding box center [546, 83] width 960 height 740
click at [963, 427] on button "Create Campaign" at bounding box center [971, 437] width 109 height 32
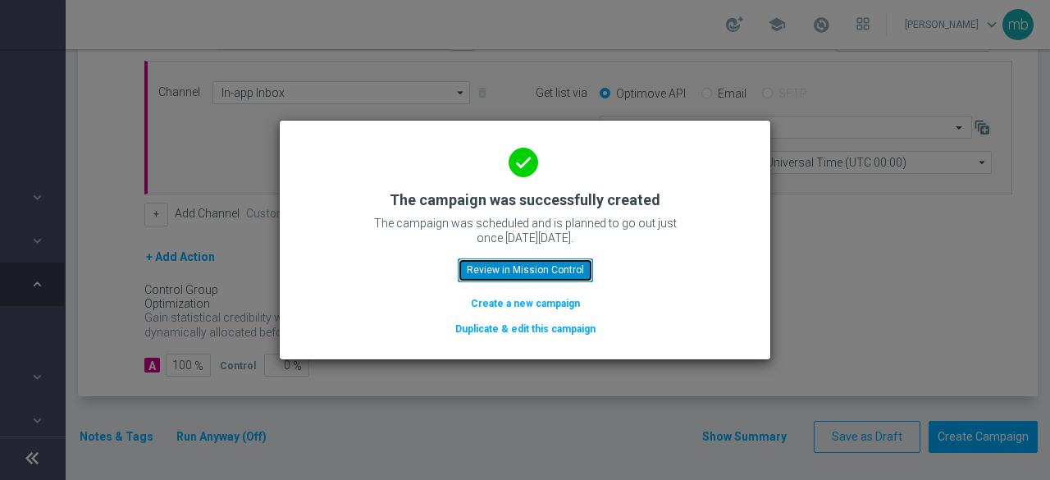
click at [562, 268] on button "Review in Mission Control" at bounding box center [525, 269] width 135 height 23
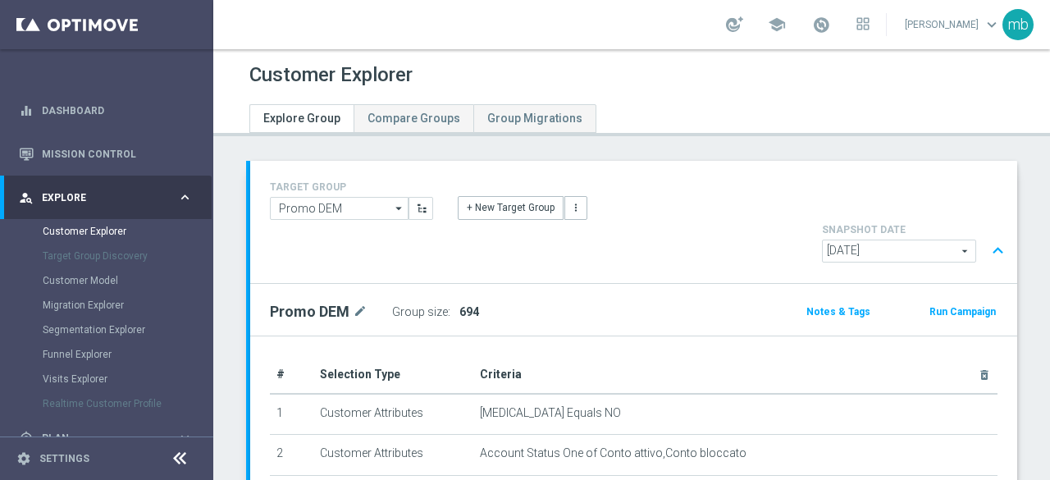
scroll to position [106, 0]
